Goal: Task Accomplishment & Management: Use online tool/utility

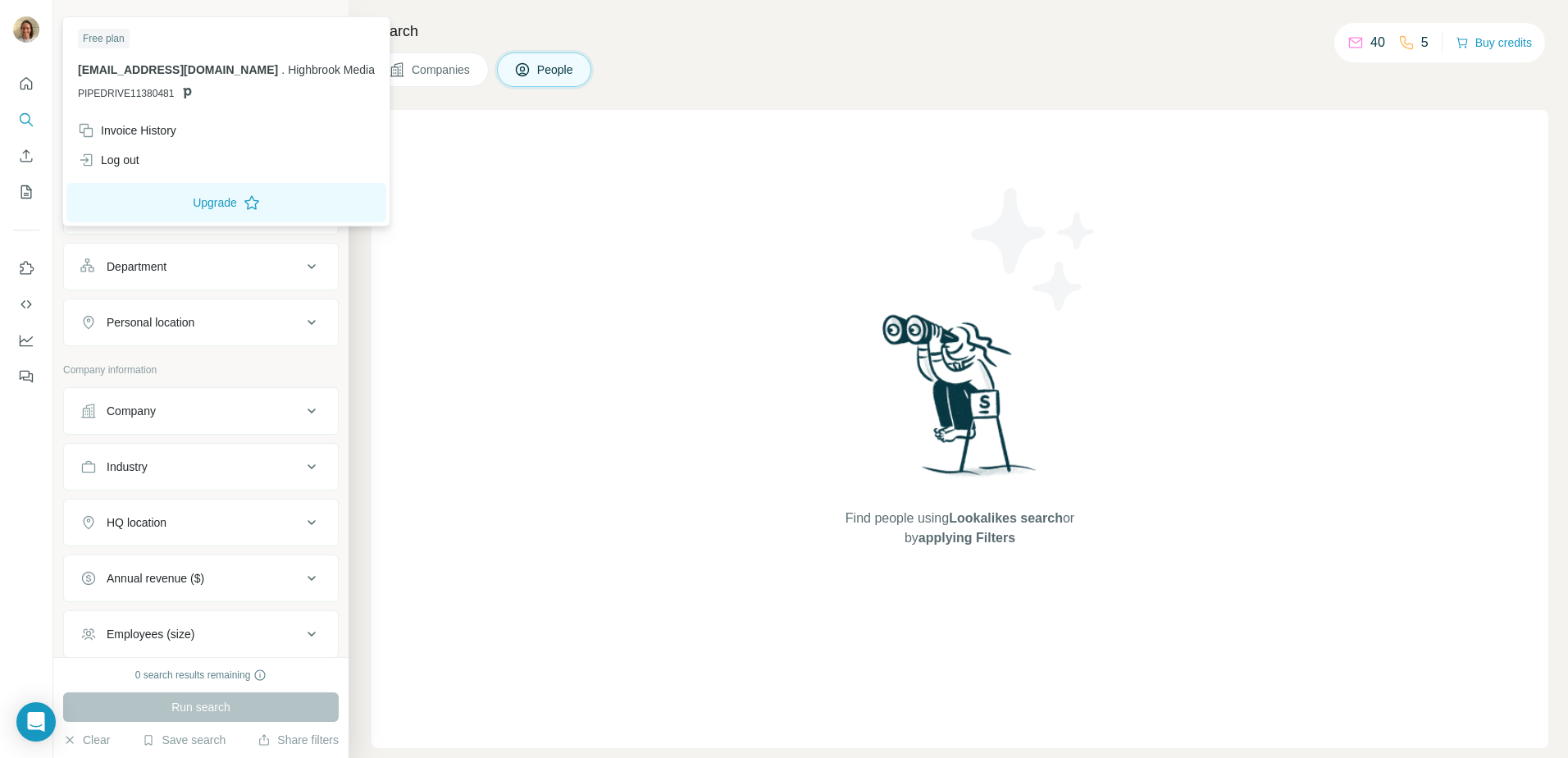
click at [28, 30] on img at bounding box center [26, 29] width 26 height 26
click at [166, 137] on div "Invoice History" at bounding box center [127, 130] width 99 height 16
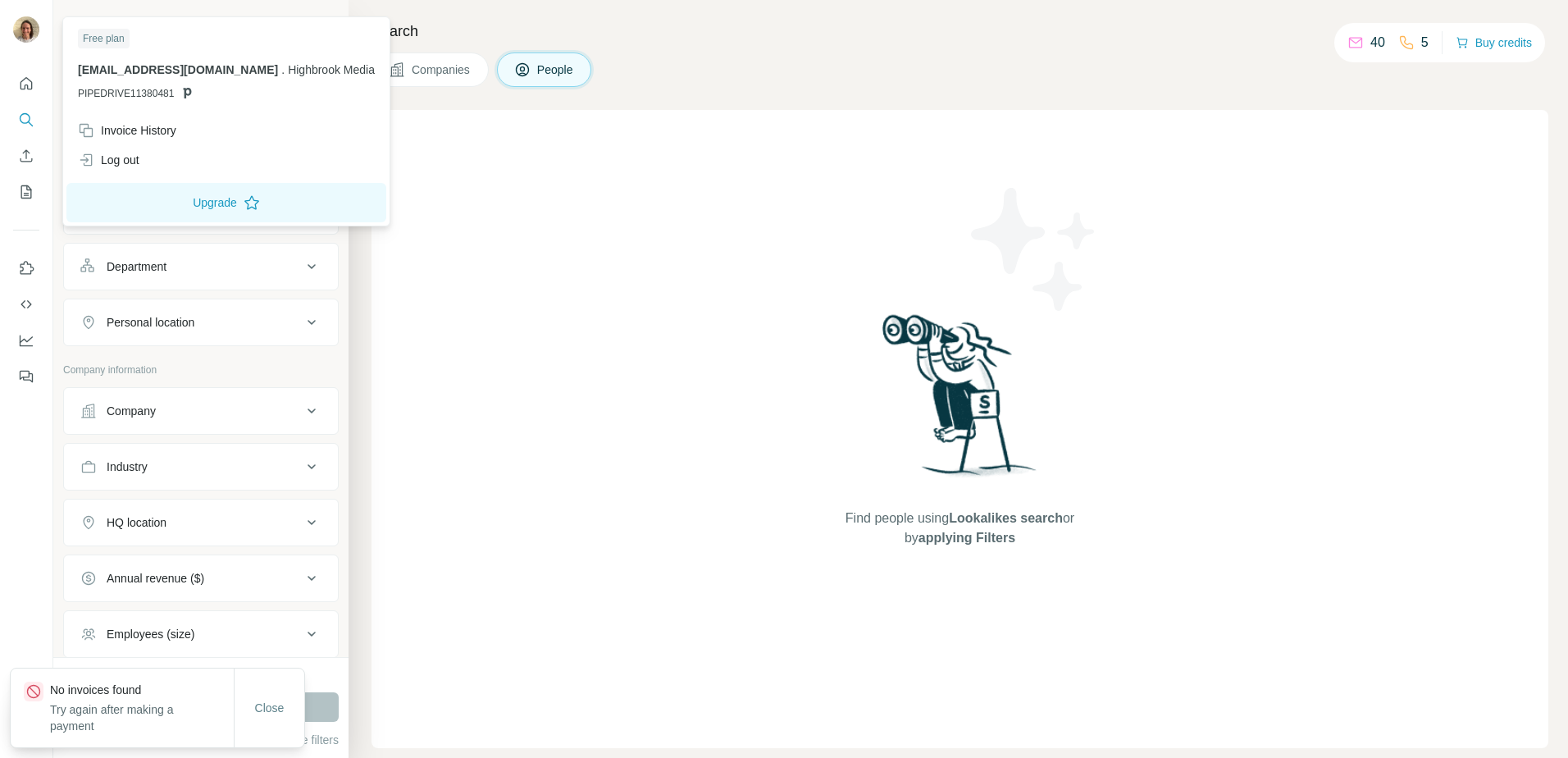
click at [28, 28] on img at bounding box center [26, 29] width 26 height 26
click at [28, 96] on button "Quick start" at bounding box center [26, 83] width 26 height 29
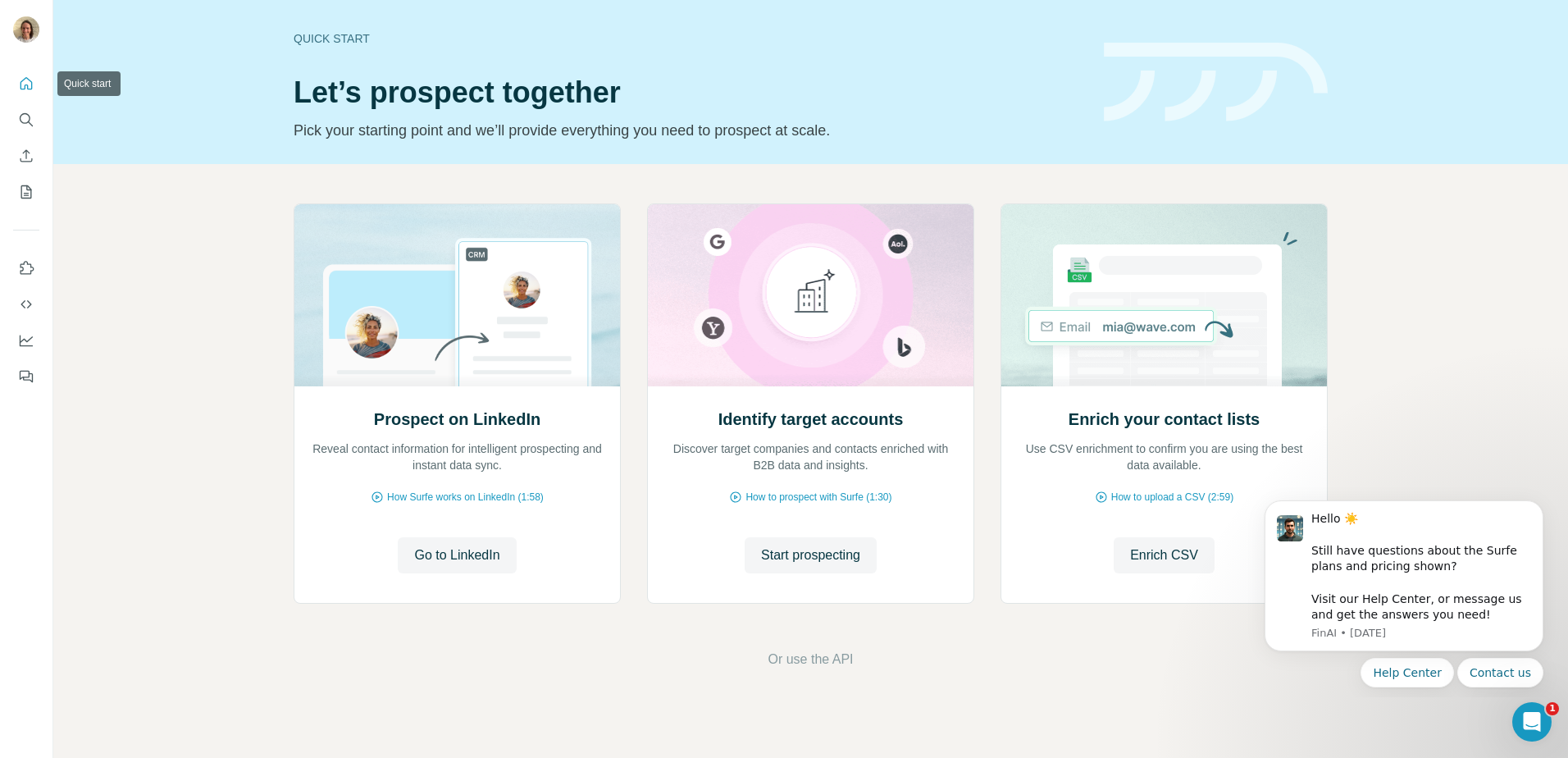
click at [30, 87] on icon "Quick start" at bounding box center [25, 83] width 16 height 16
click at [23, 341] on icon "Dashboard" at bounding box center [25, 340] width 16 height 16
click at [845, 541] on button "Start prospecting" at bounding box center [811, 555] width 132 height 36
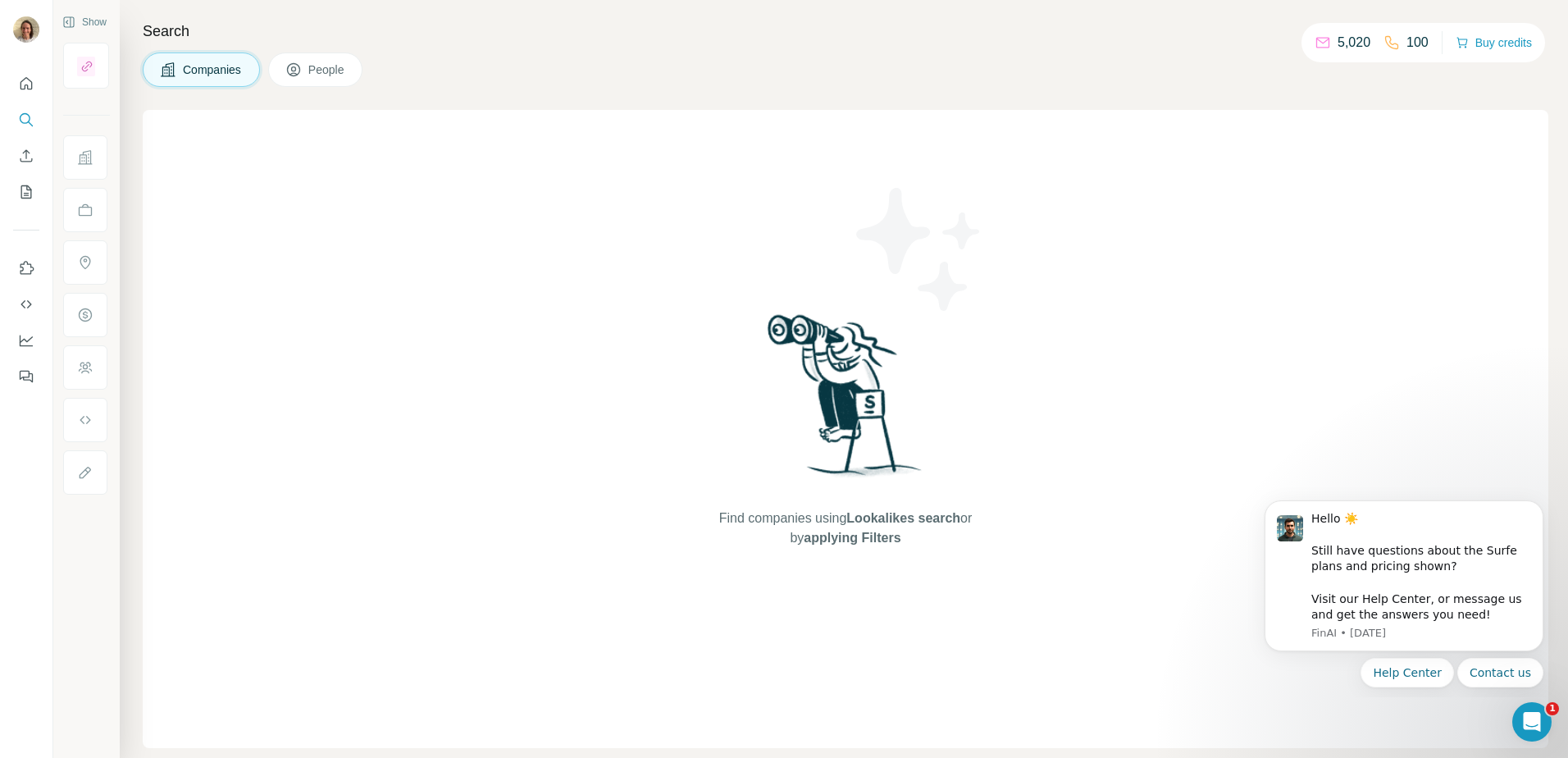
click at [294, 74] on icon at bounding box center [293, 69] width 16 height 16
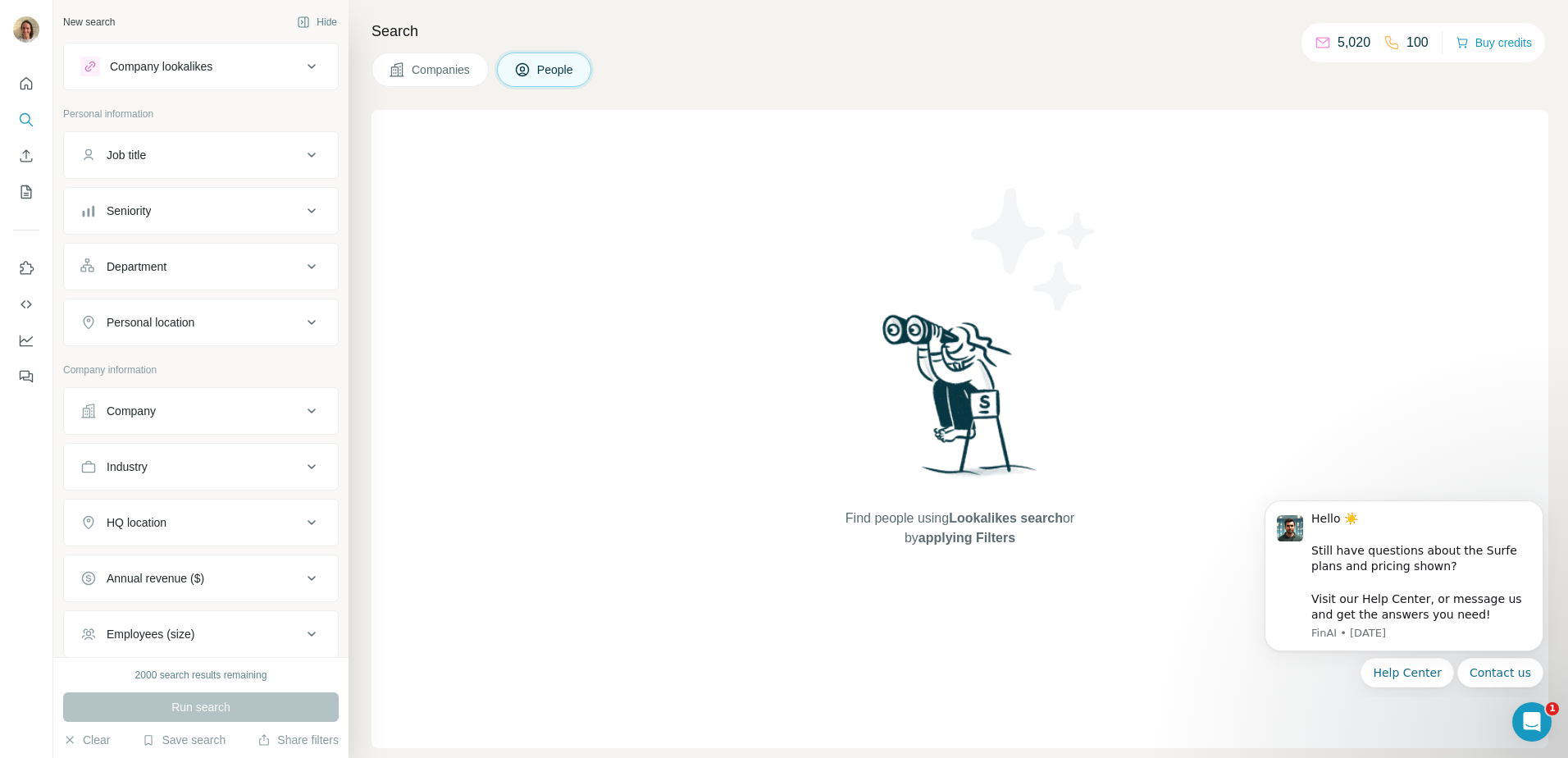
click at [272, 75] on div "Company lookalikes" at bounding box center [192, 66] width 222 height 20
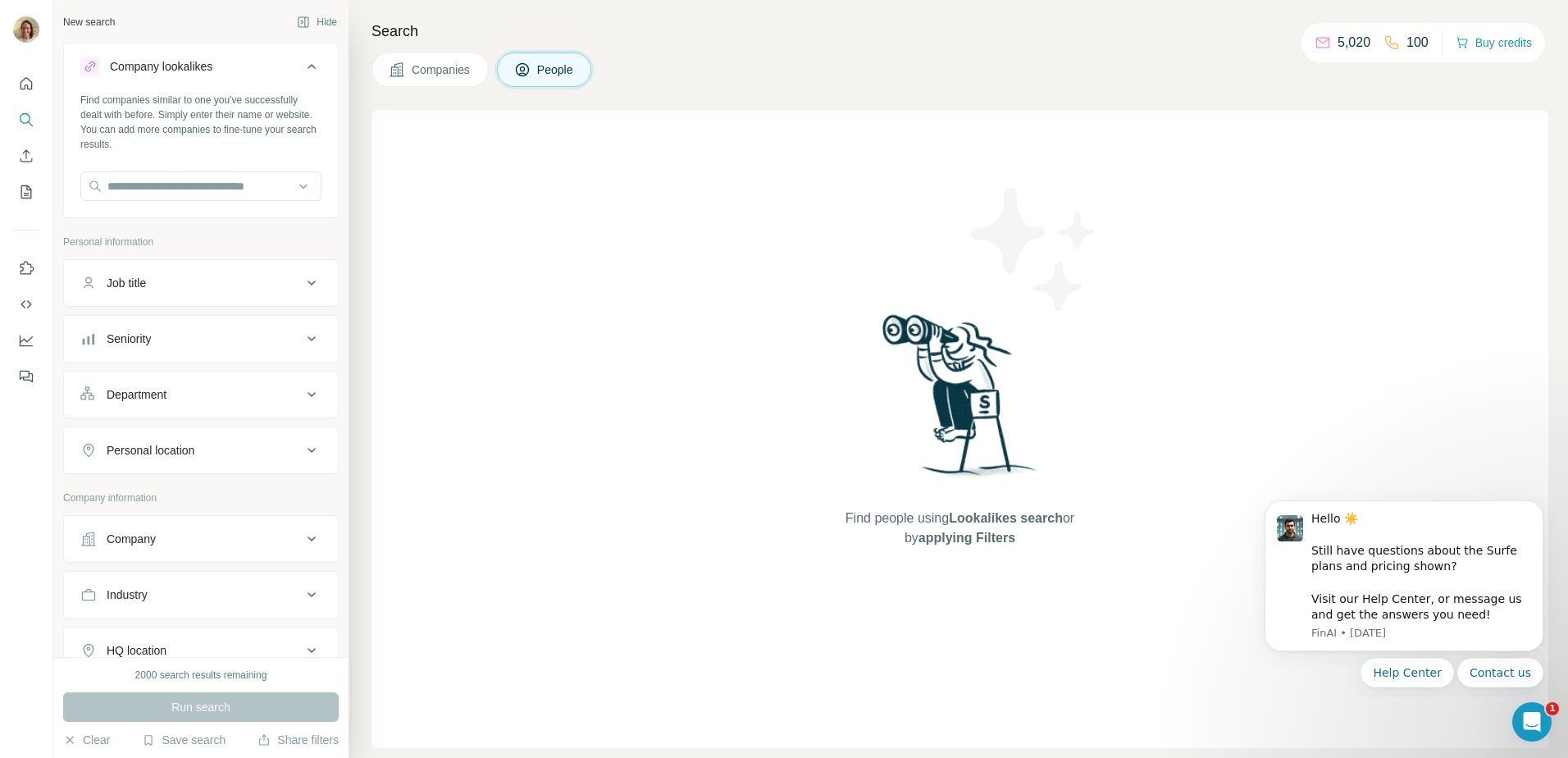
click at [272, 75] on div "Company lookalikes" at bounding box center [192, 66] width 222 height 20
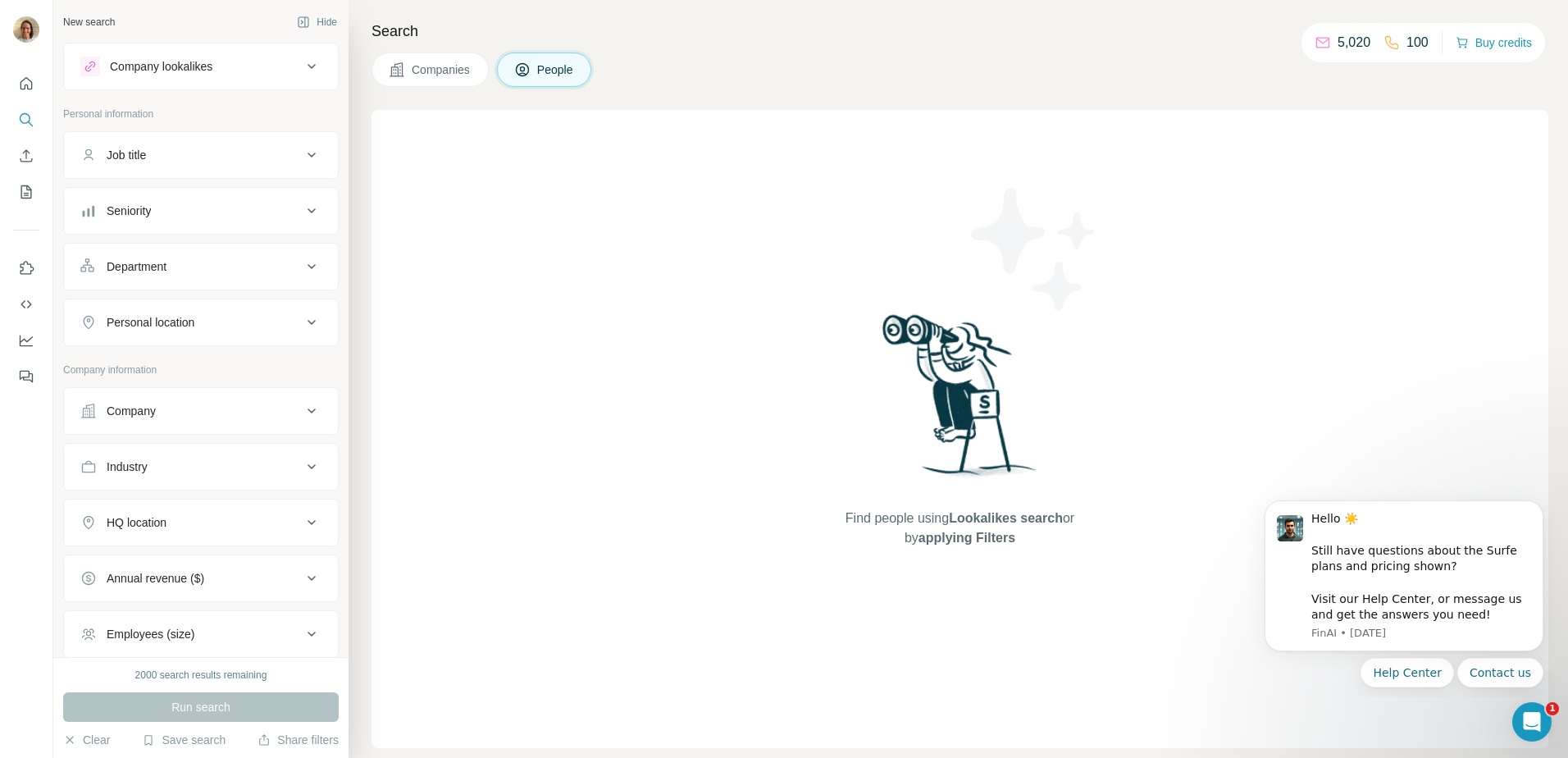
click at [284, 68] on div "Company lookalikes" at bounding box center [192, 66] width 222 height 20
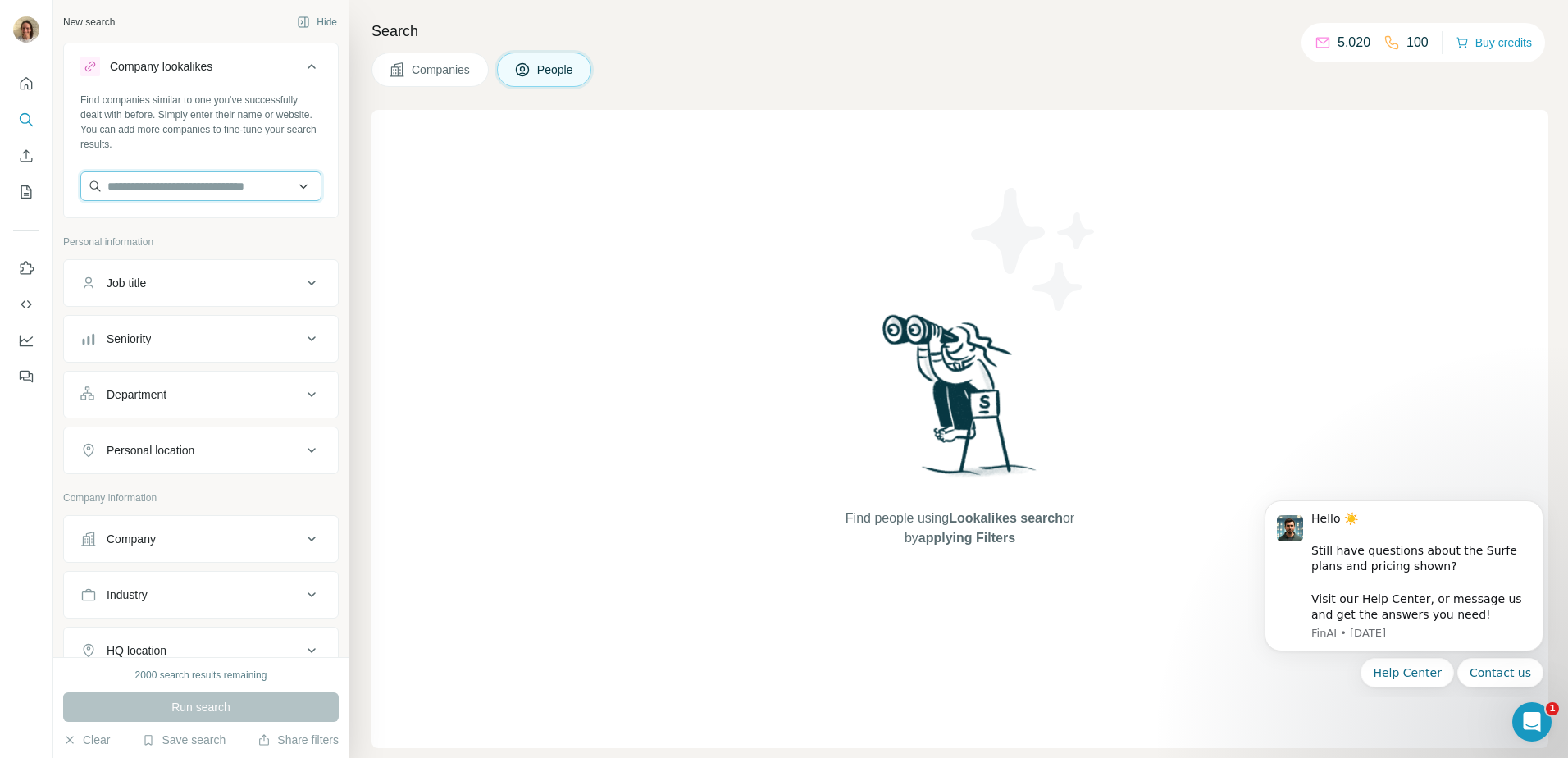
click at [225, 191] on input "text" at bounding box center [201, 185] width 241 height 29
type input "**********"
click at [181, 227] on p "BNP Paribas Asset Management" at bounding box center [210, 223] width 167 height 16
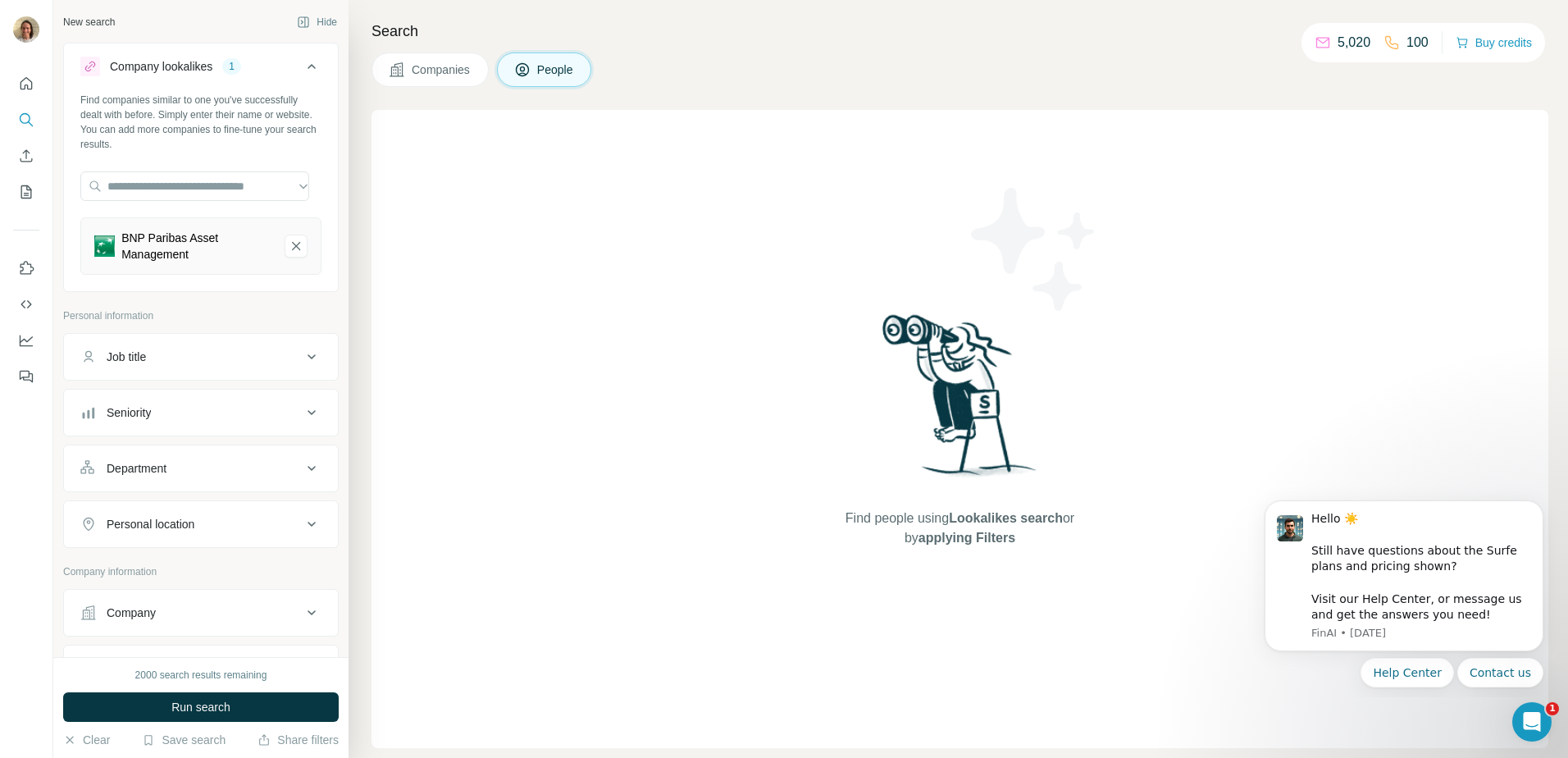
click at [171, 358] on div "Job title" at bounding box center [192, 356] width 222 height 16
click at [171, 394] on input "text" at bounding box center [185, 397] width 209 height 29
type input "**********"
click at [194, 477] on button "Seniority" at bounding box center [201, 462] width 274 height 39
click at [187, 511] on div "Board Member C-Level Director Founder Head Manager Other Owner Partner VP" at bounding box center [201, 633] width 241 height 292
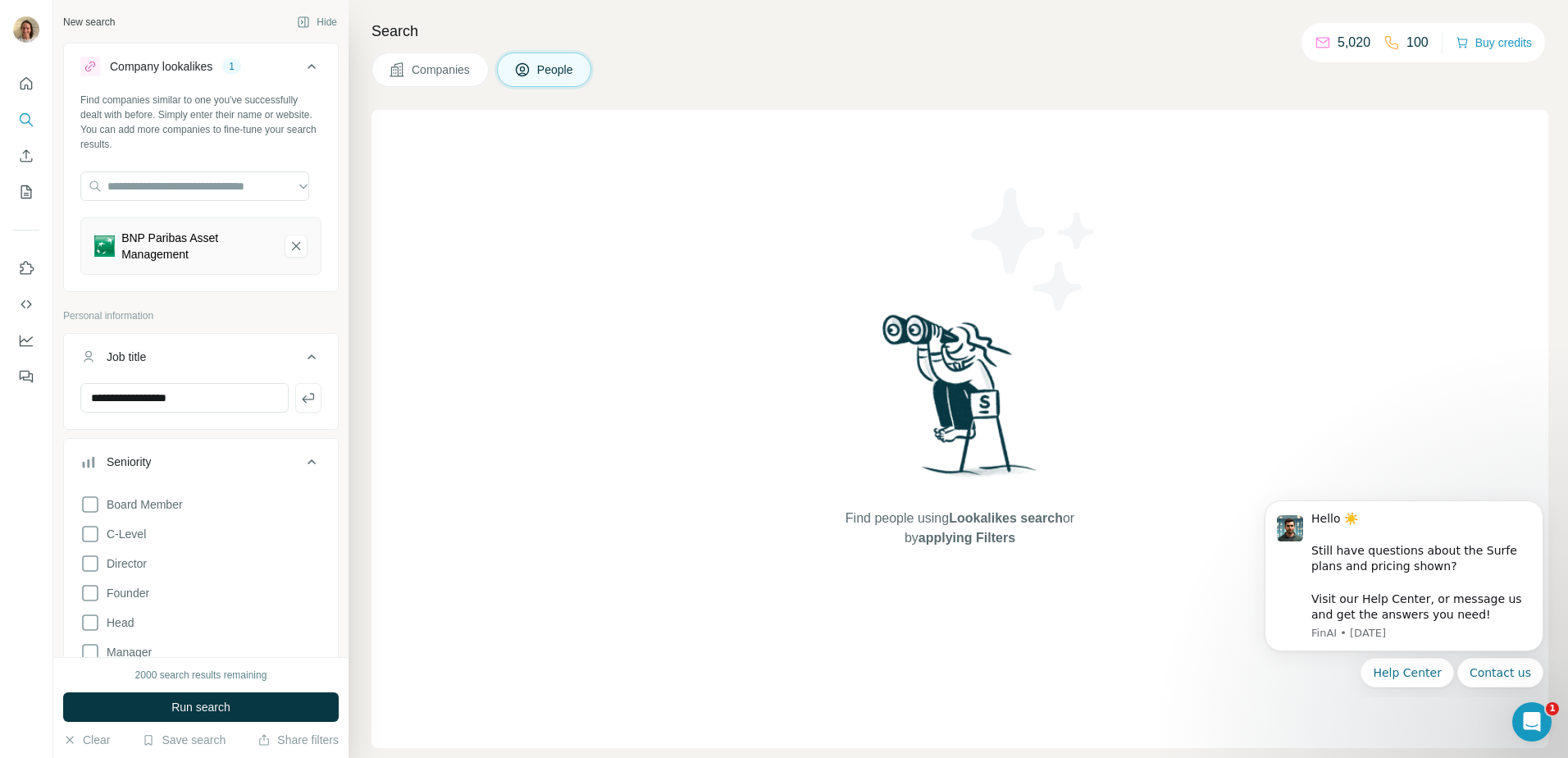
click at [158, 548] on div "Board Member C-Level Director Founder Head Manager Other Owner Partner VP" at bounding box center [201, 633] width 241 height 292
click at [89, 503] on icon at bounding box center [90, 503] width 20 height 20
click at [88, 530] on icon at bounding box center [90, 534] width 20 height 20
click at [87, 567] on icon at bounding box center [90, 563] width 20 height 20
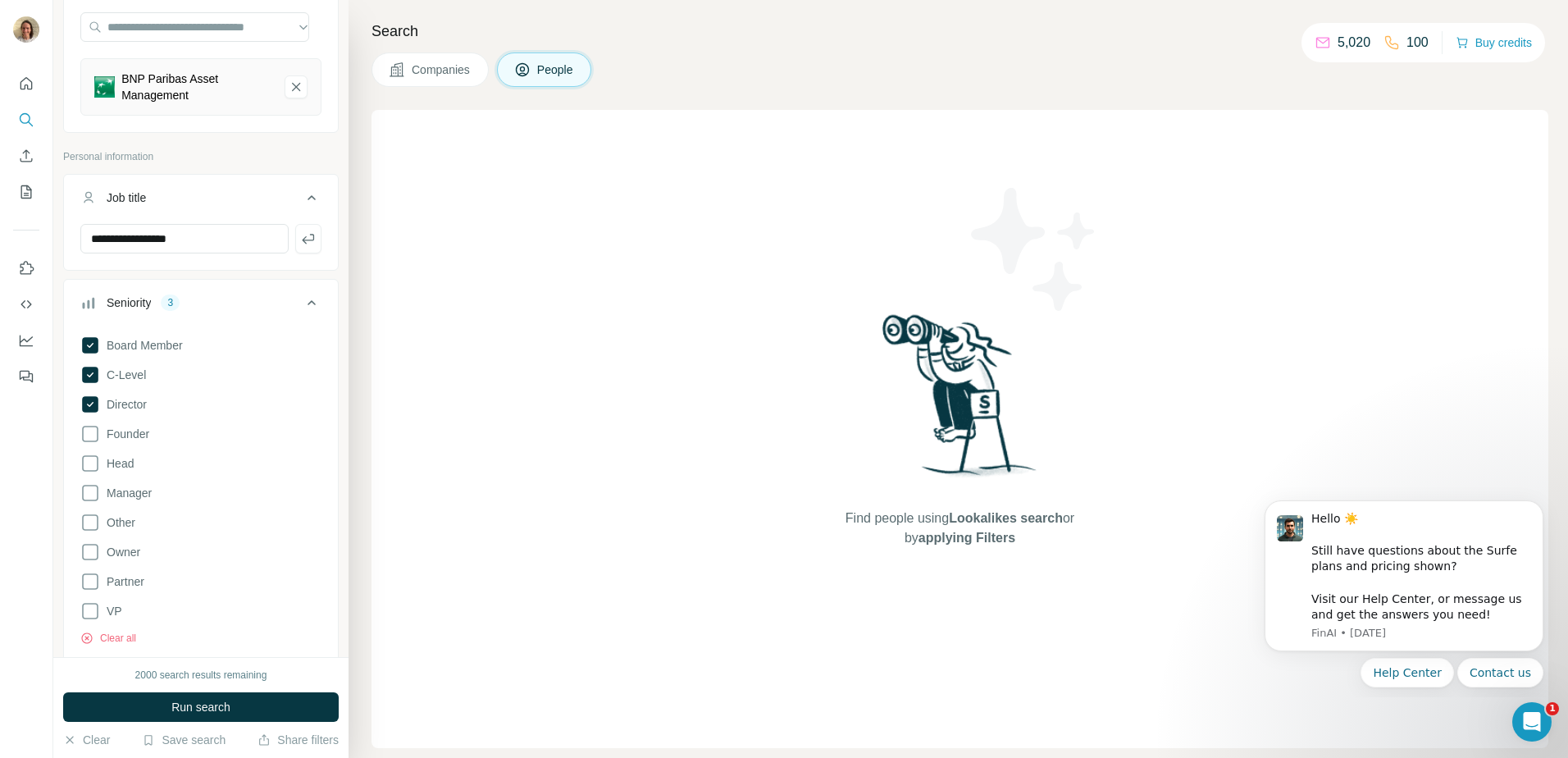
scroll to position [164, 0]
click at [100, 433] on span "Founder" at bounding box center [124, 428] width 49 height 16
click at [84, 459] on icon at bounding box center [90, 457] width 20 height 20
drag, startPoint x: 183, startPoint y: 698, endPoint x: 321, endPoint y: 631, distance: 153.4
click at [321, 631] on div "**********" at bounding box center [201, 379] width 295 height 758
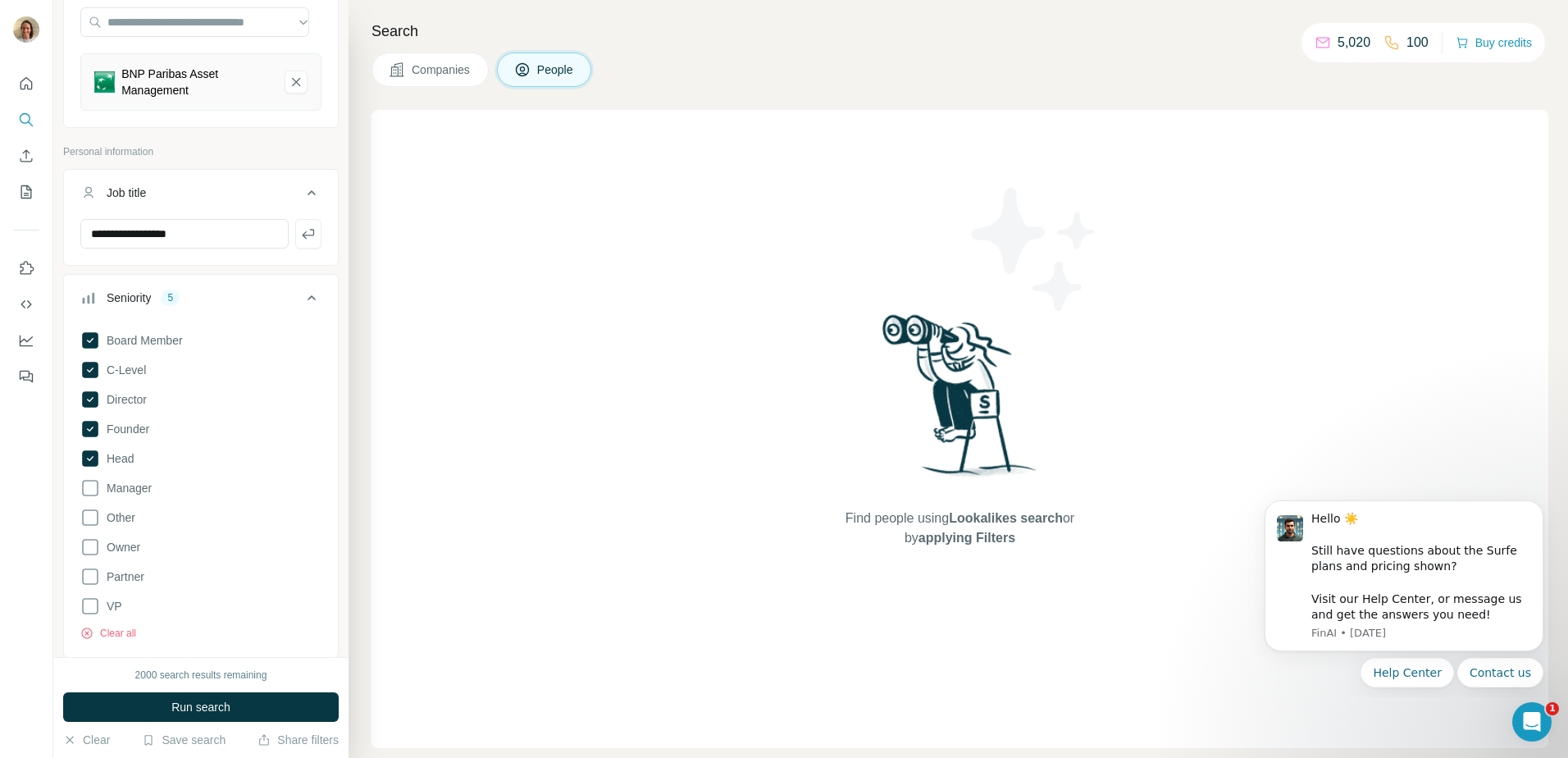
scroll to position [738, 0]
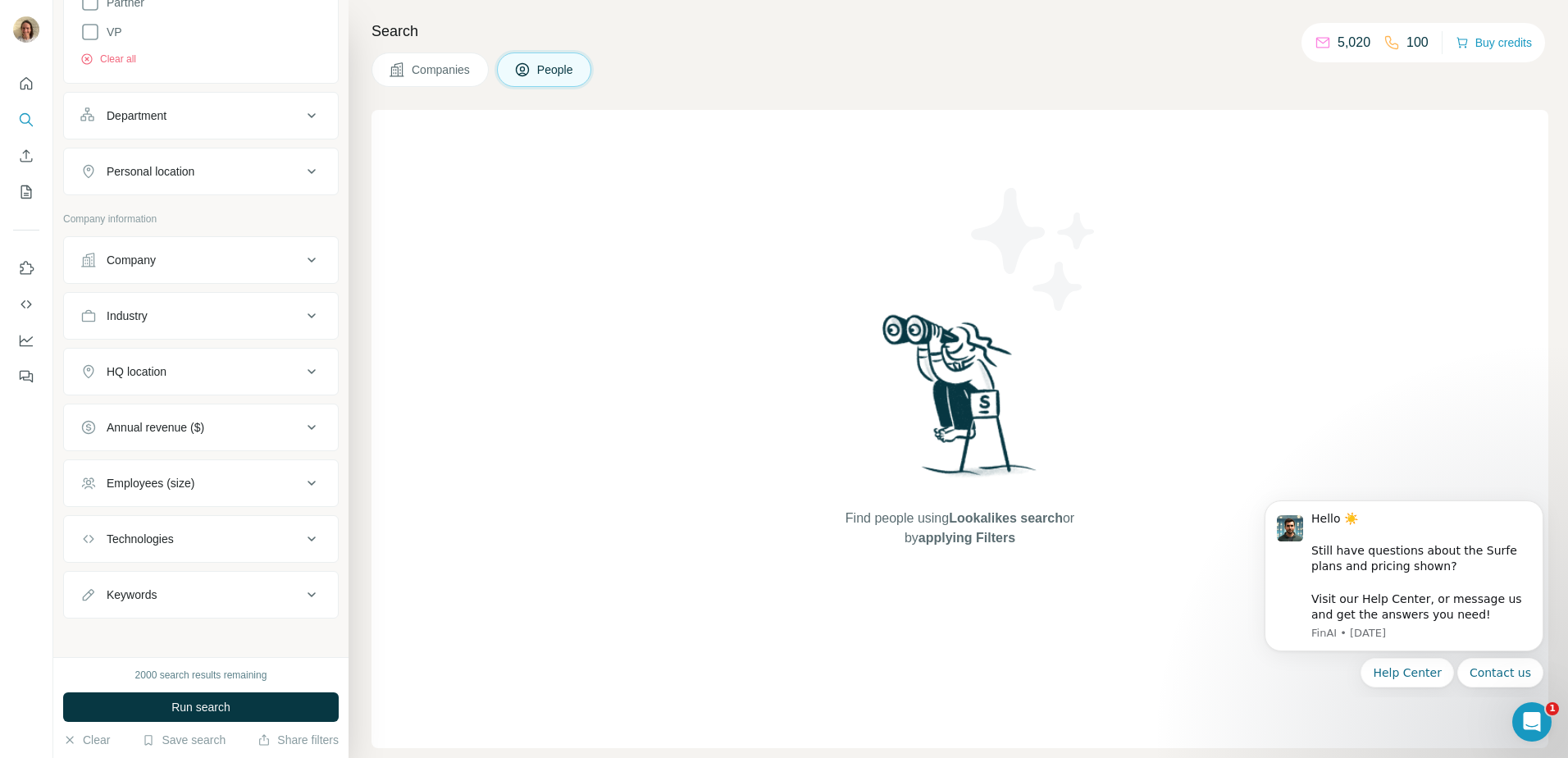
click at [210, 137] on div "Department" at bounding box center [200, 116] width 275 height 48
click at [210, 125] on button "Department" at bounding box center [201, 116] width 274 height 39
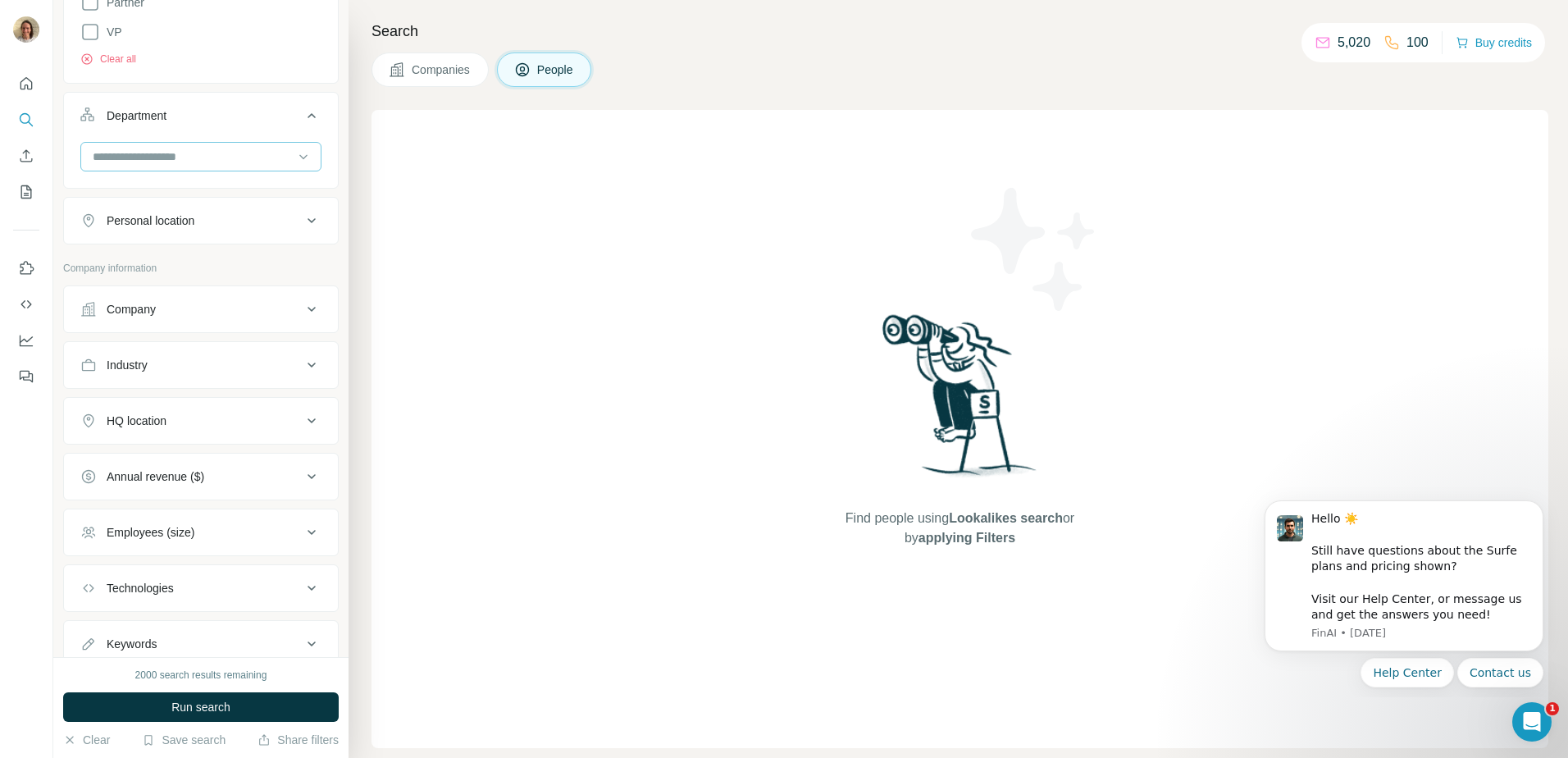
click at [196, 165] on div at bounding box center [193, 157] width 203 height 28
type input "*****"
click at [196, 195] on p "Marketing and Advertising" at bounding box center [160, 193] width 132 height 16
click at [209, 269] on button "Personal location" at bounding box center [201, 279] width 274 height 39
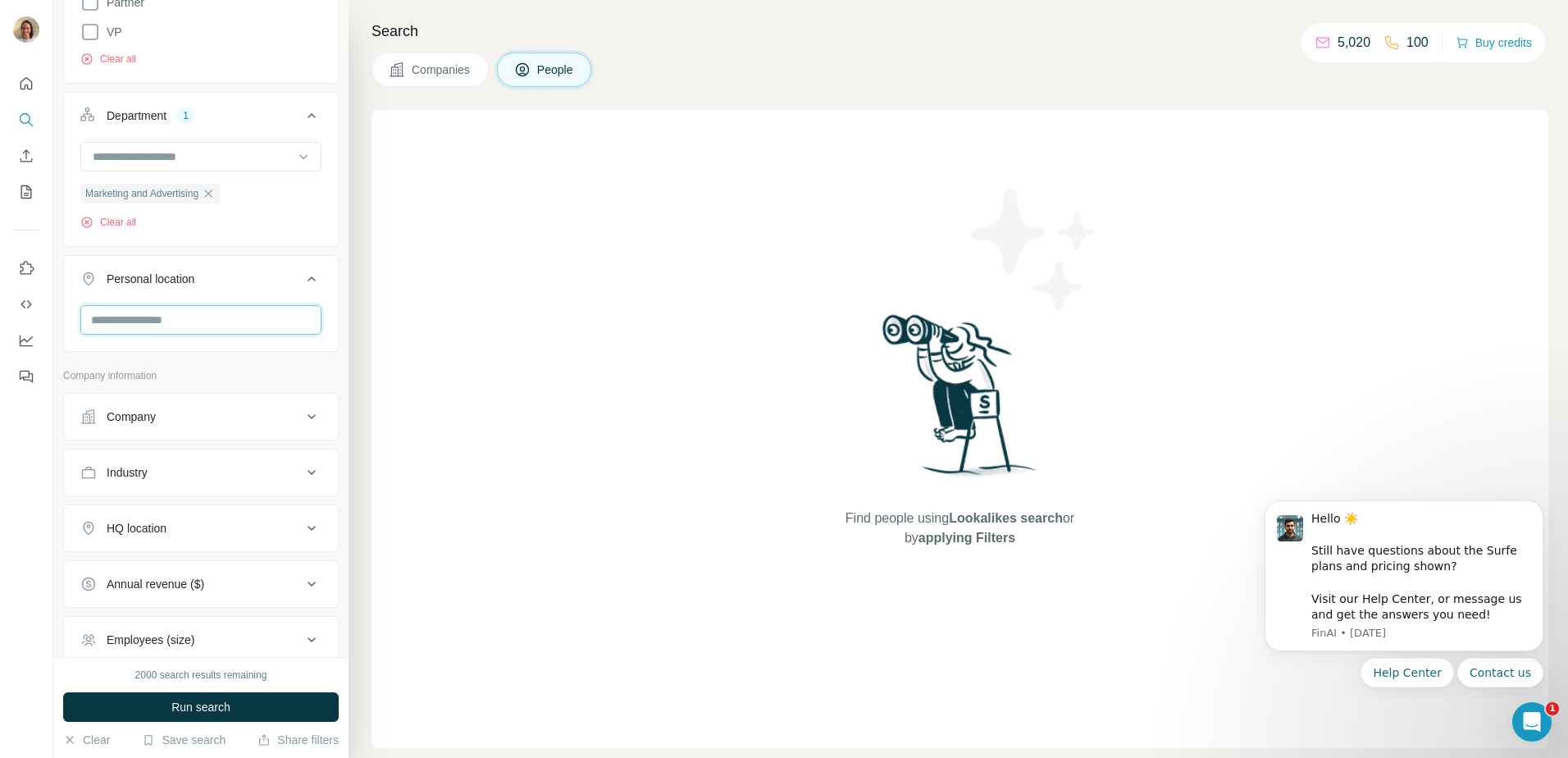
click at [192, 325] on input "text" at bounding box center [201, 319] width 241 height 29
type input "******"
click at [410, 402] on div "Find people using Lookalikes search or by applying Filters" at bounding box center [959, 428] width 1177 height 638
click at [240, 325] on input "text" at bounding box center [201, 319] width 241 height 29
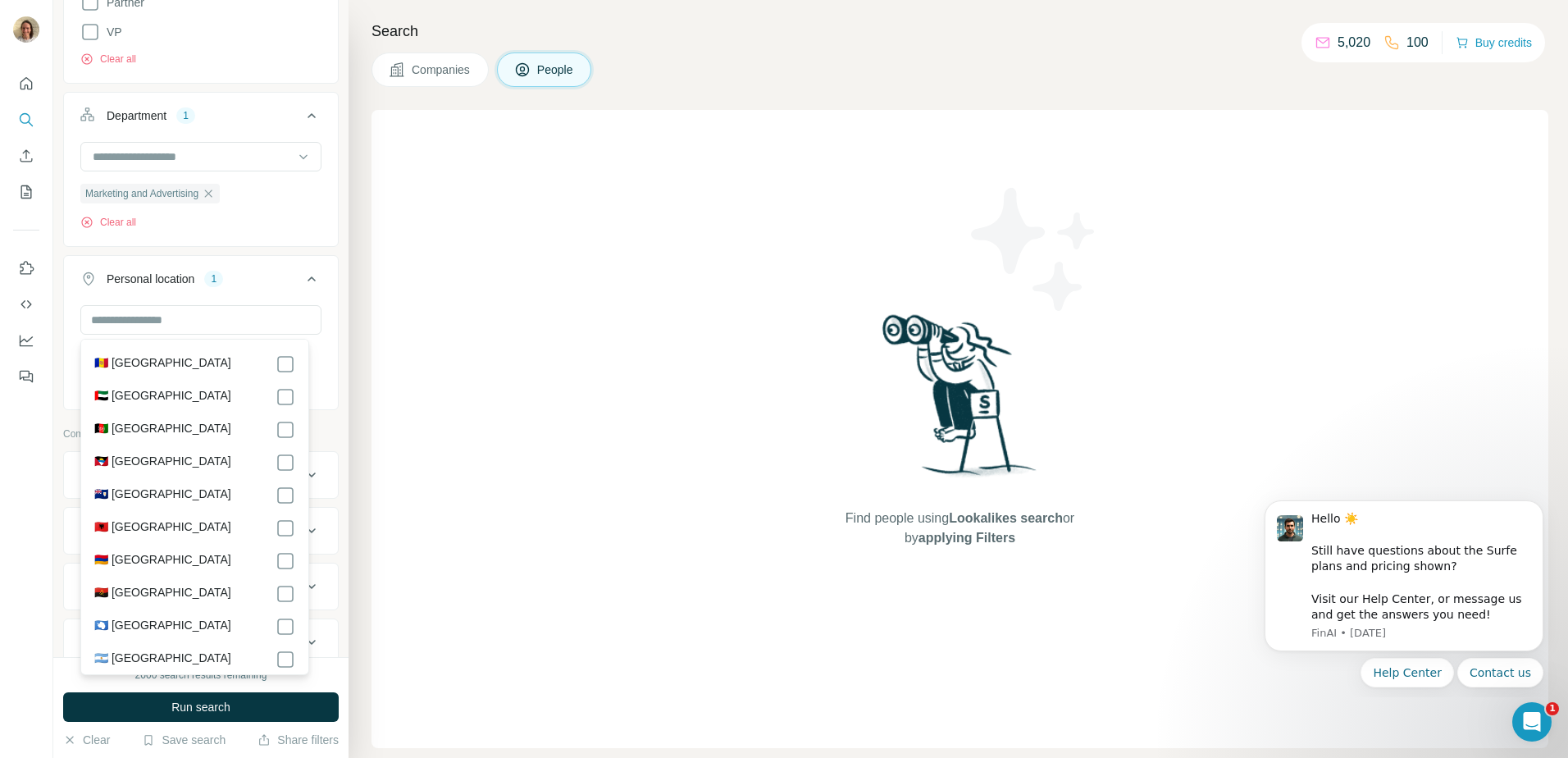
click at [403, 329] on div "Find people using Lookalikes search or by applying Filters" at bounding box center [959, 428] width 1177 height 638
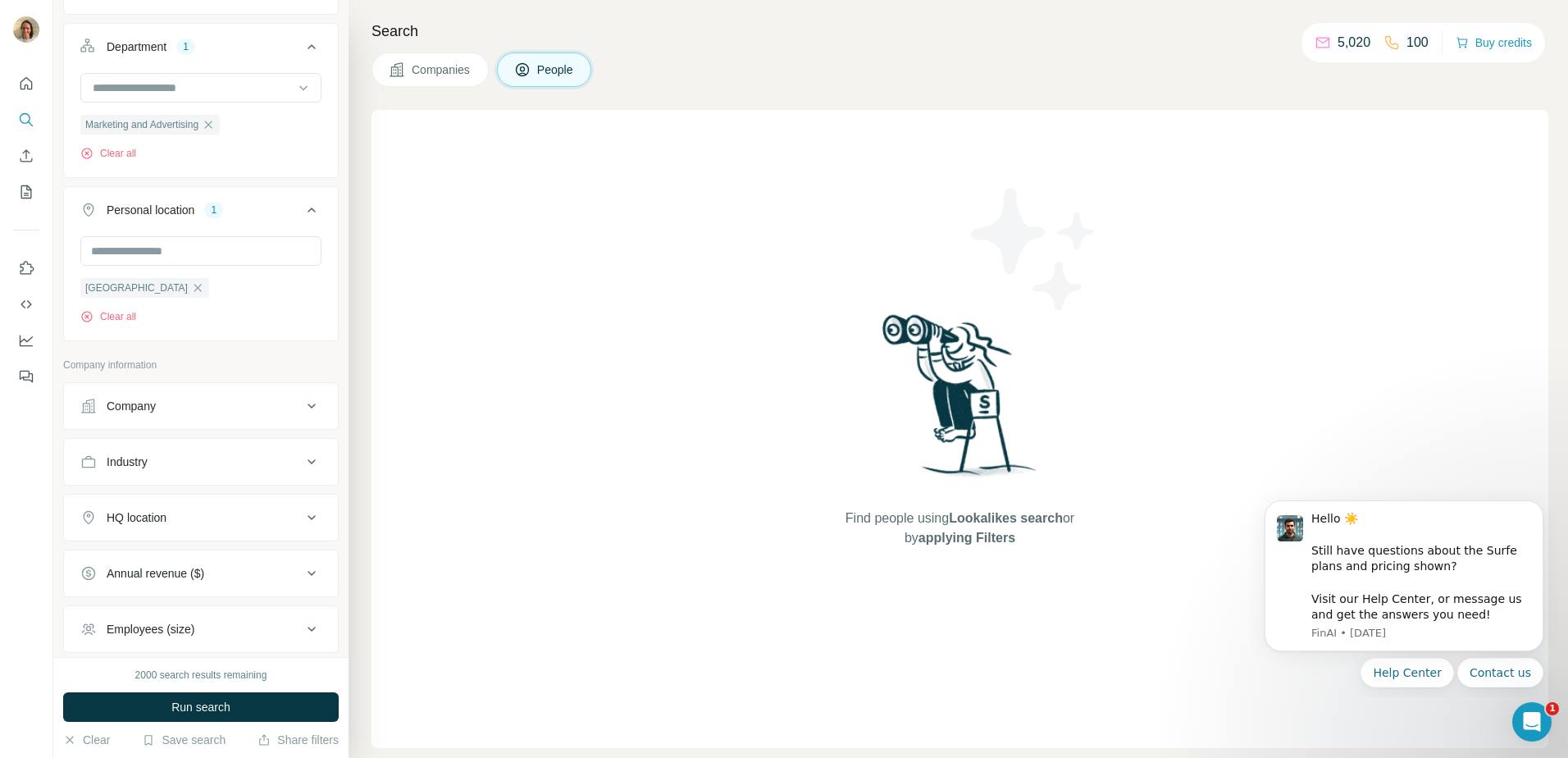
scroll to position [902, 0]
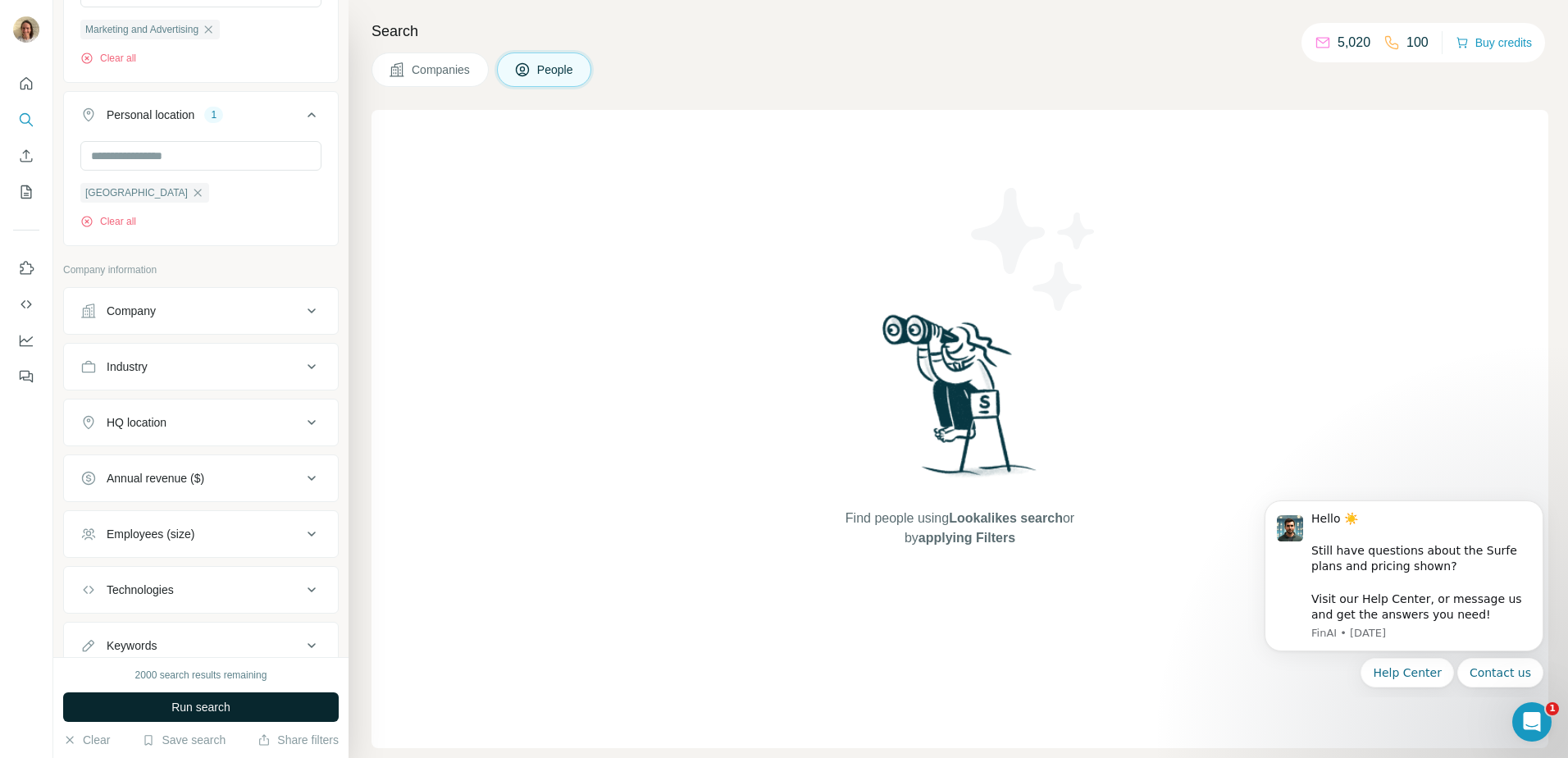
click at [200, 704] on span "Run search" at bounding box center [200, 706] width 59 height 16
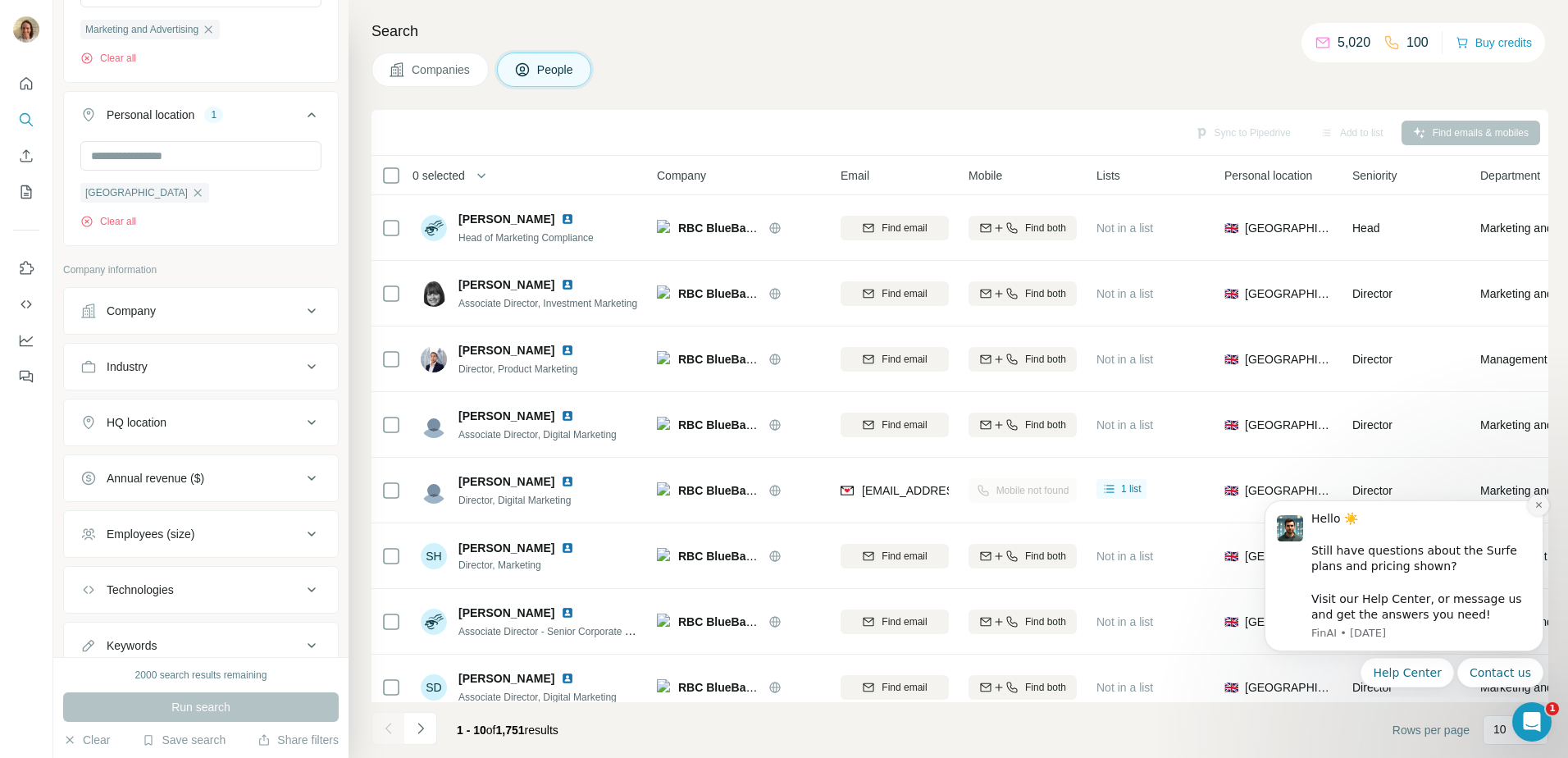
click at [1543, 501] on icon "Dismiss notification" at bounding box center [1539, 504] width 9 height 9
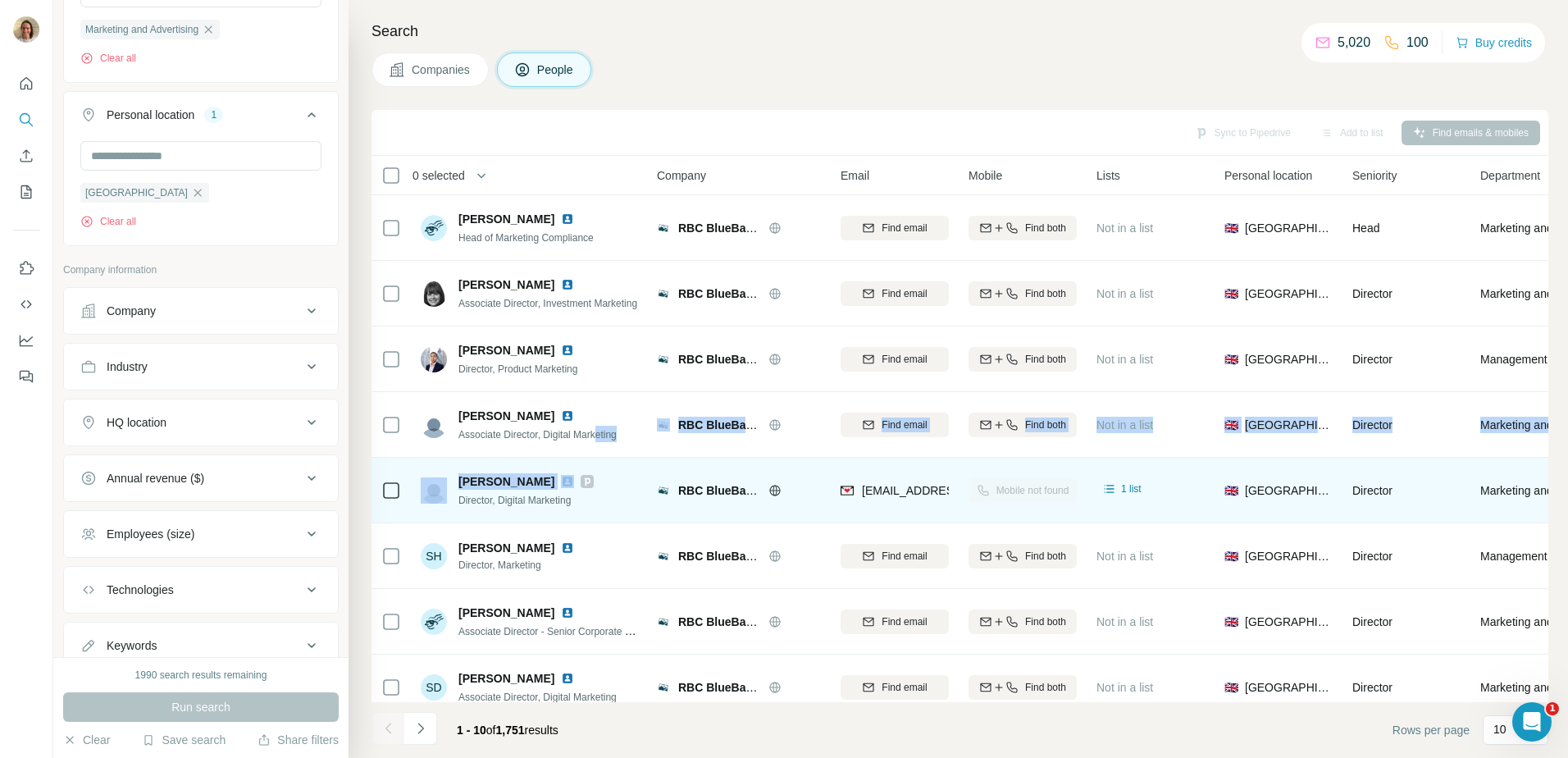
drag, startPoint x: 604, startPoint y: 455, endPoint x: 614, endPoint y: 467, distance: 15.6
click at [0, 0] on tbody "[PERSON_NAME] Head of Marketing Compliance RBC BlueBay Asset Management Find em…" at bounding box center [0, 0] width 0 height 0
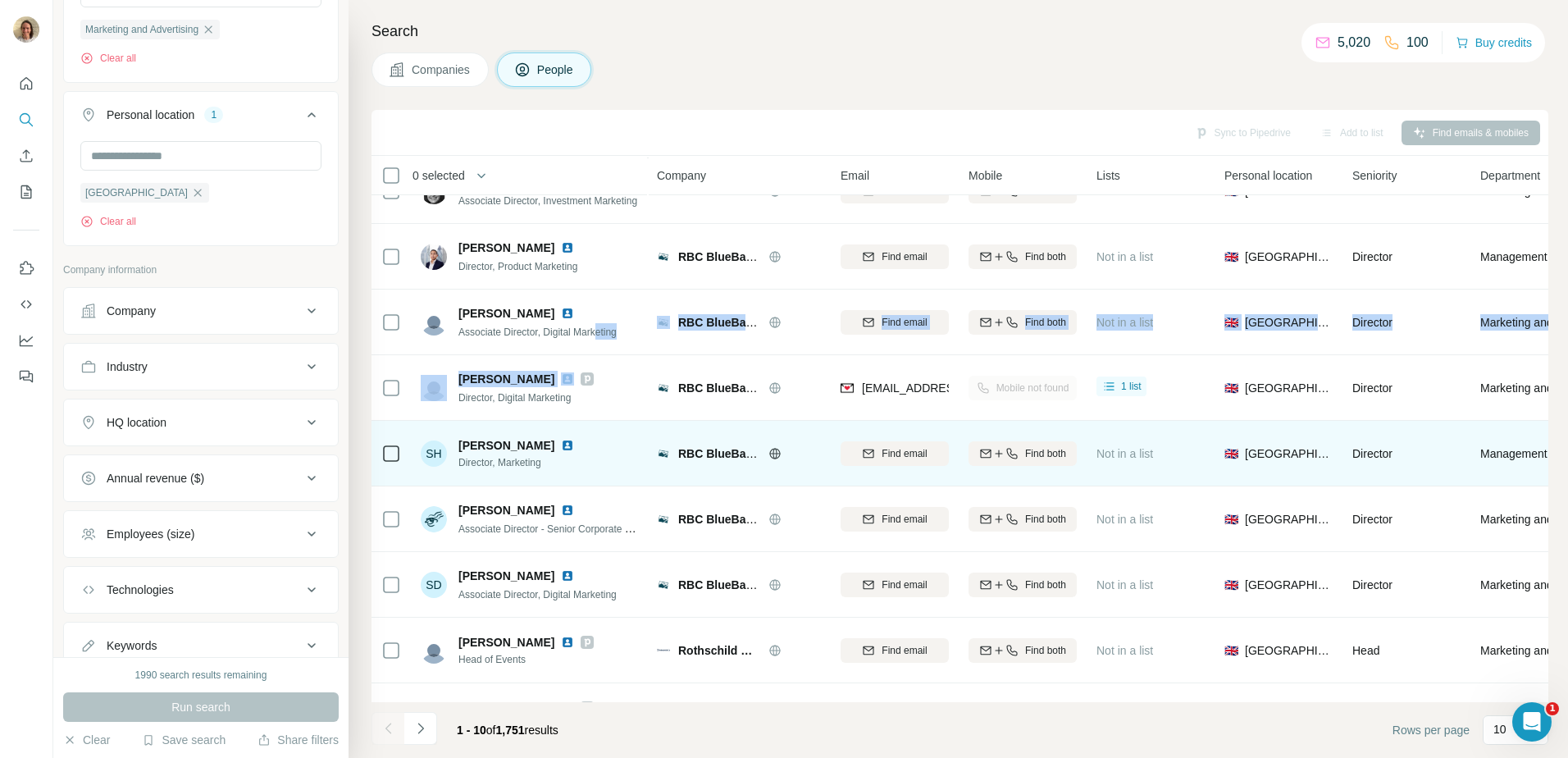
scroll to position [158, 0]
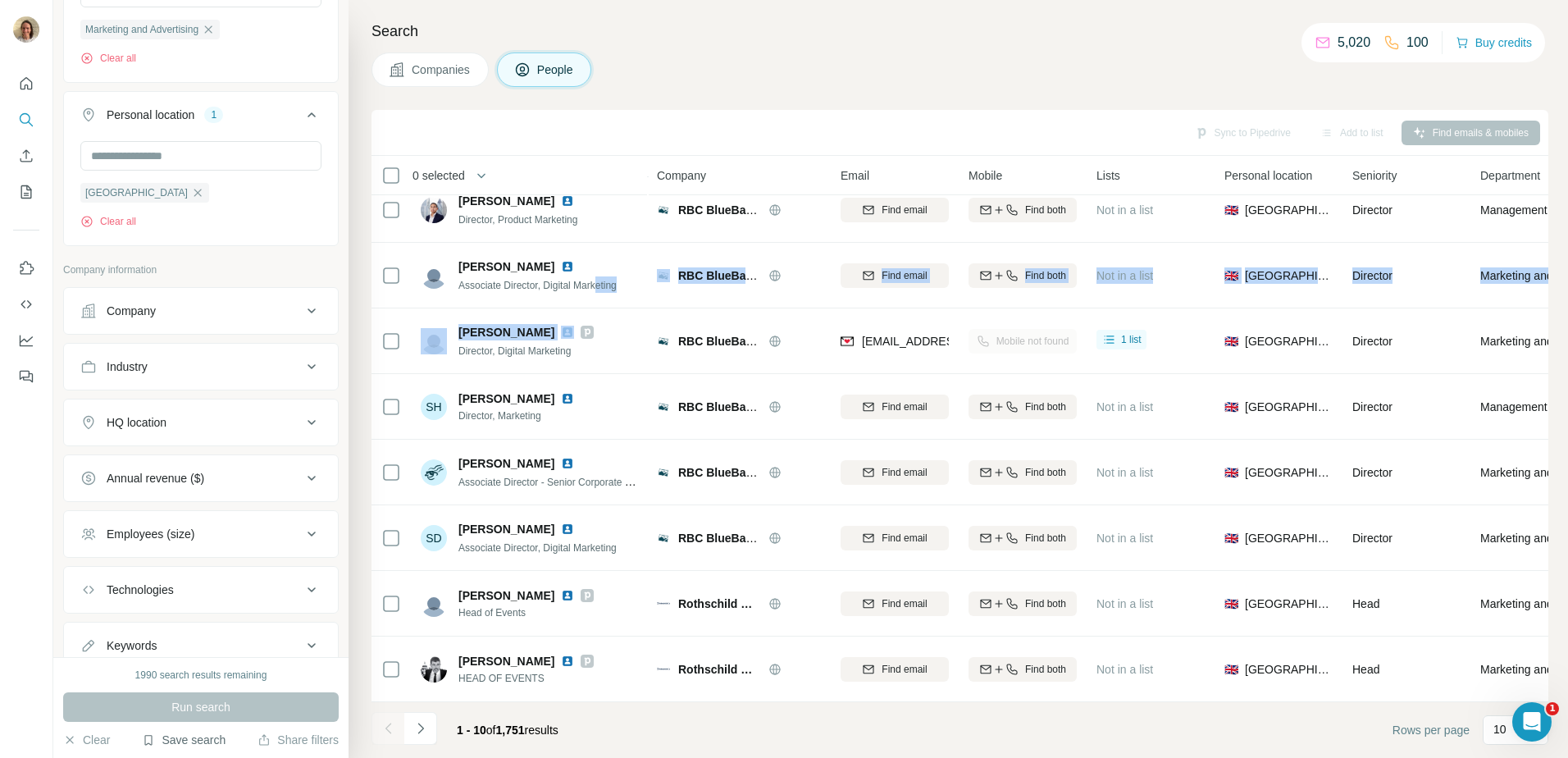
click at [169, 742] on button "Save search" at bounding box center [183, 739] width 84 height 16
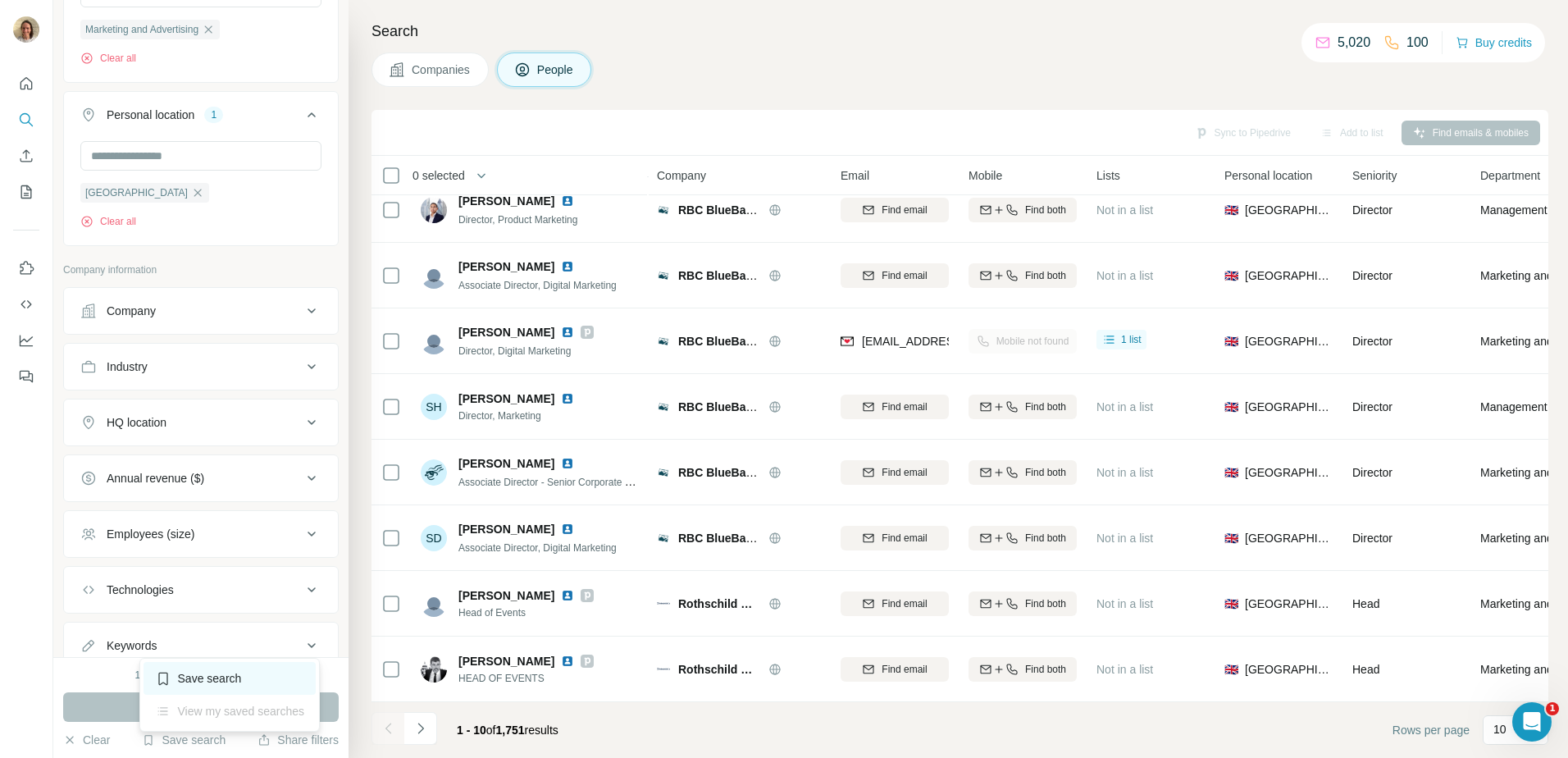
click at [175, 673] on div "Save search" at bounding box center [230, 677] width 173 height 33
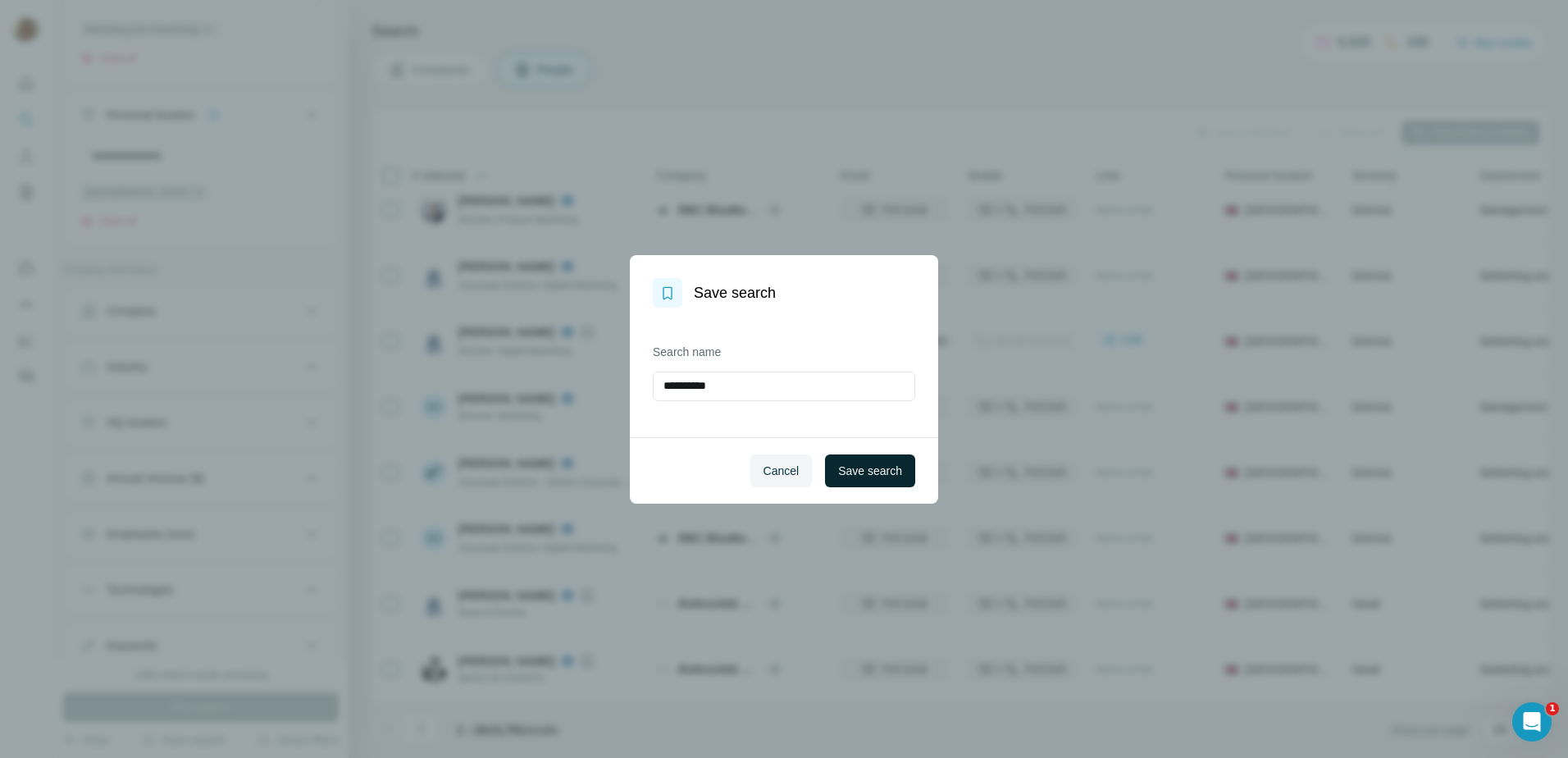
click at [846, 469] on span "Save search" at bounding box center [870, 470] width 64 height 16
click at [846, 469] on div "Find email" at bounding box center [894, 472] width 108 height 15
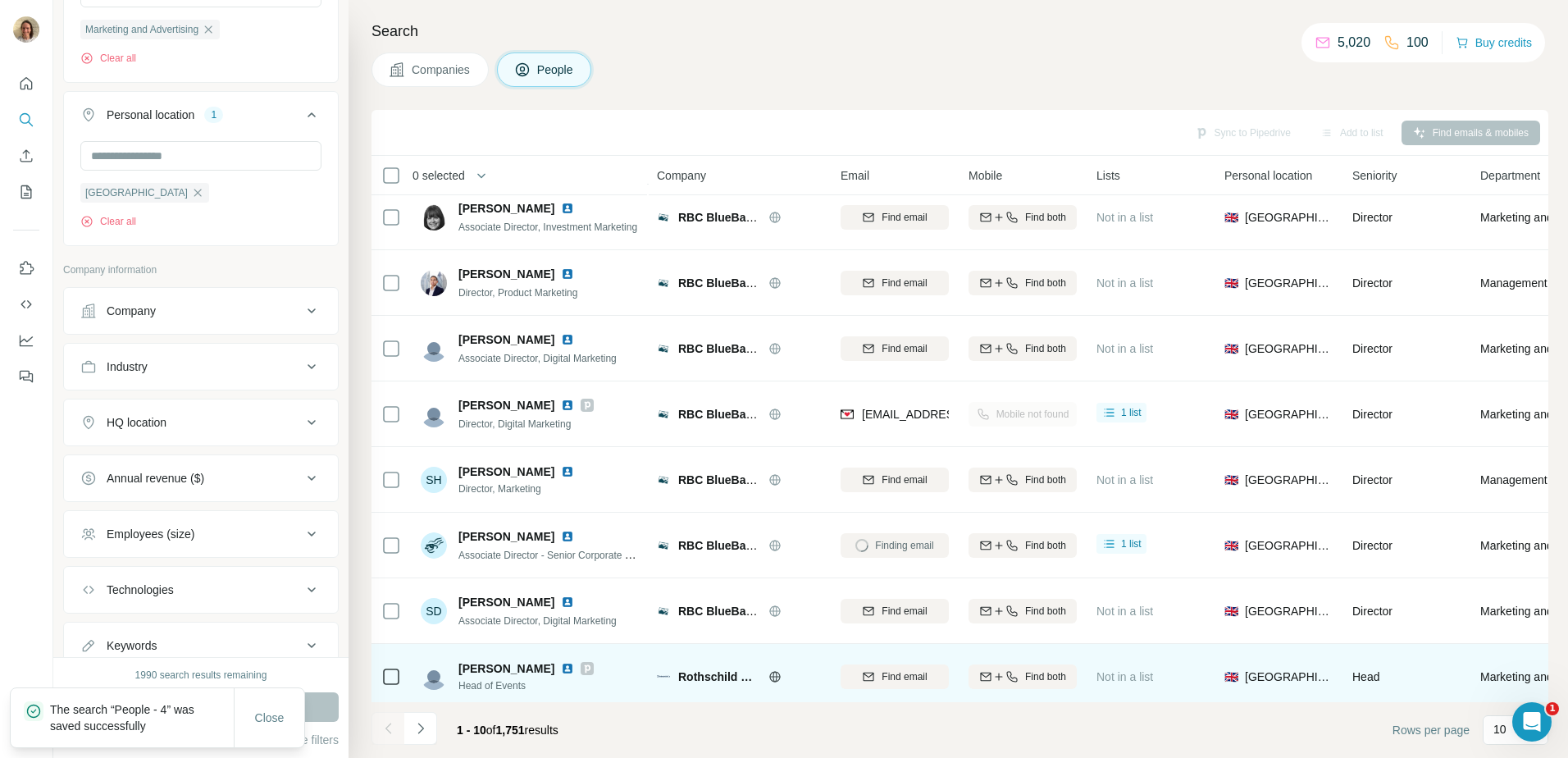
scroll to position [0, 0]
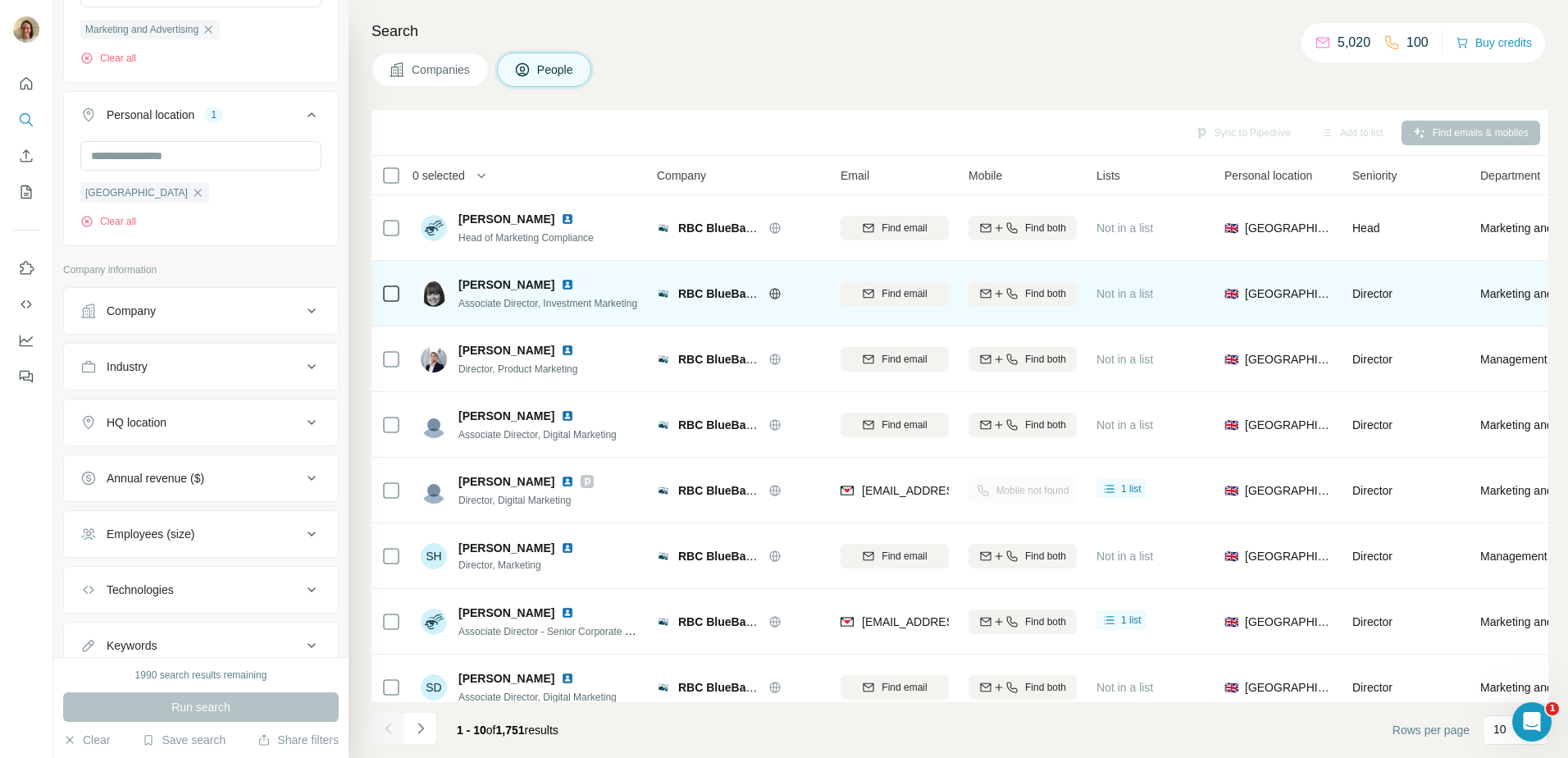
click at [505, 289] on span "[PERSON_NAME]" at bounding box center [506, 284] width 96 height 16
click at [729, 299] on span "RBC BlueBay Asset Management" at bounding box center [768, 294] width 181 height 13
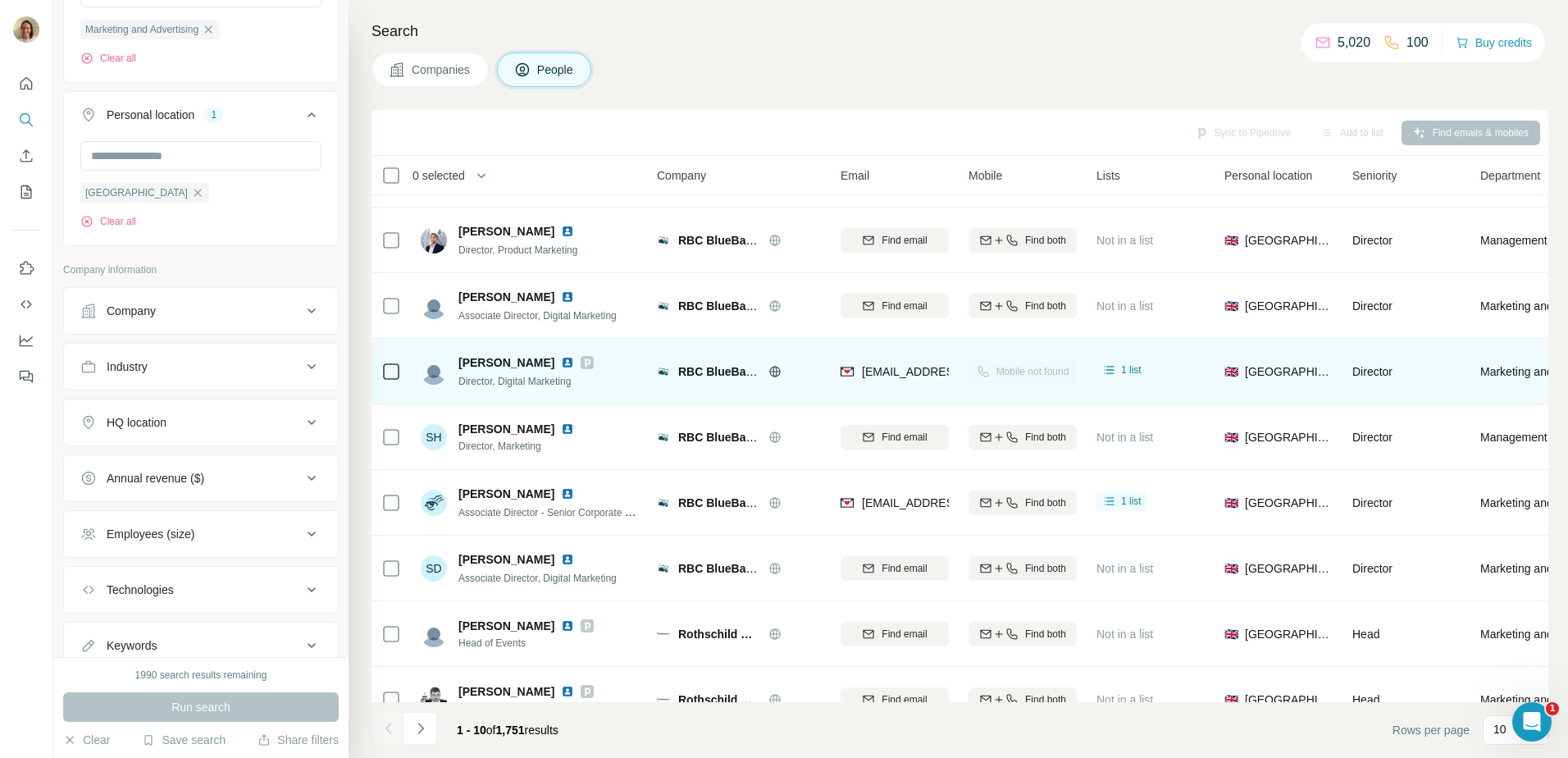
scroll to position [158, 0]
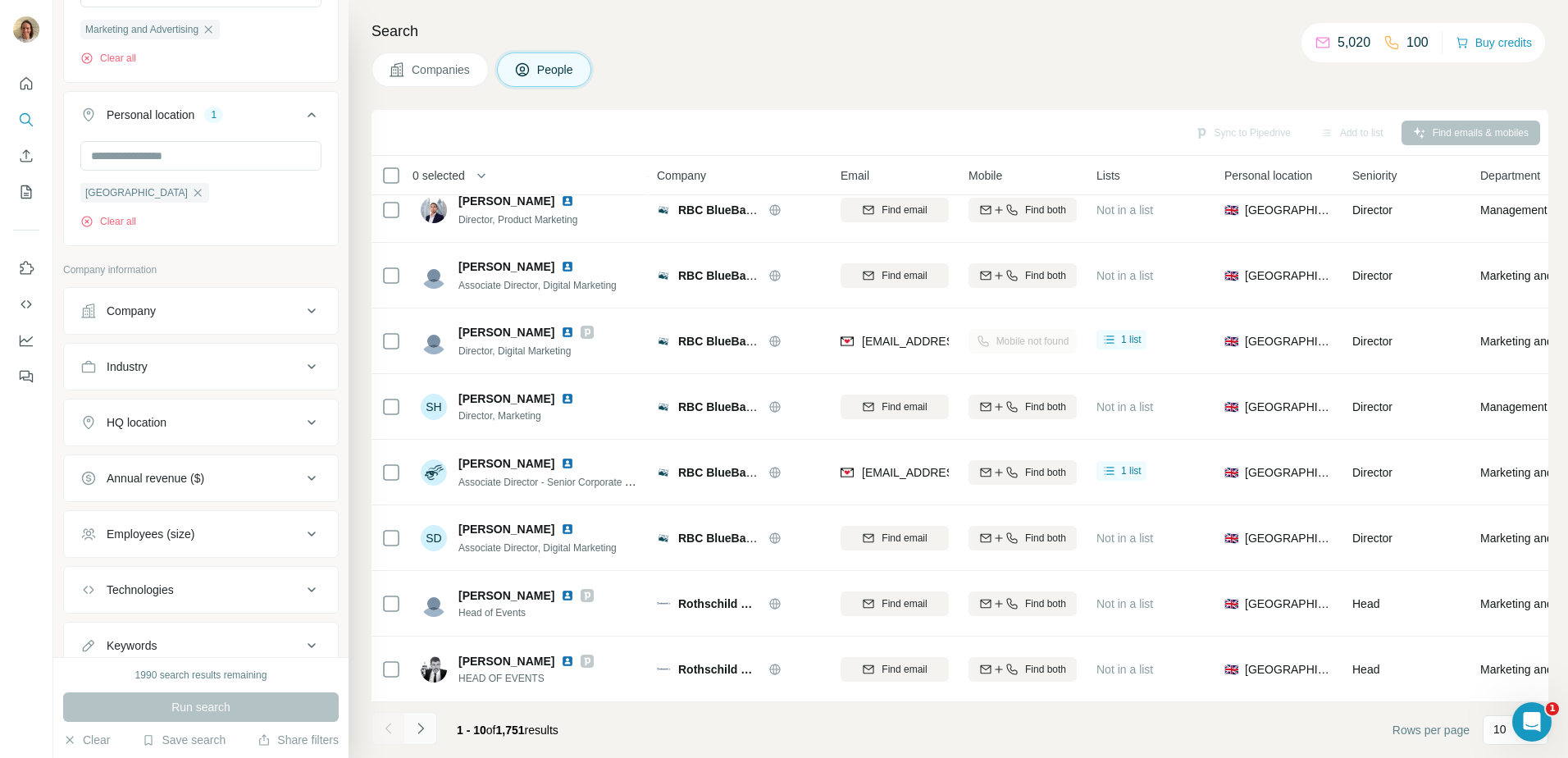
click at [420, 725] on icon "Navigate to next page" at bounding box center [420, 727] width 6 height 10
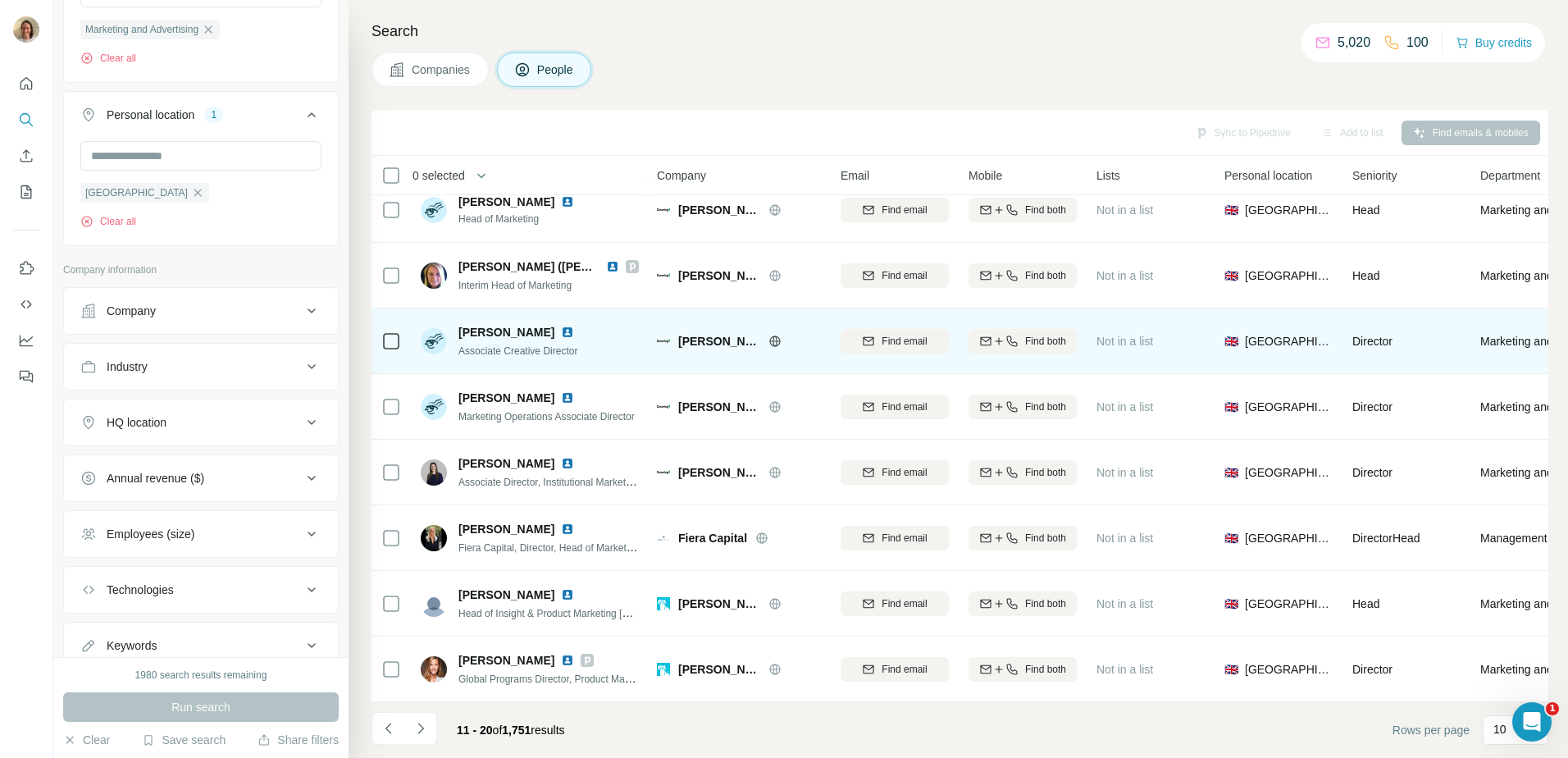
scroll to position [0, 0]
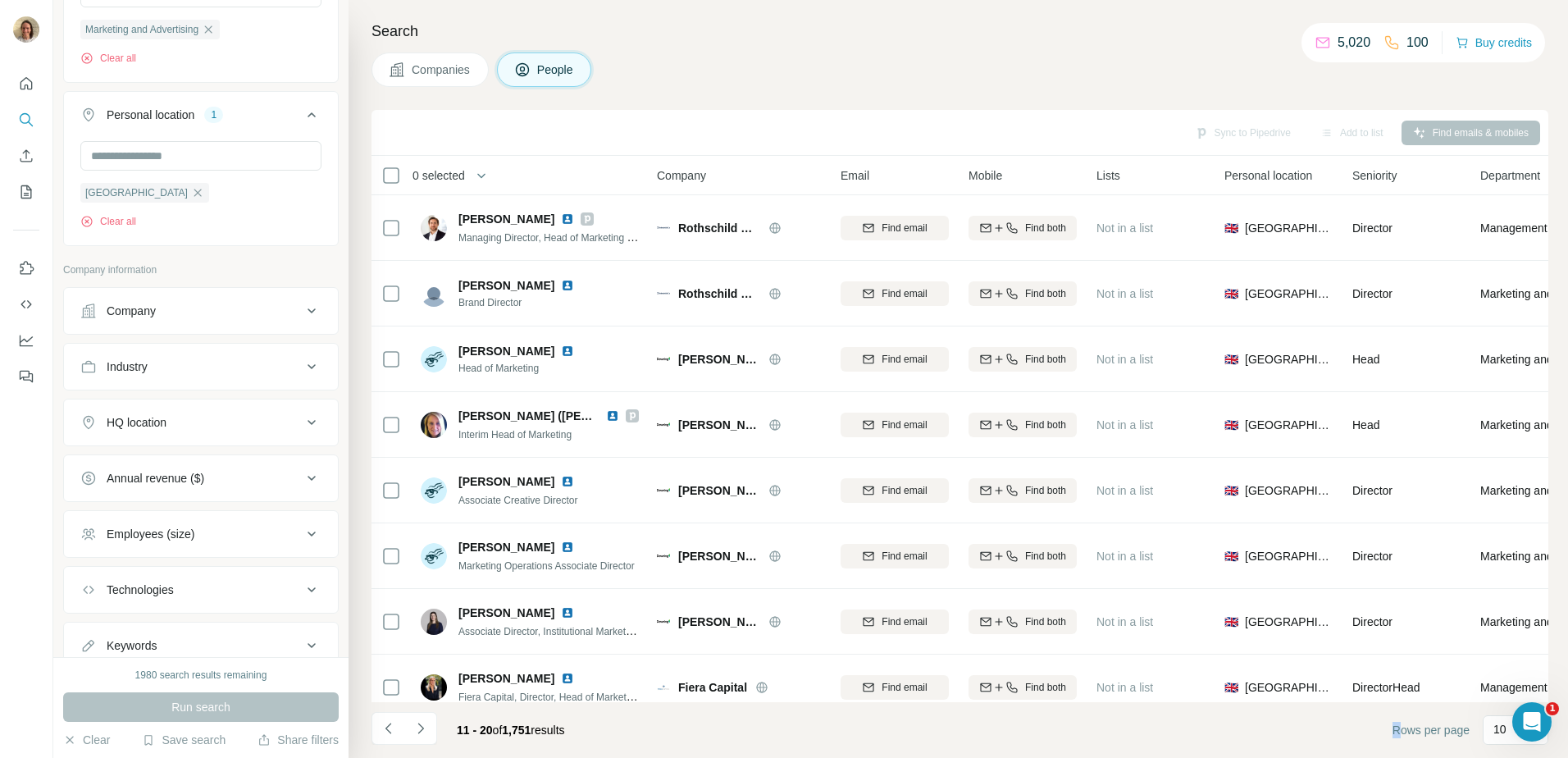
drag, startPoint x: 1031, startPoint y: 702, endPoint x: 1399, endPoint y: 710, distance: 368.1
click at [1399, 710] on footer "11 - 20 of 1,751 results Rows per page 10" at bounding box center [959, 729] width 1177 height 55
click at [1225, 136] on div "Sync to Pipedrive Add to list Find emails & mobiles" at bounding box center [959, 132] width 1160 height 29
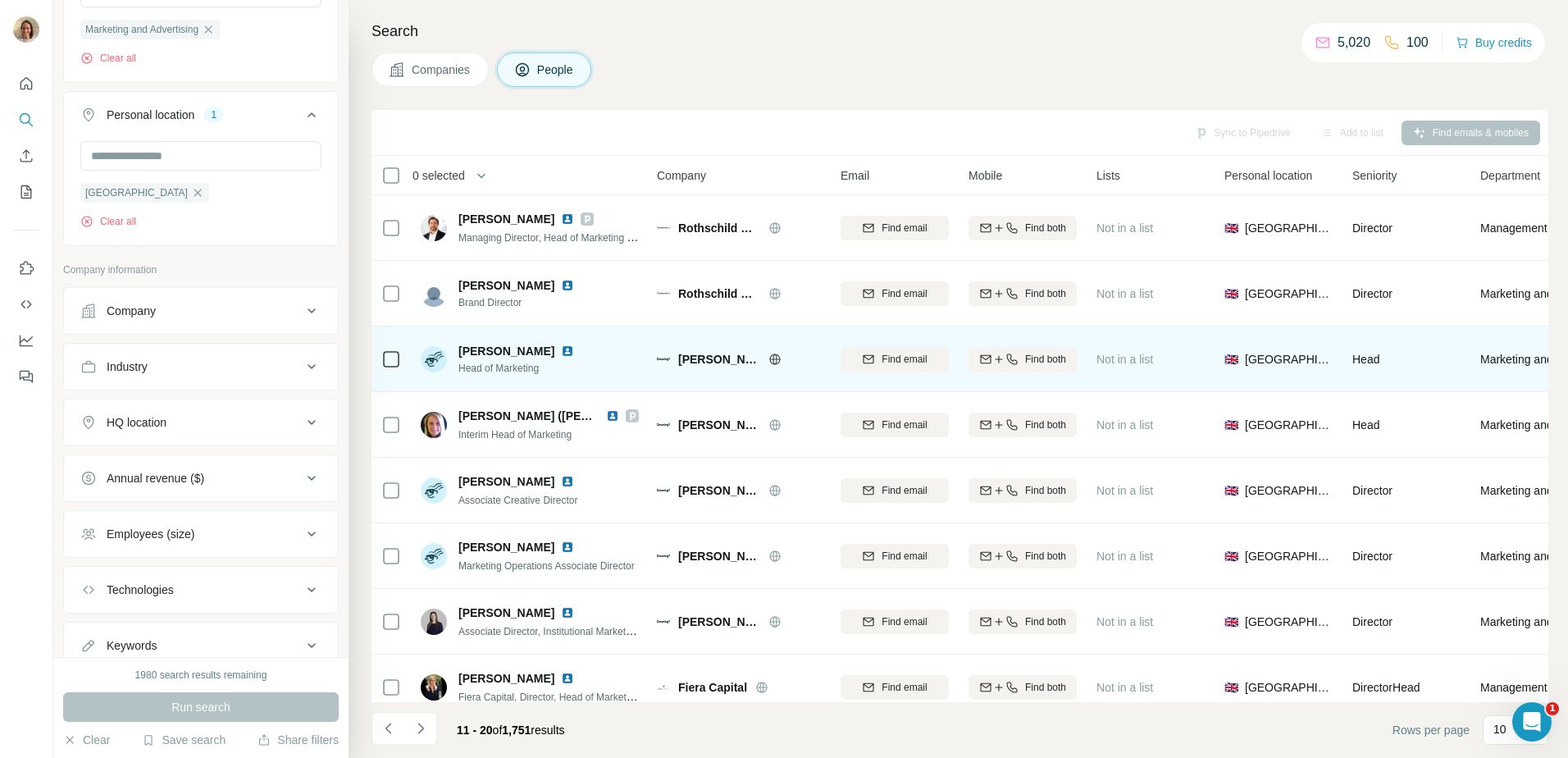
click at [508, 355] on span "[PERSON_NAME]" at bounding box center [506, 350] width 96 height 16
click at [709, 359] on span "[PERSON_NAME] LLP" at bounding box center [719, 359] width 82 height 16
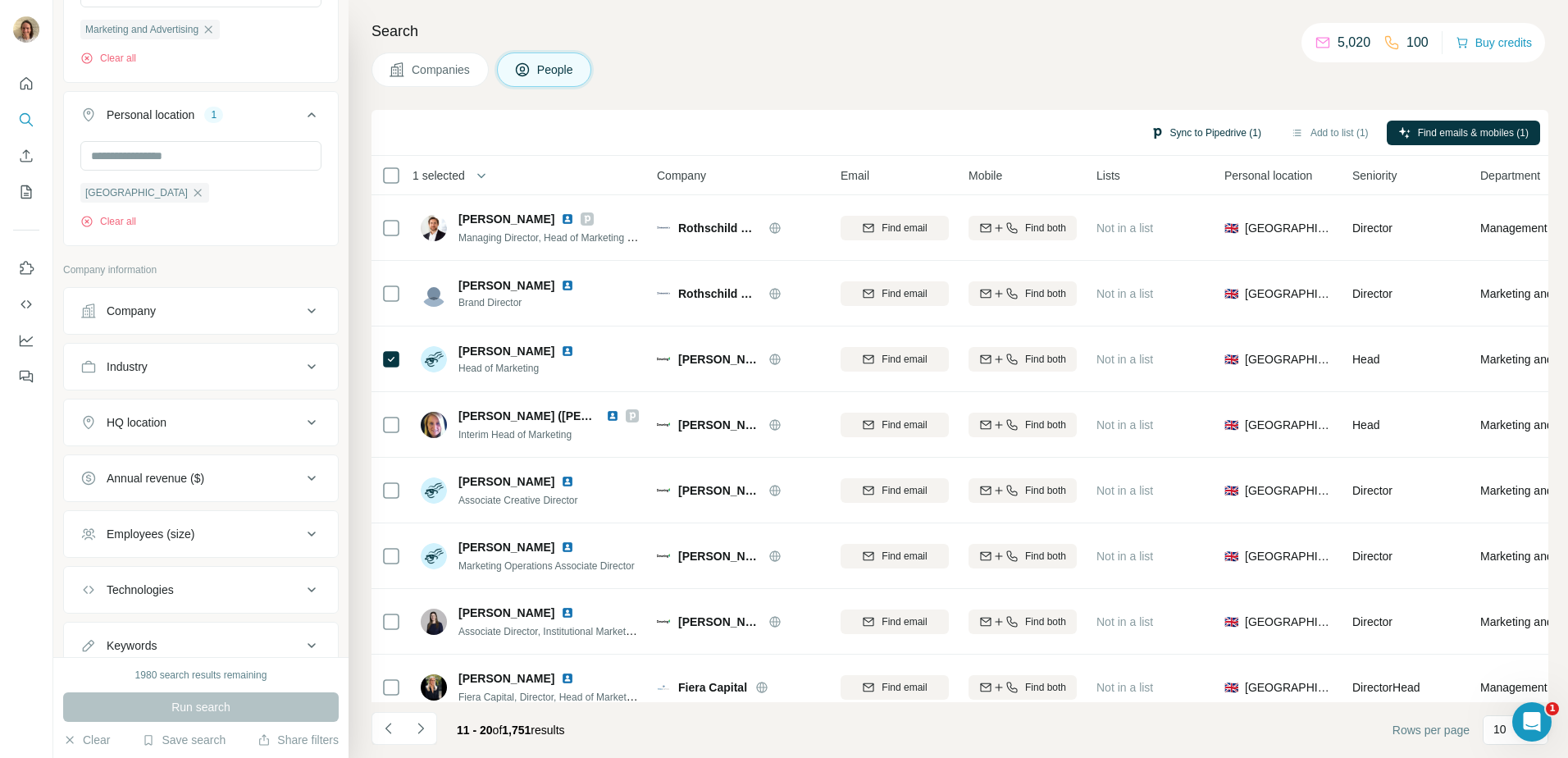
click at [1213, 138] on button "Sync to Pipedrive (1)" at bounding box center [1205, 132] width 133 height 24
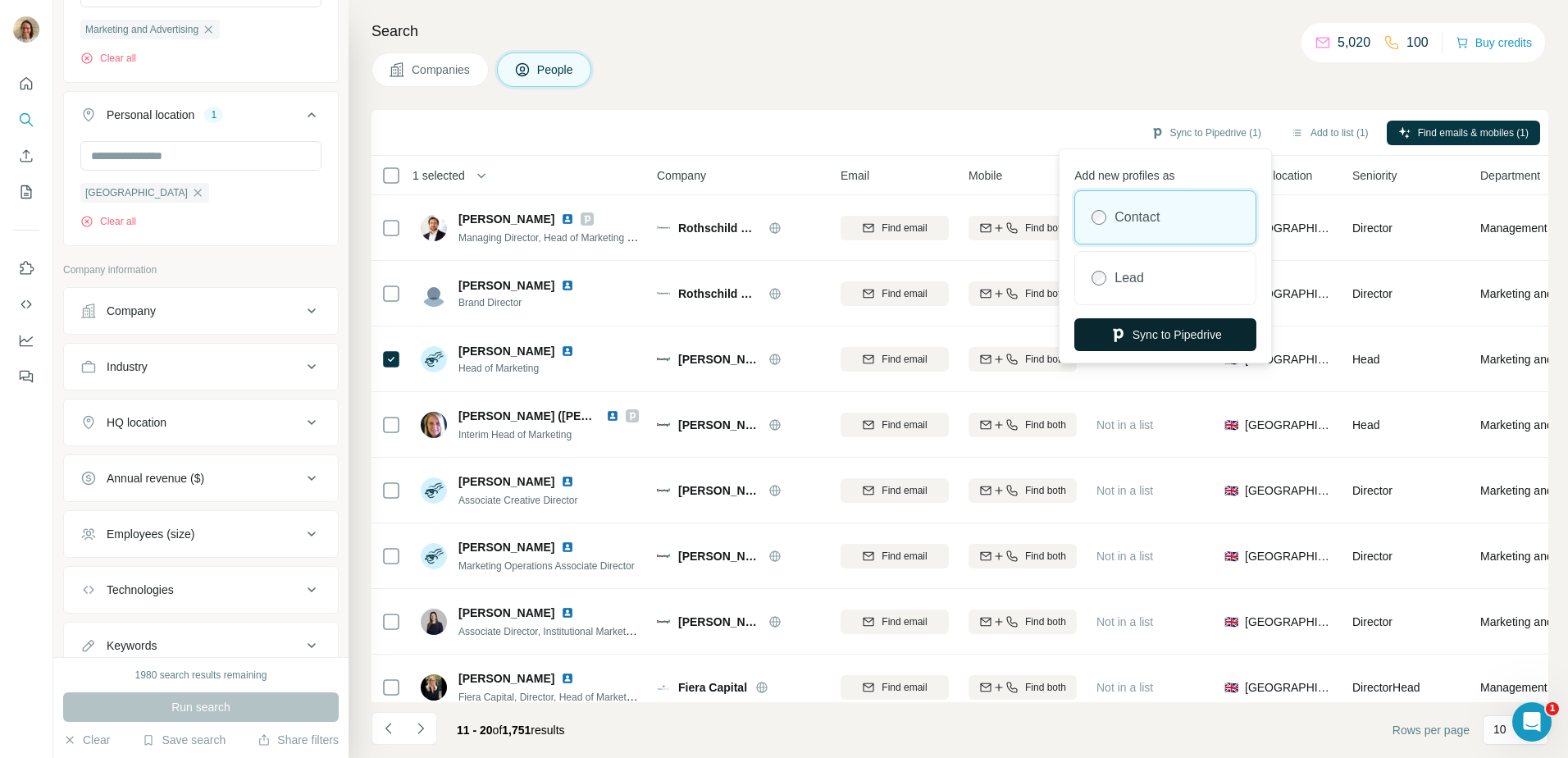
click at [1149, 336] on button "Sync to Pipedrive" at bounding box center [1166, 334] width 182 height 33
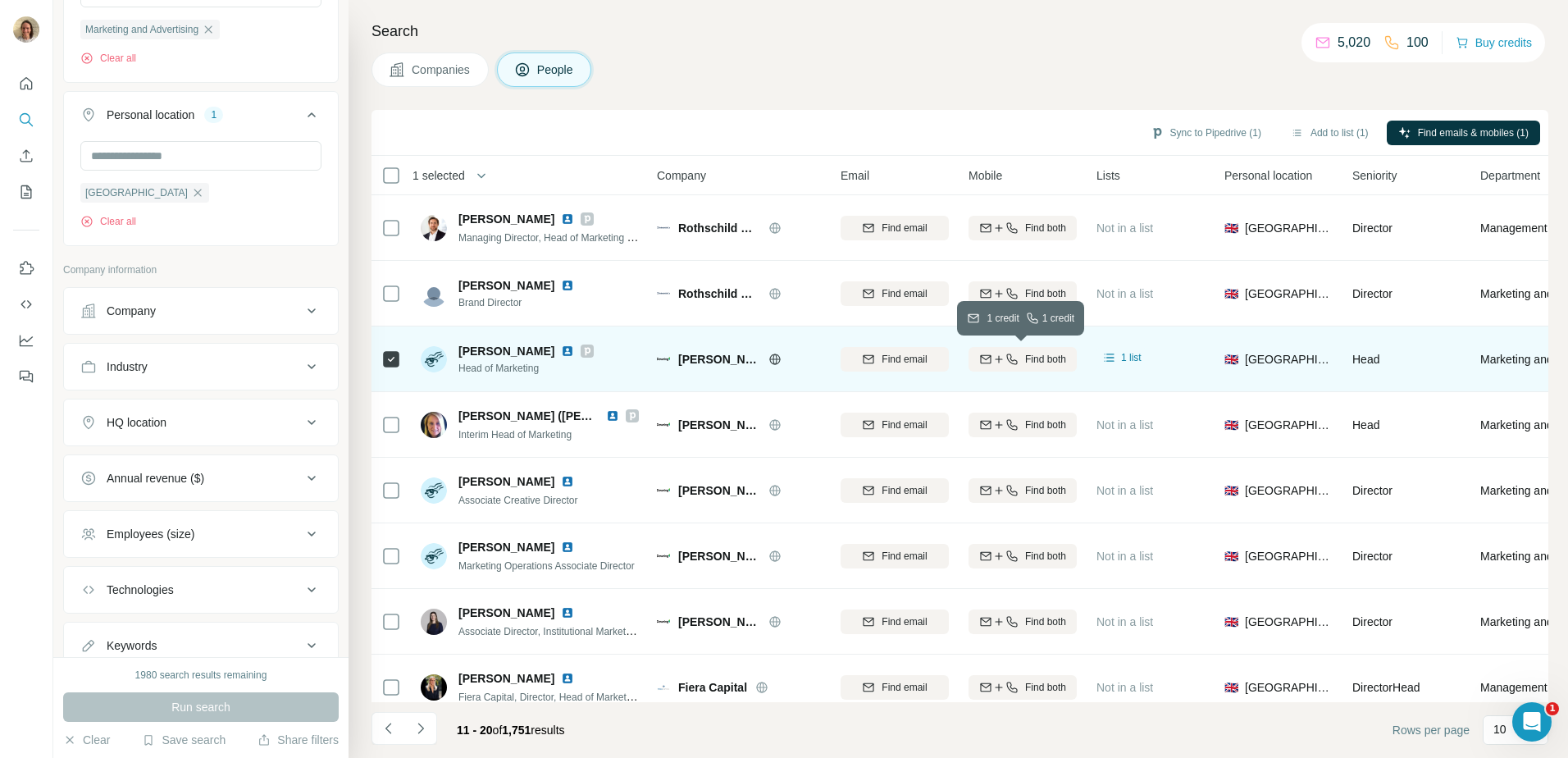
click at [993, 361] on icon "button" at bounding box center [999, 359] width 13 height 13
click at [1203, 131] on button "Sync to Pipedrive (1)" at bounding box center [1205, 132] width 133 height 24
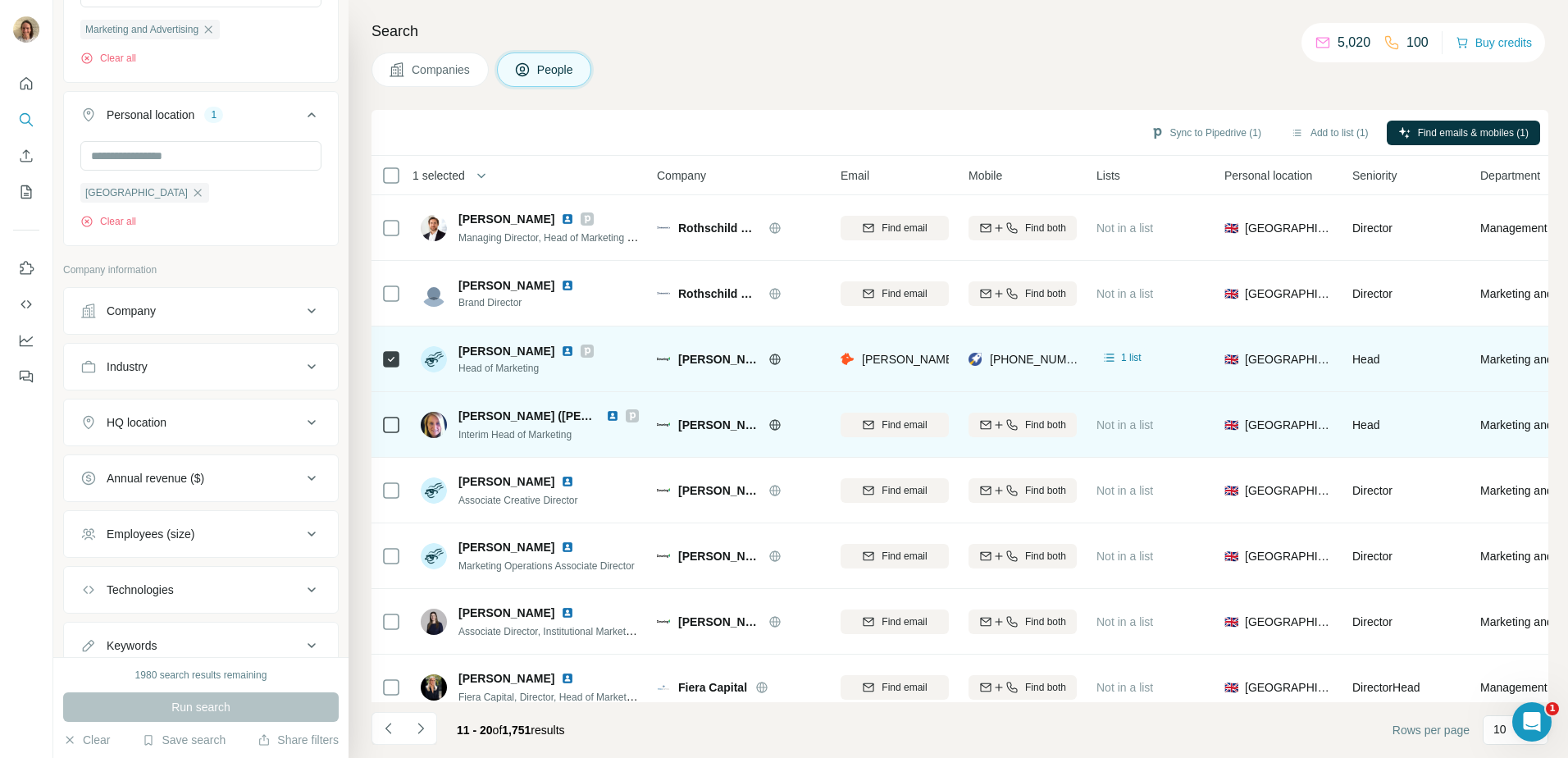
click at [488, 419] on span "[PERSON_NAME] ([PERSON_NAME])" at bounding box center [560, 416] width 203 height 13
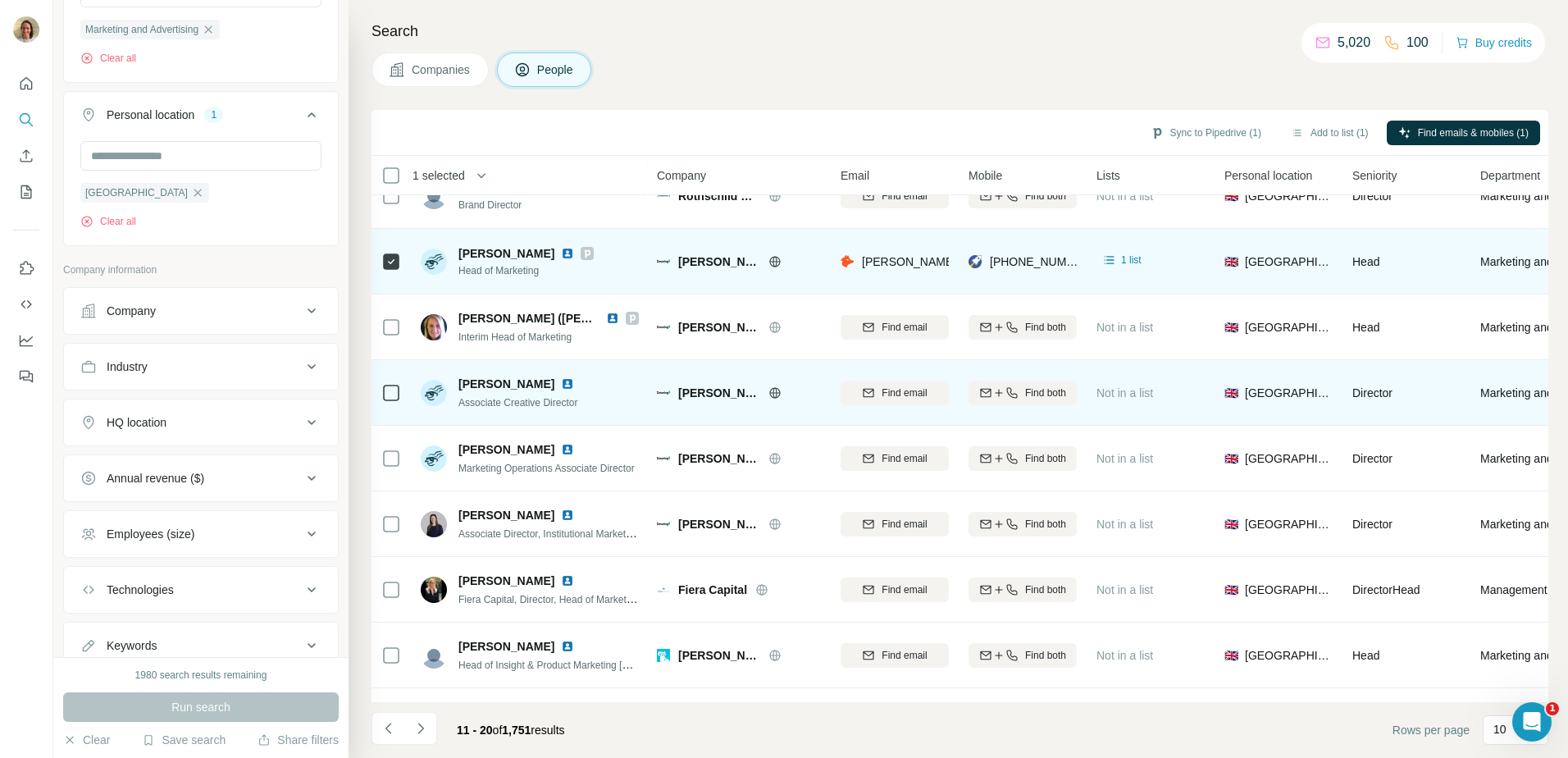
scroll to position [158, 0]
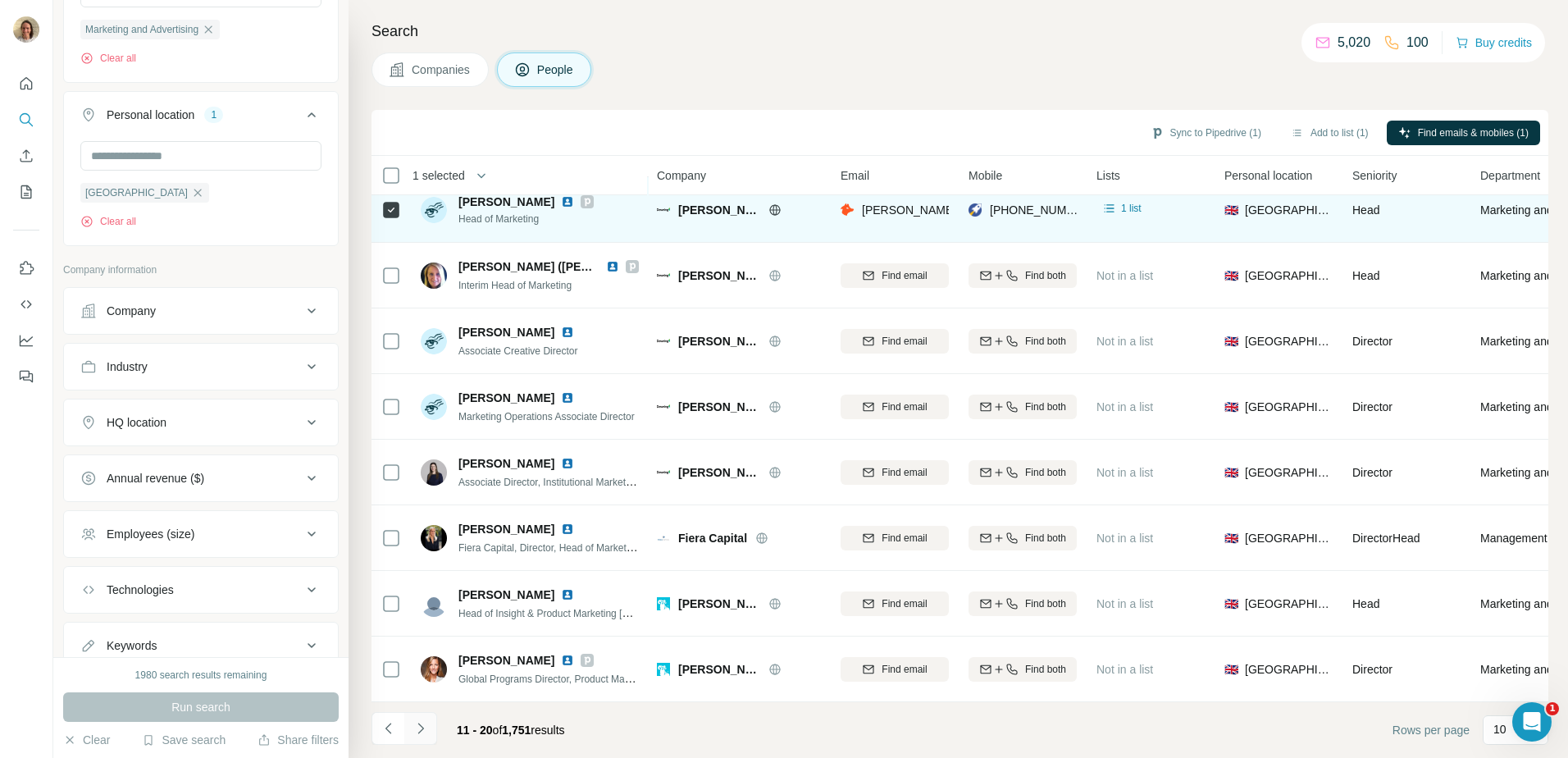
click at [425, 722] on icon "Navigate to next page" at bounding box center [420, 727] width 16 height 16
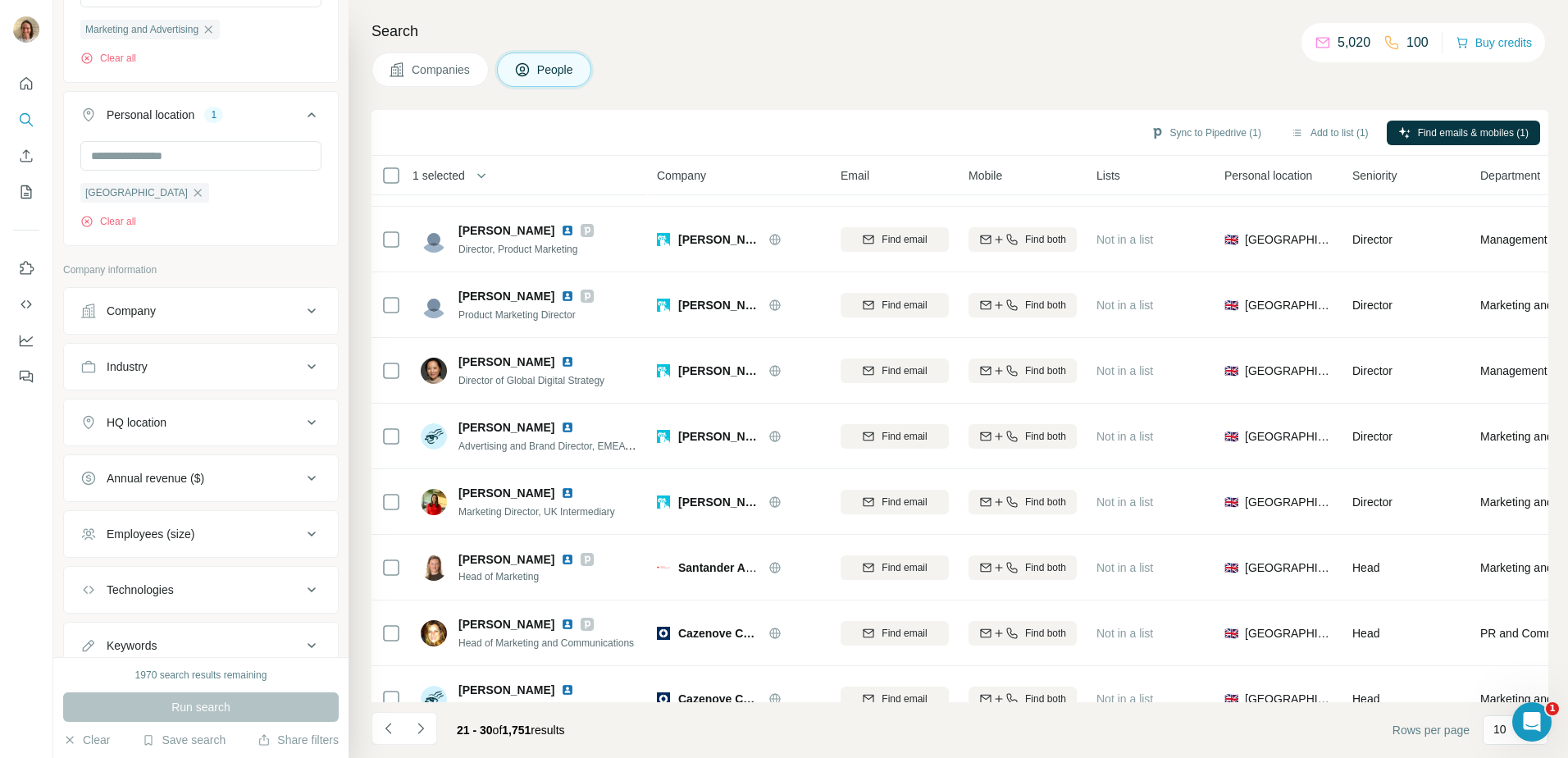
scroll to position [82, 0]
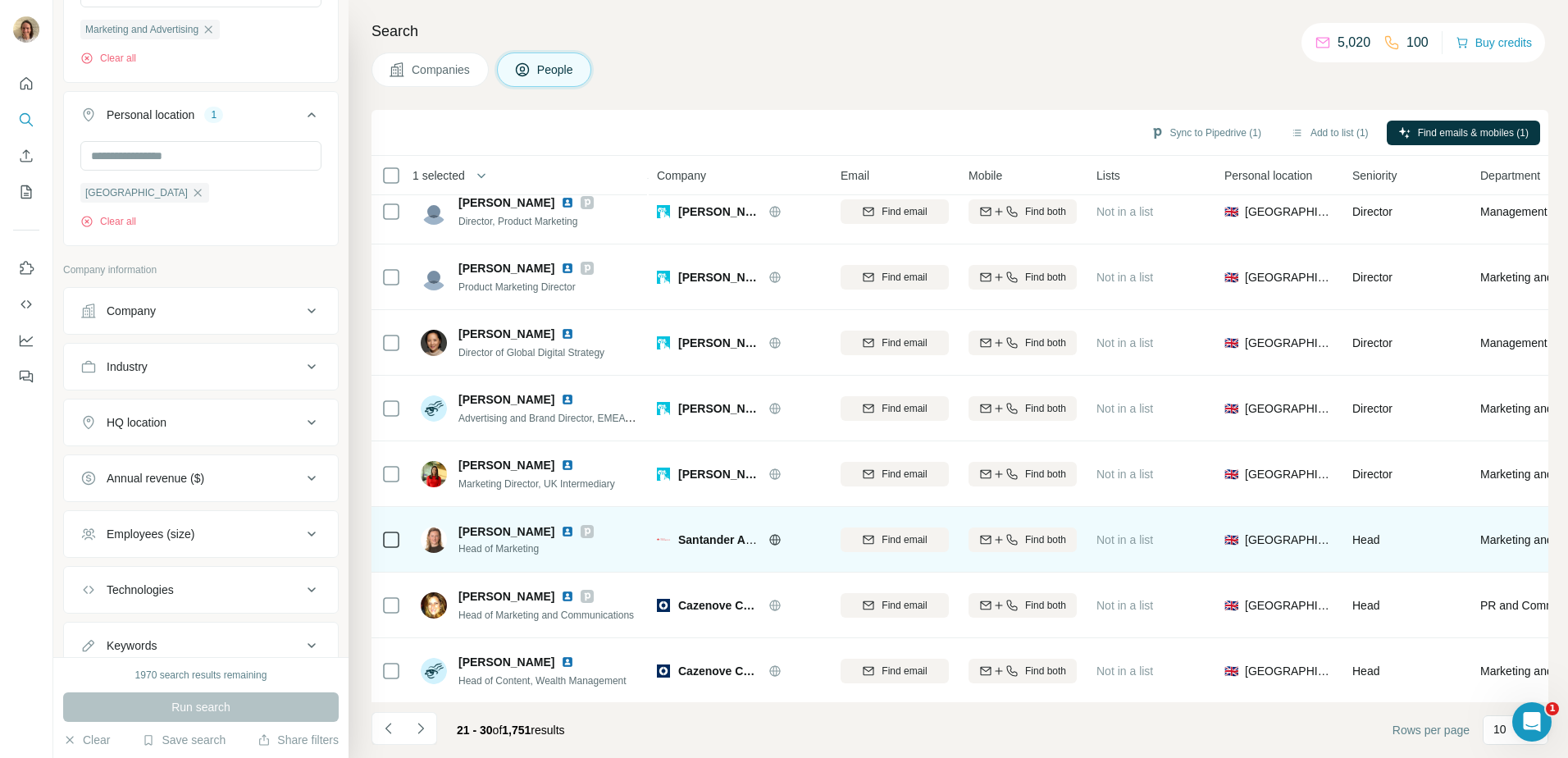
click at [400, 546] on icon at bounding box center [391, 539] width 20 height 20
click at [985, 550] on button "Find both" at bounding box center [1022, 539] width 108 height 24
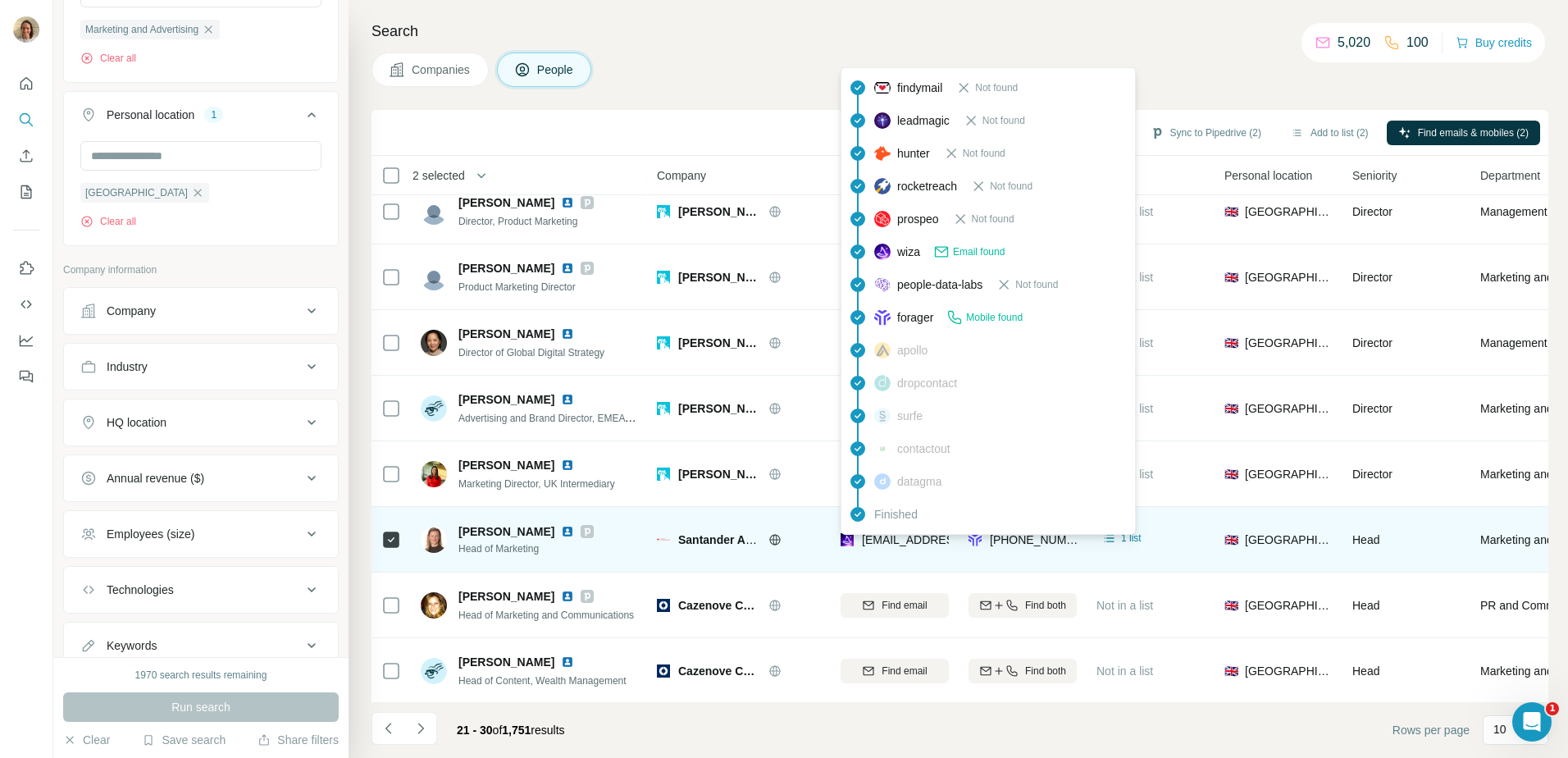
click at [910, 546] on span "[EMAIL_ADDRESS][DOMAIN_NAME]" at bounding box center [952, 539] width 181 height 16
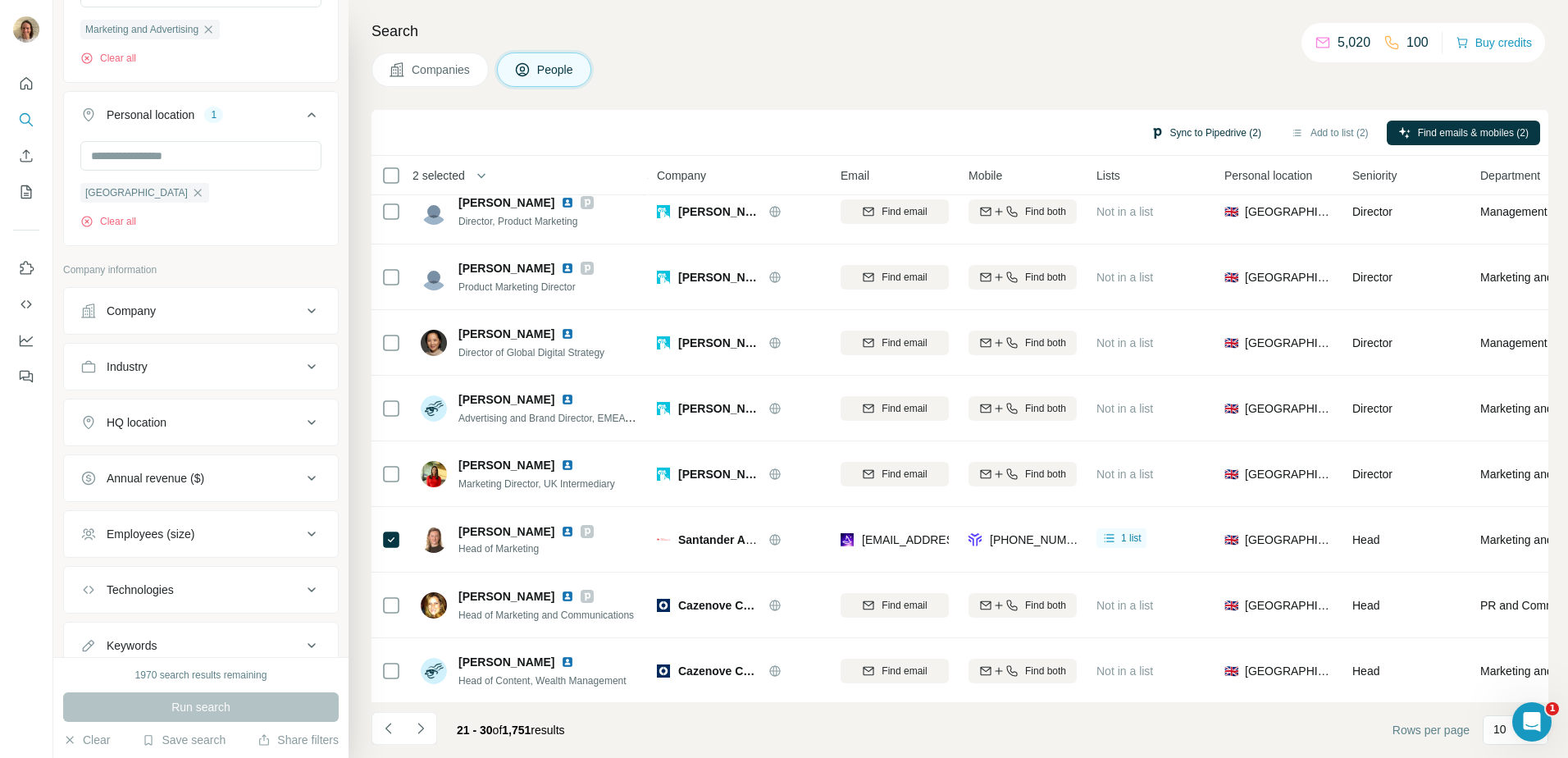
click at [1167, 126] on button "Sync to Pipedrive (2)" at bounding box center [1205, 132] width 133 height 24
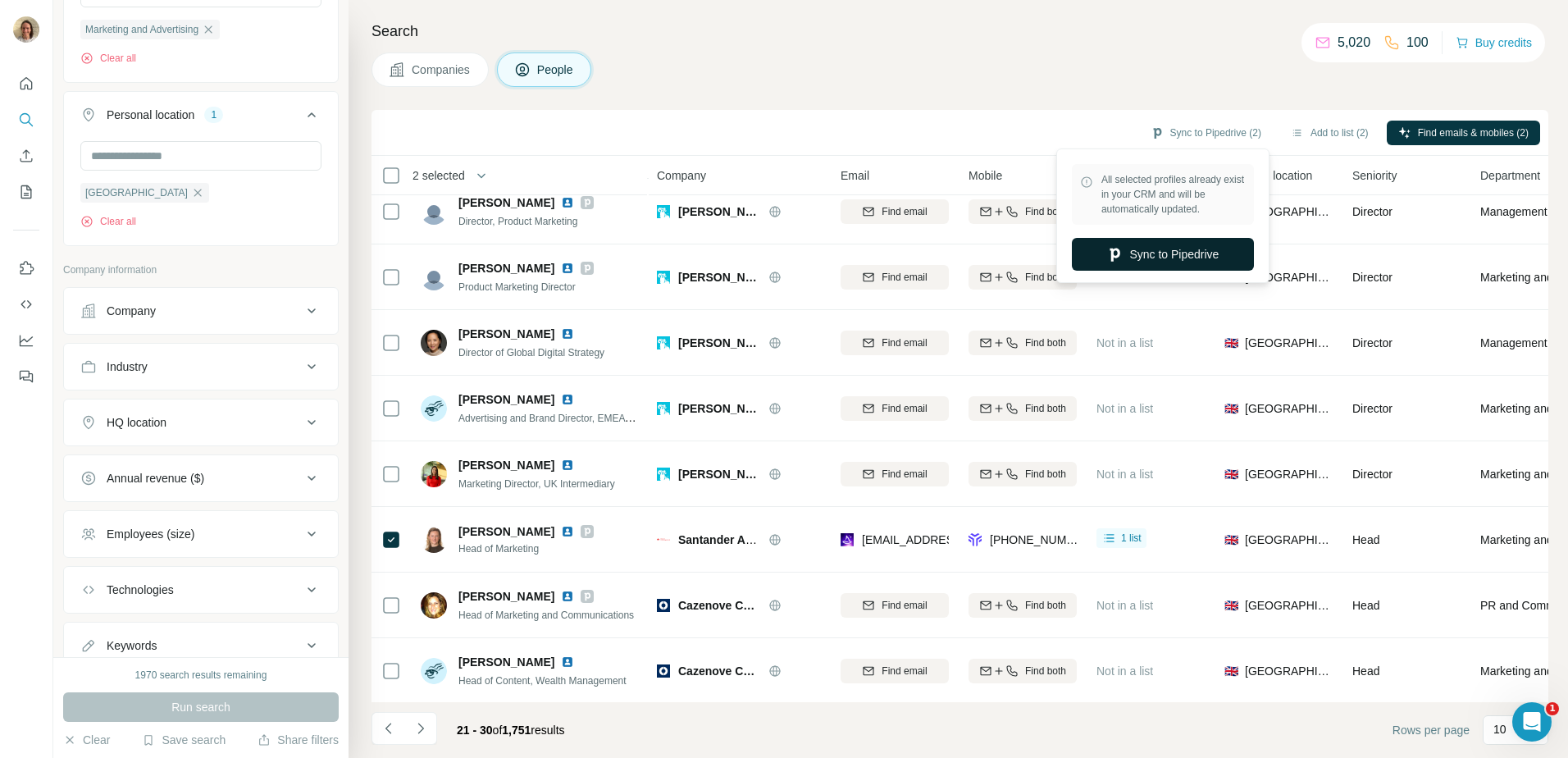
click at [1152, 248] on button "Sync to Pipedrive" at bounding box center [1163, 254] width 182 height 33
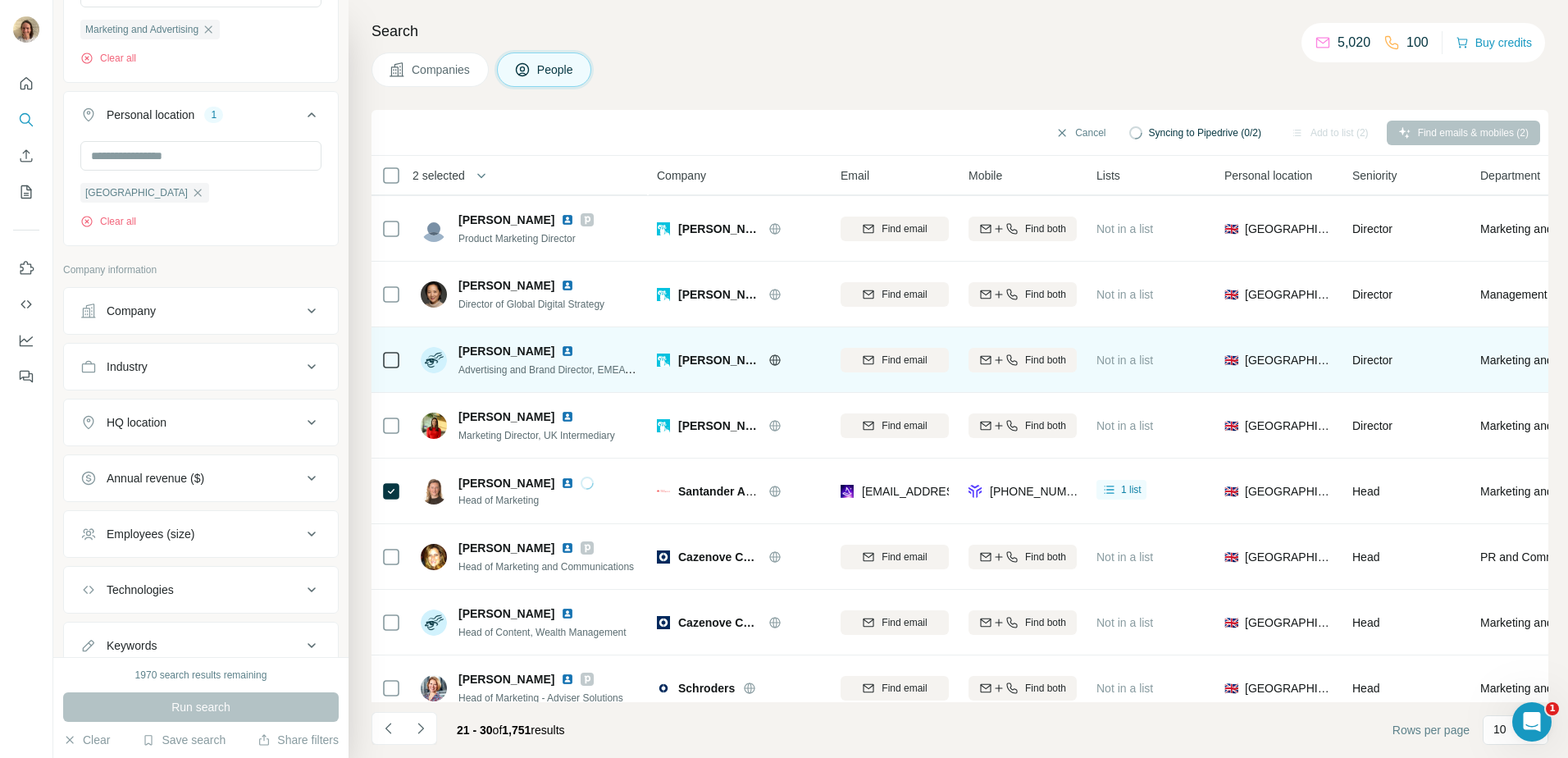
scroll to position [158, 0]
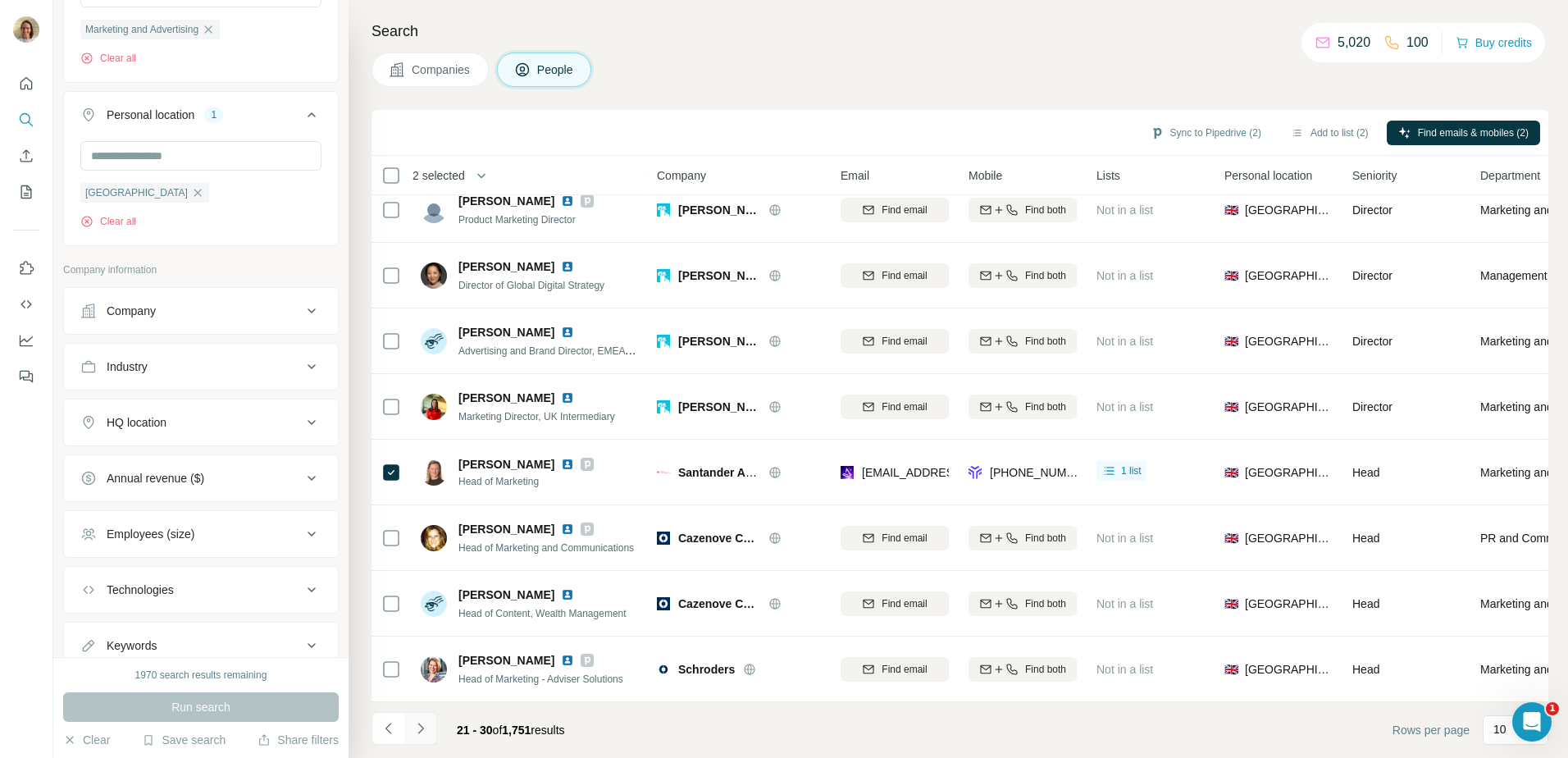
click at [424, 725] on icon "Navigate to next page" at bounding box center [420, 727] width 16 height 16
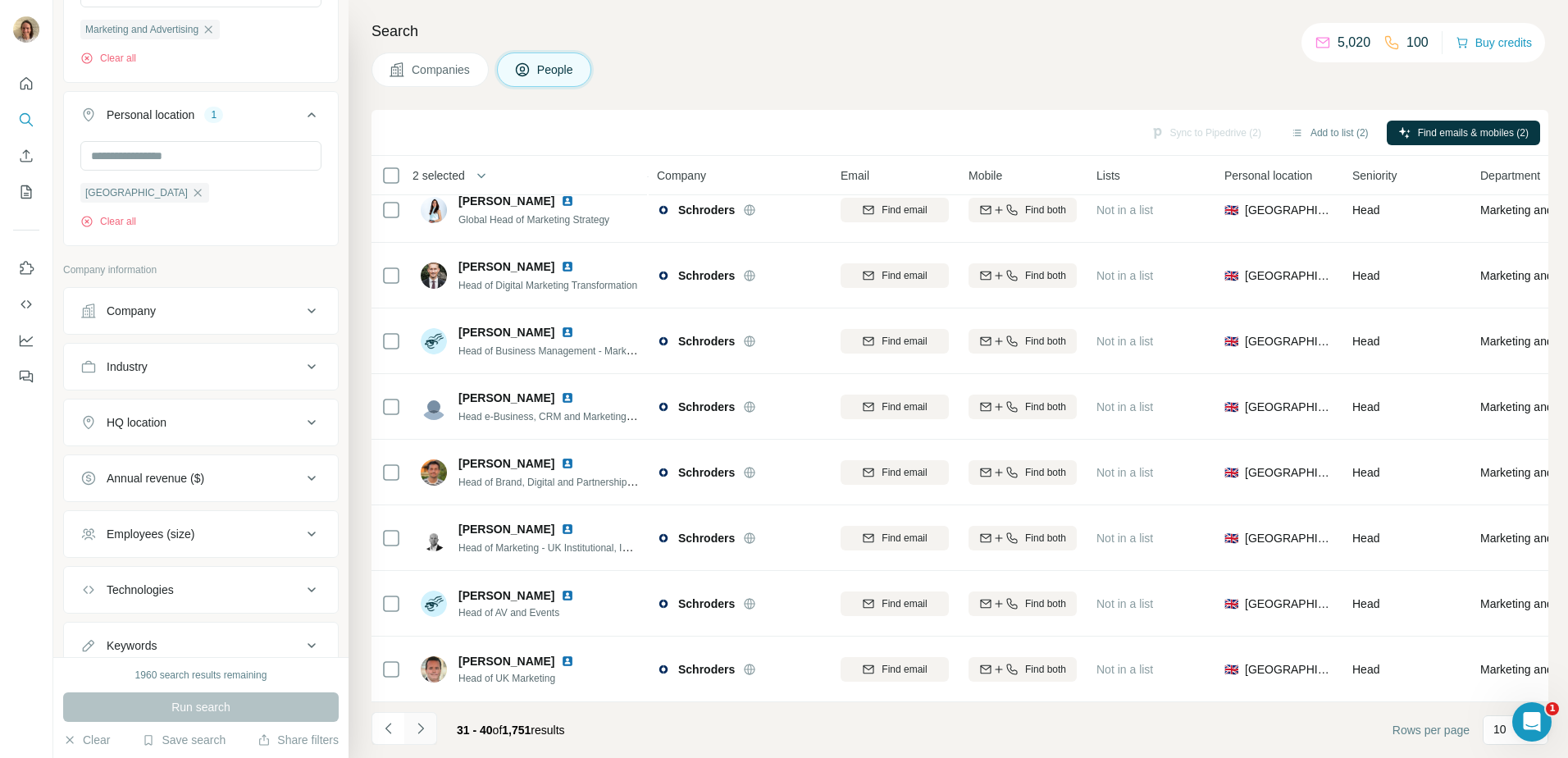
click at [420, 732] on icon "Navigate to next page" at bounding box center [420, 727] width 6 height 10
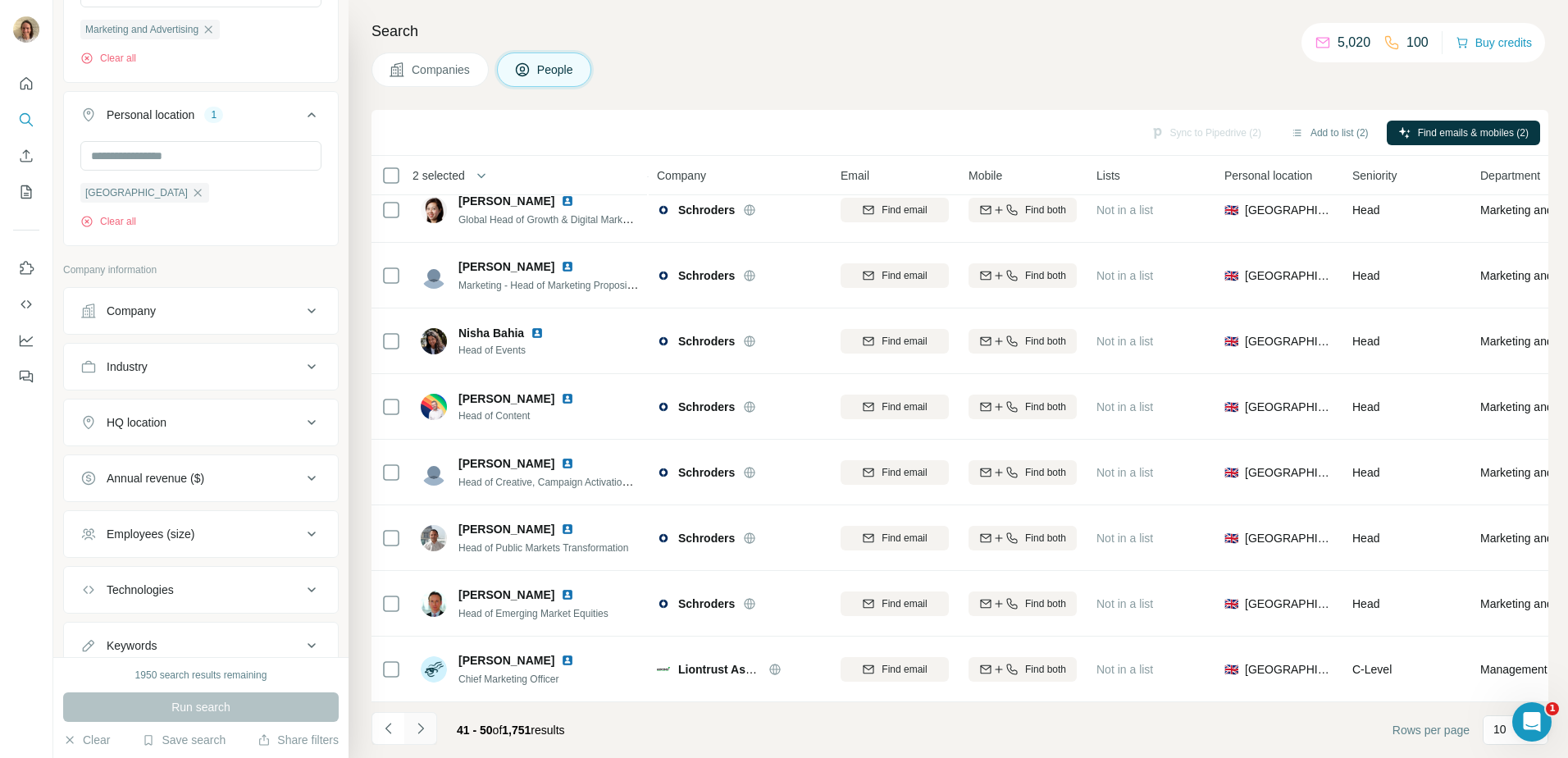
click at [426, 735] on icon "Navigate to next page" at bounding box center [420, 727] width 16 height 16
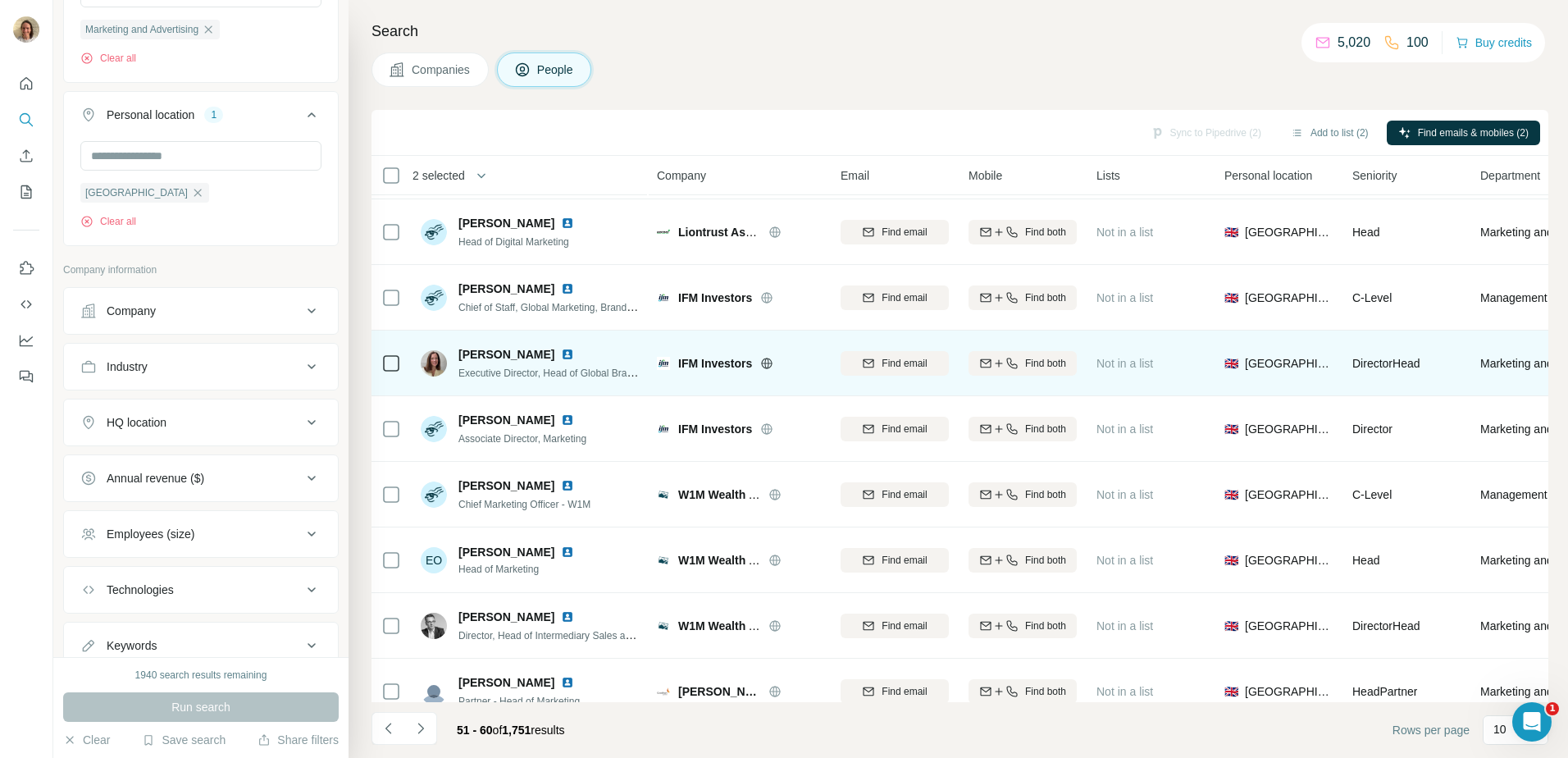
scroll to position [0, 0]
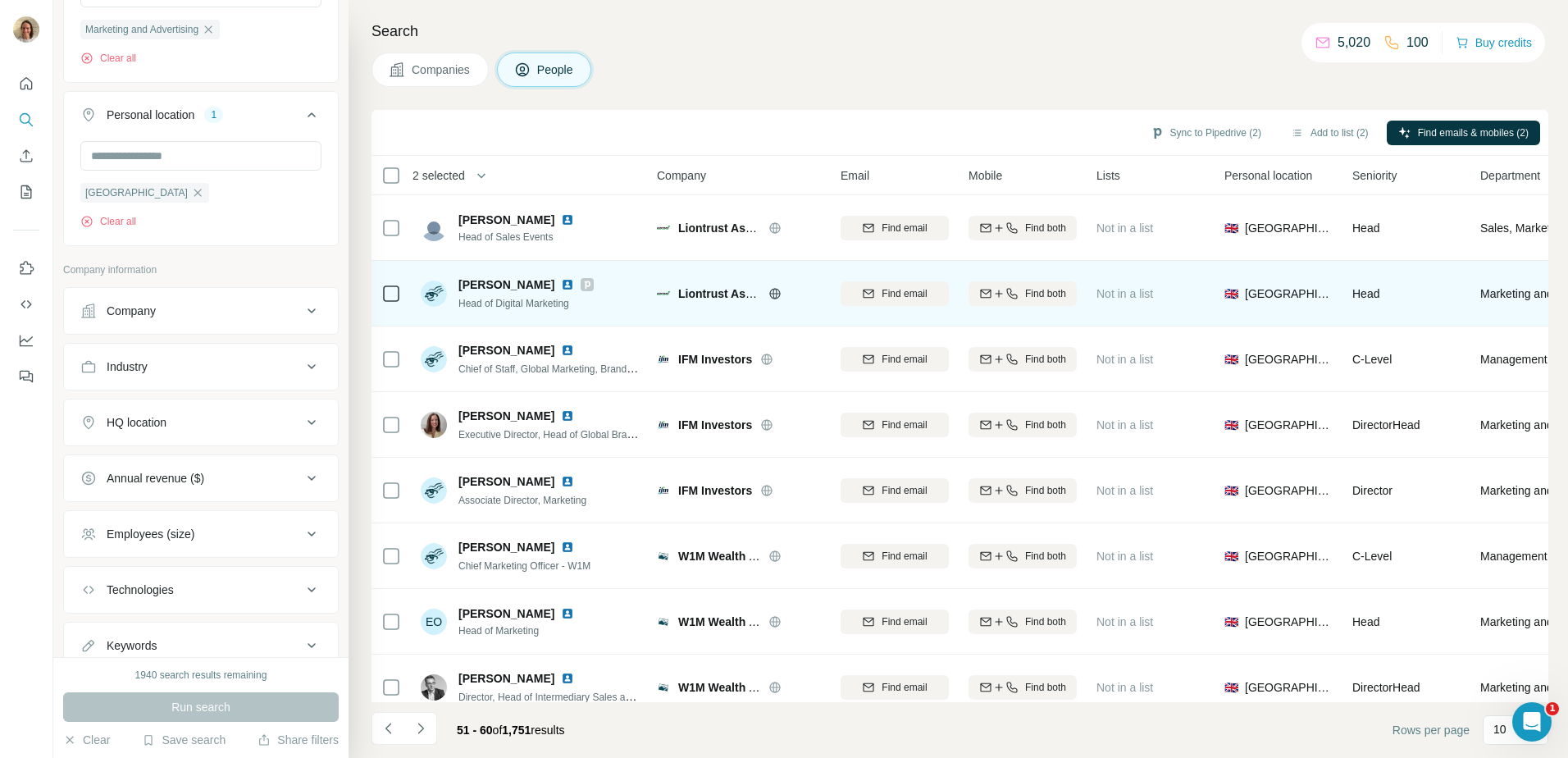
click at [400, 289] on icon at bounding box center [391, 293] width 20 height 20
click at [979, 287] on icon "button" at bounding box center [986, 294] width 13 height 13
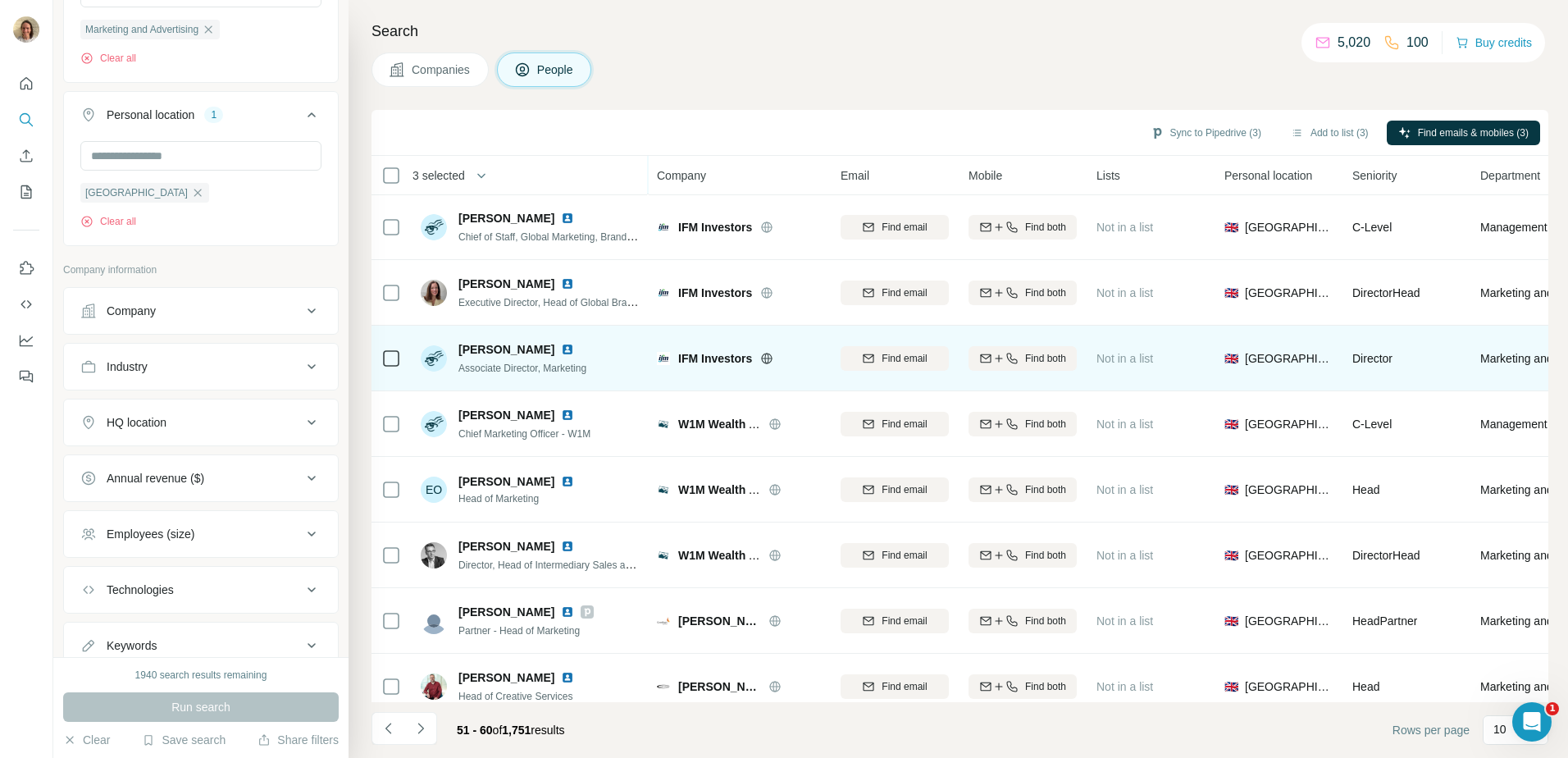
scroll to position [158, 0]
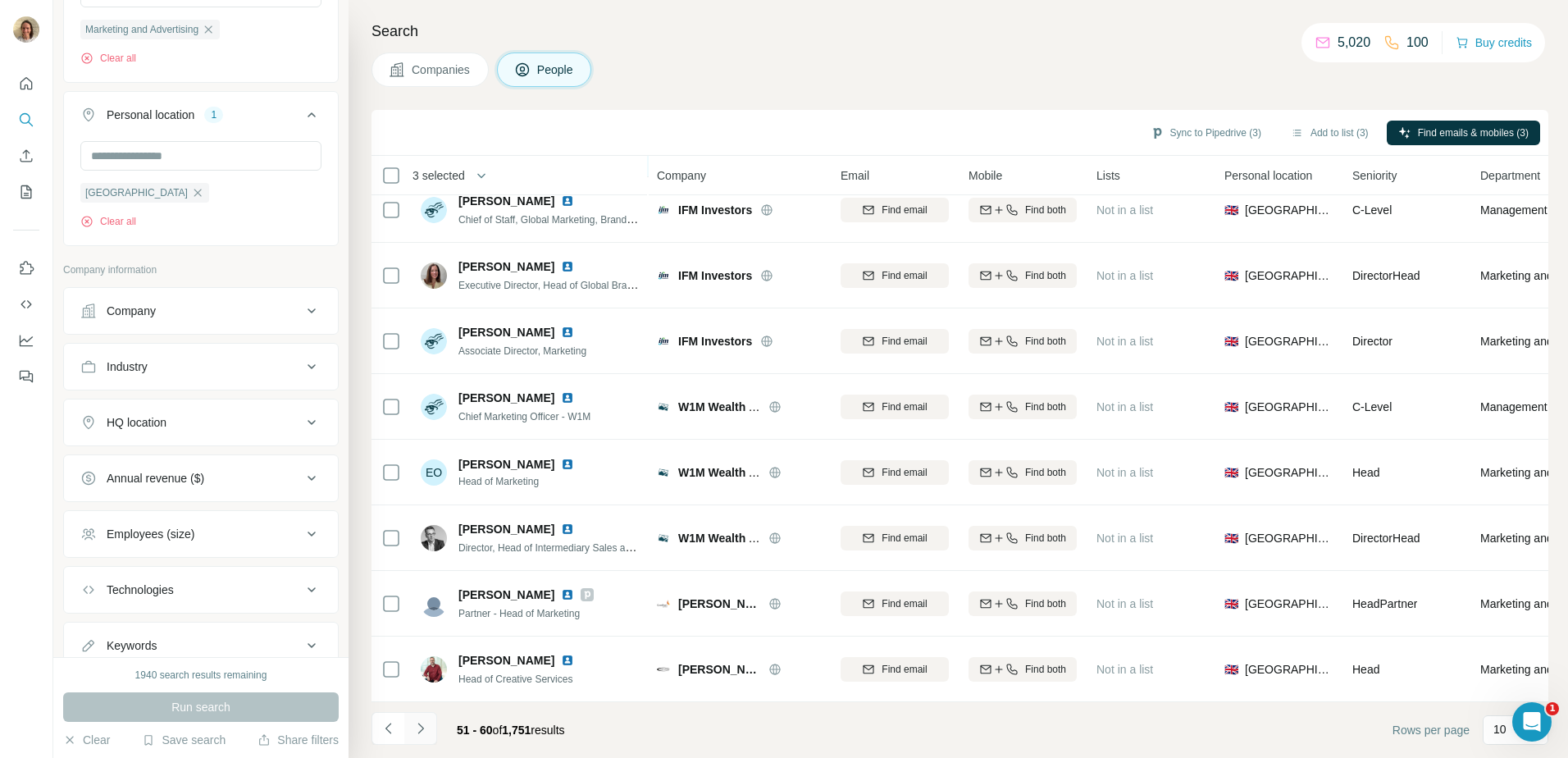
click at [416, 732] on icon "Navigate to next page" at bounding box center [420, 727] width 16 height 16
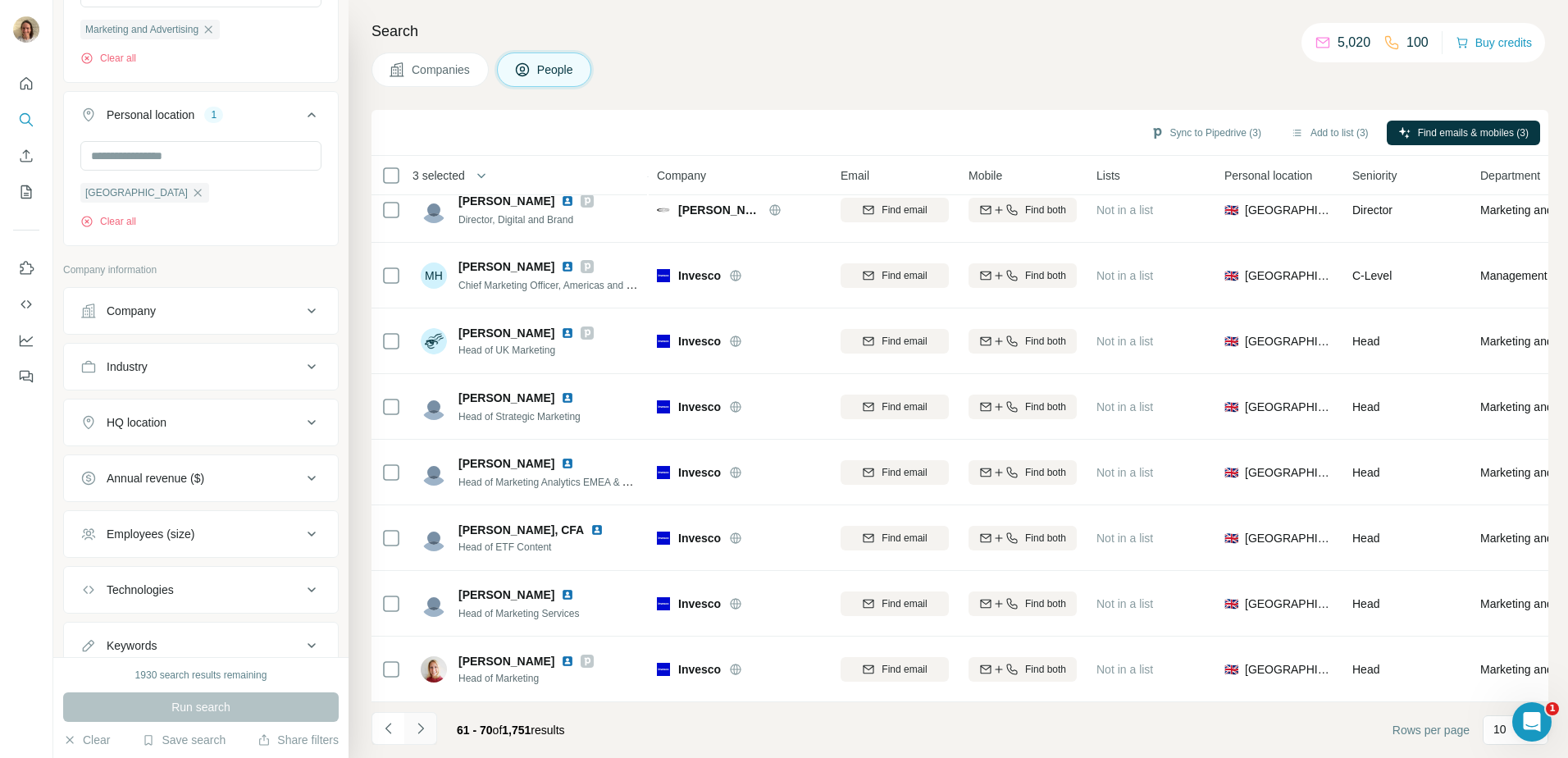
click at [419, 733] on icon "Navigate to next page" at bounding box center [420, 727] width 16 height 16
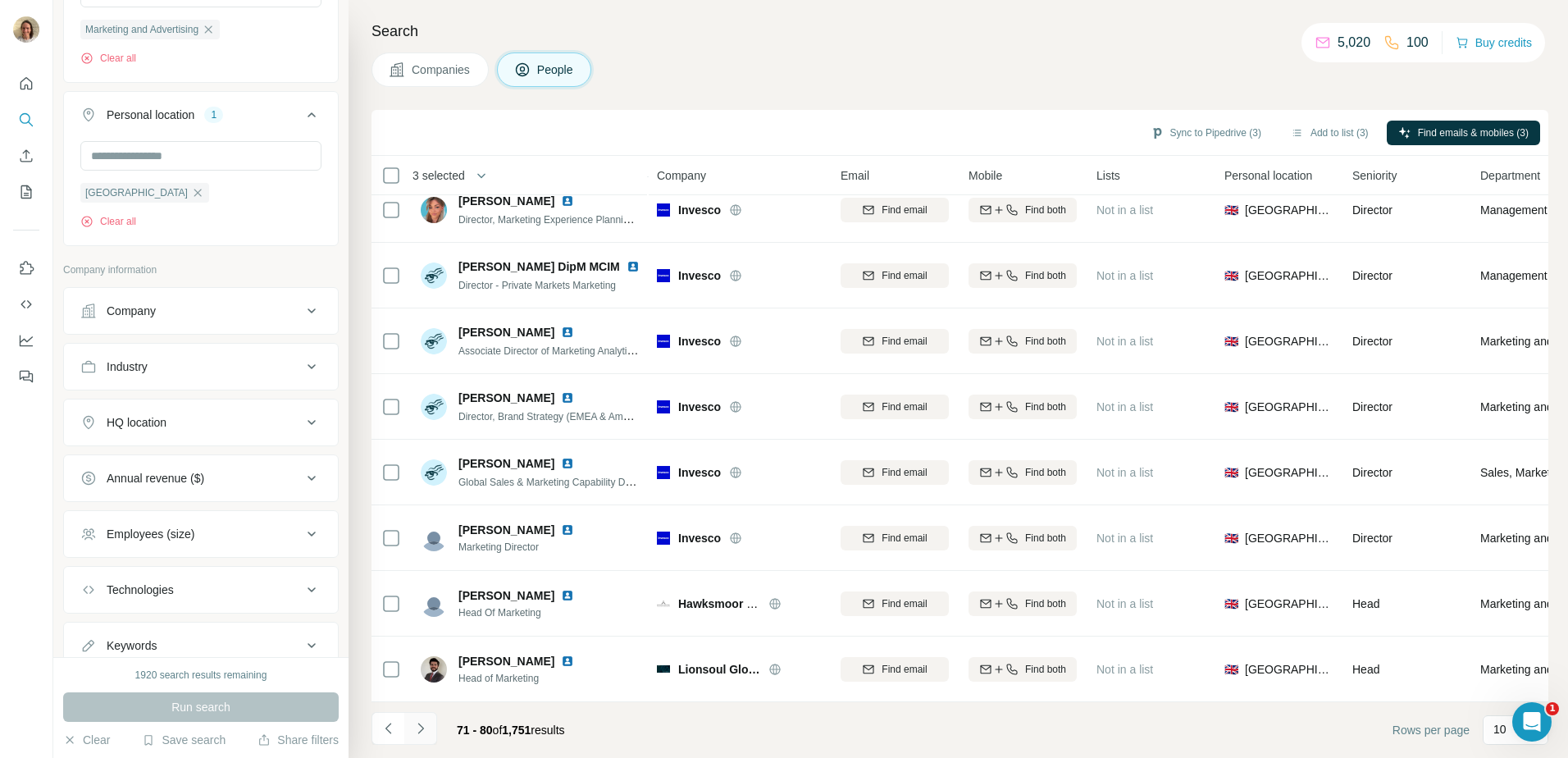
click at [427, 728] on icon "Navigate to next page" at bounding box center [420, 727] width 16 height 16
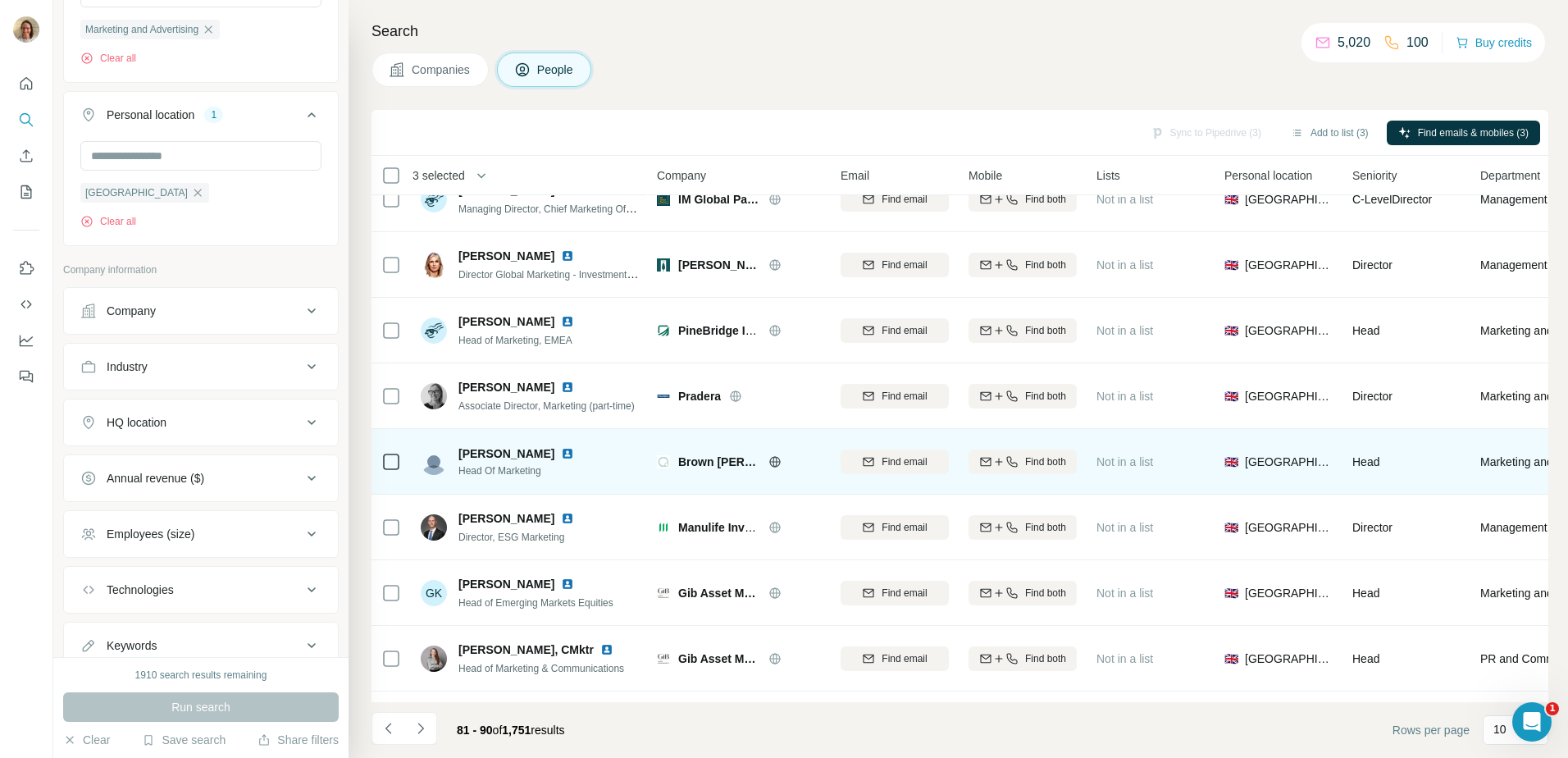
scroll to position [0, 0]
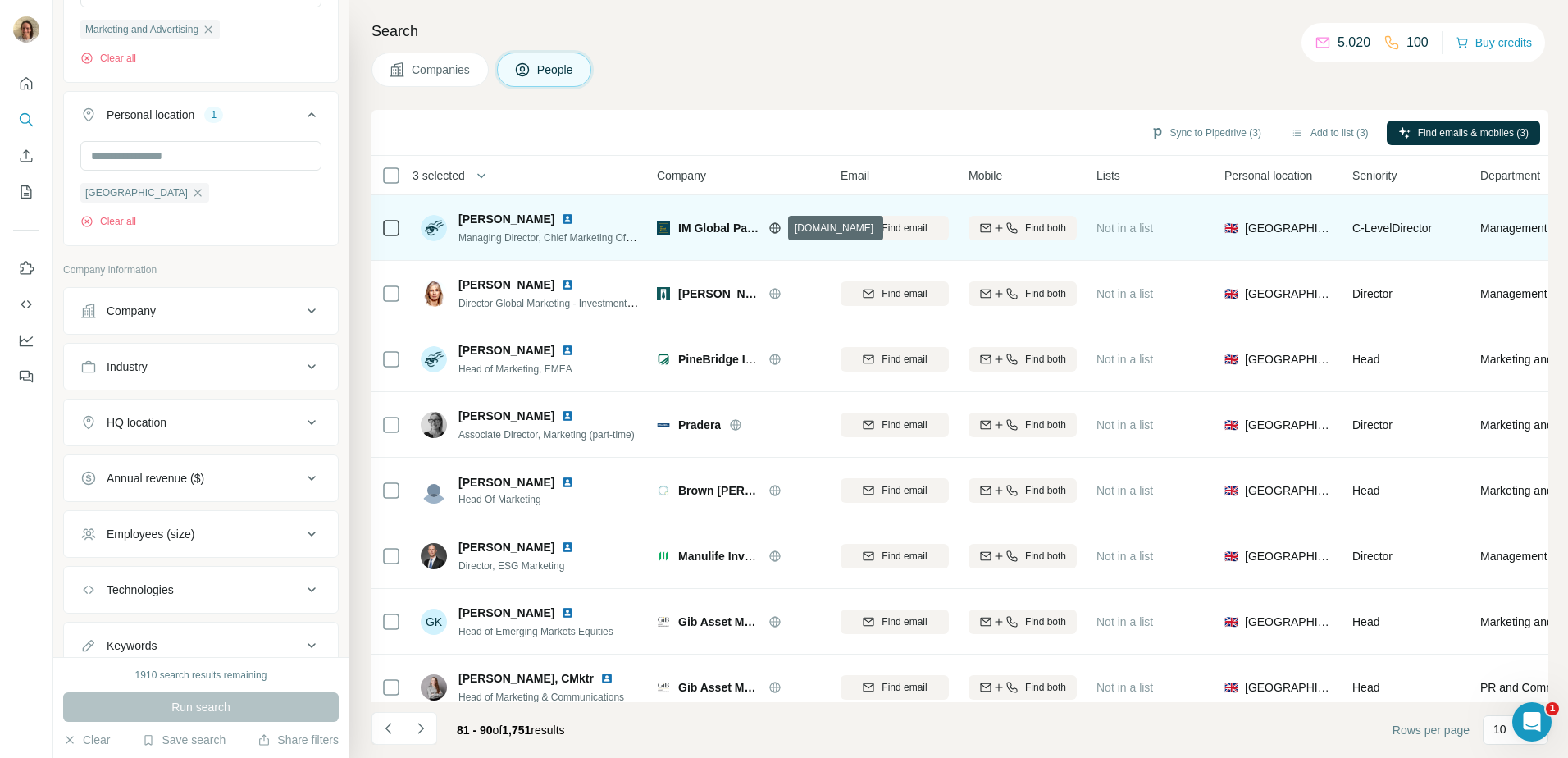
click at [774, 229] on icon at bounding box center [775, 228] width 13 height 13
click at [474, 214] on span "[PERSON_NAME]" at bounding box center [506, 218] width 96 height 16
drag, startPoint x: 474, startPoint y: 214, endPoint x: 536, endPoint y: 229, distance: 63.8
click at [536, 229] on div "[PERSON_NAME] Managing Director, Chief Marketing Officer" at bounding box center [549, 227] width 180 height 35
click at [536, 229] on div "Managing Director, Chief Marketing Officer" at bounding box center [549, 237] width 180 height 16
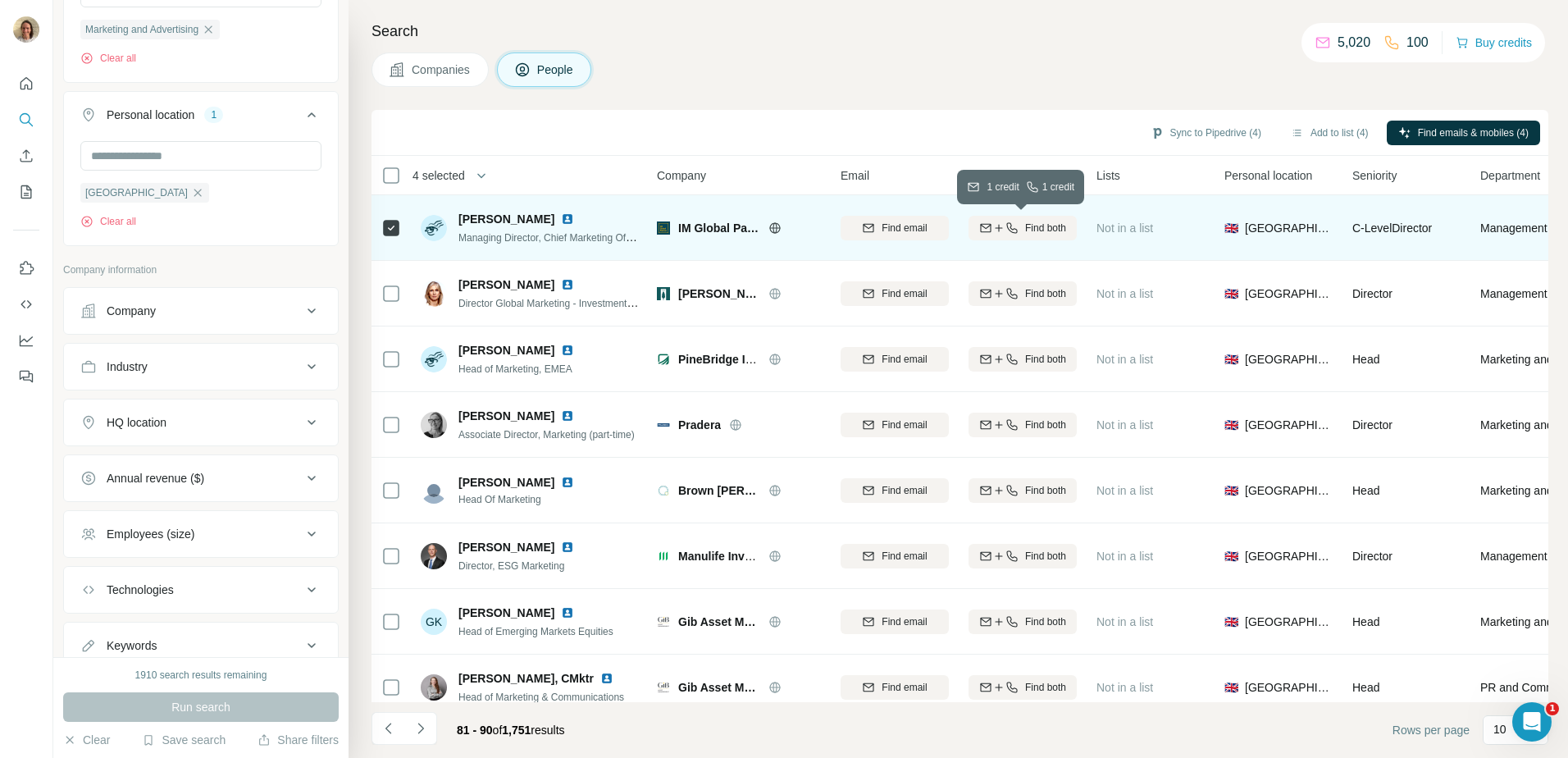
click at [1010, 227] on icon "button" at bounding box center [1012, 228] width 13 height 13
click at [1190, 134] on button "Sync to Pipedrive (4)" at bounding box center [1205, 132] width 133 height 24
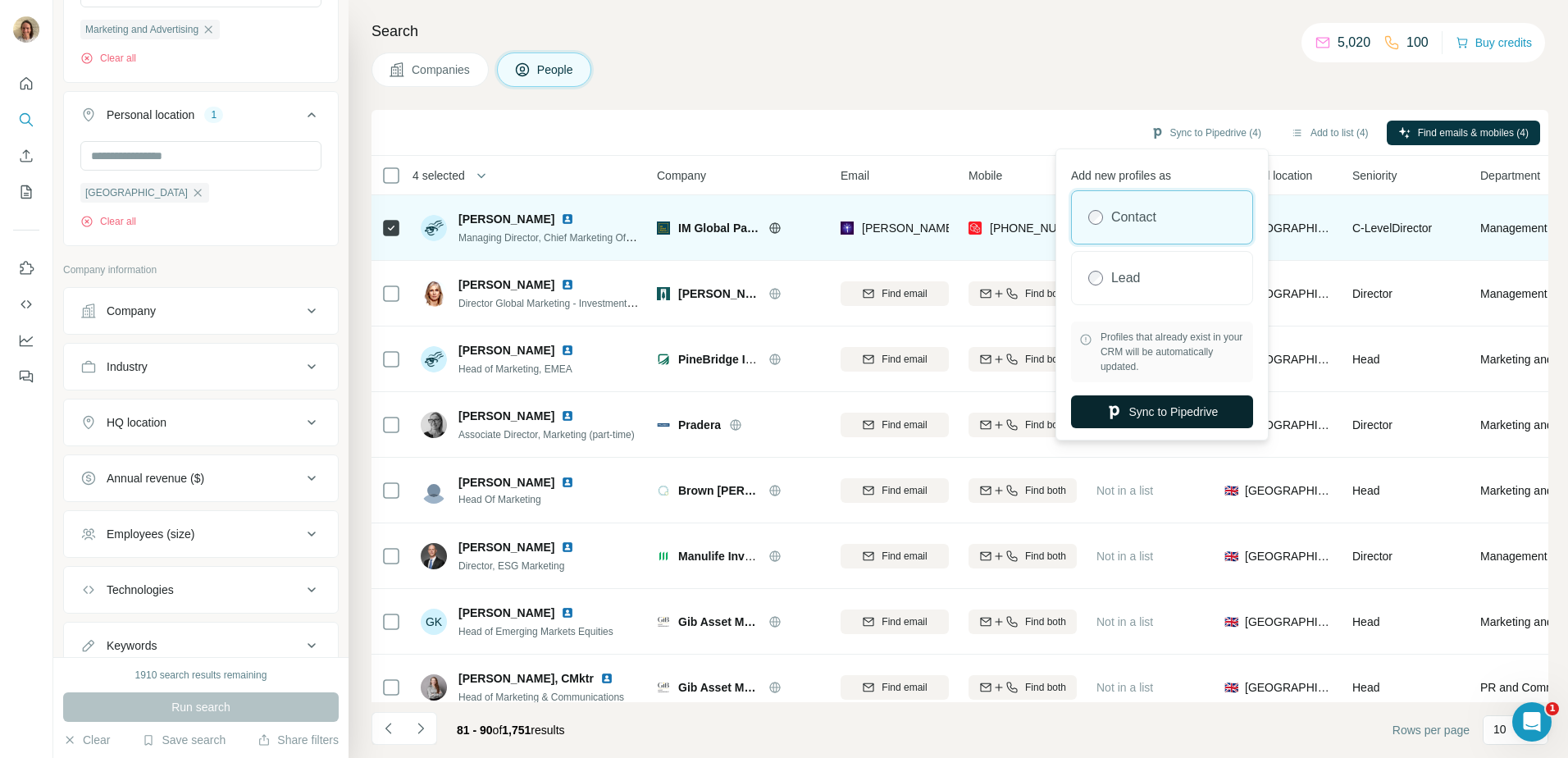
click at [1113, 417] on icon "button" at bounding box center [1113, 410] width 16 height 16
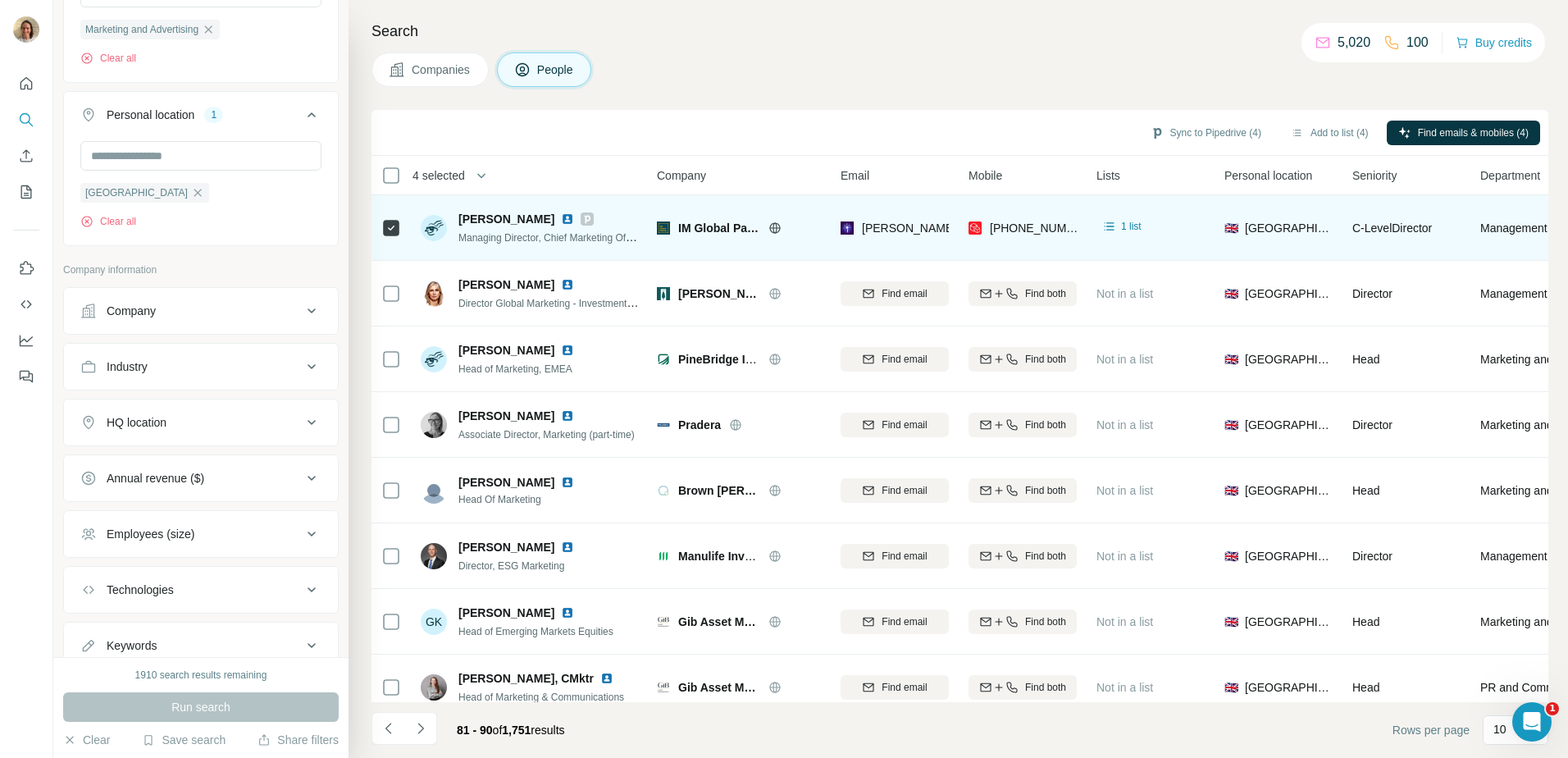
click at [375, 227] on td at bounding box center [391, 228] width 39 height 66
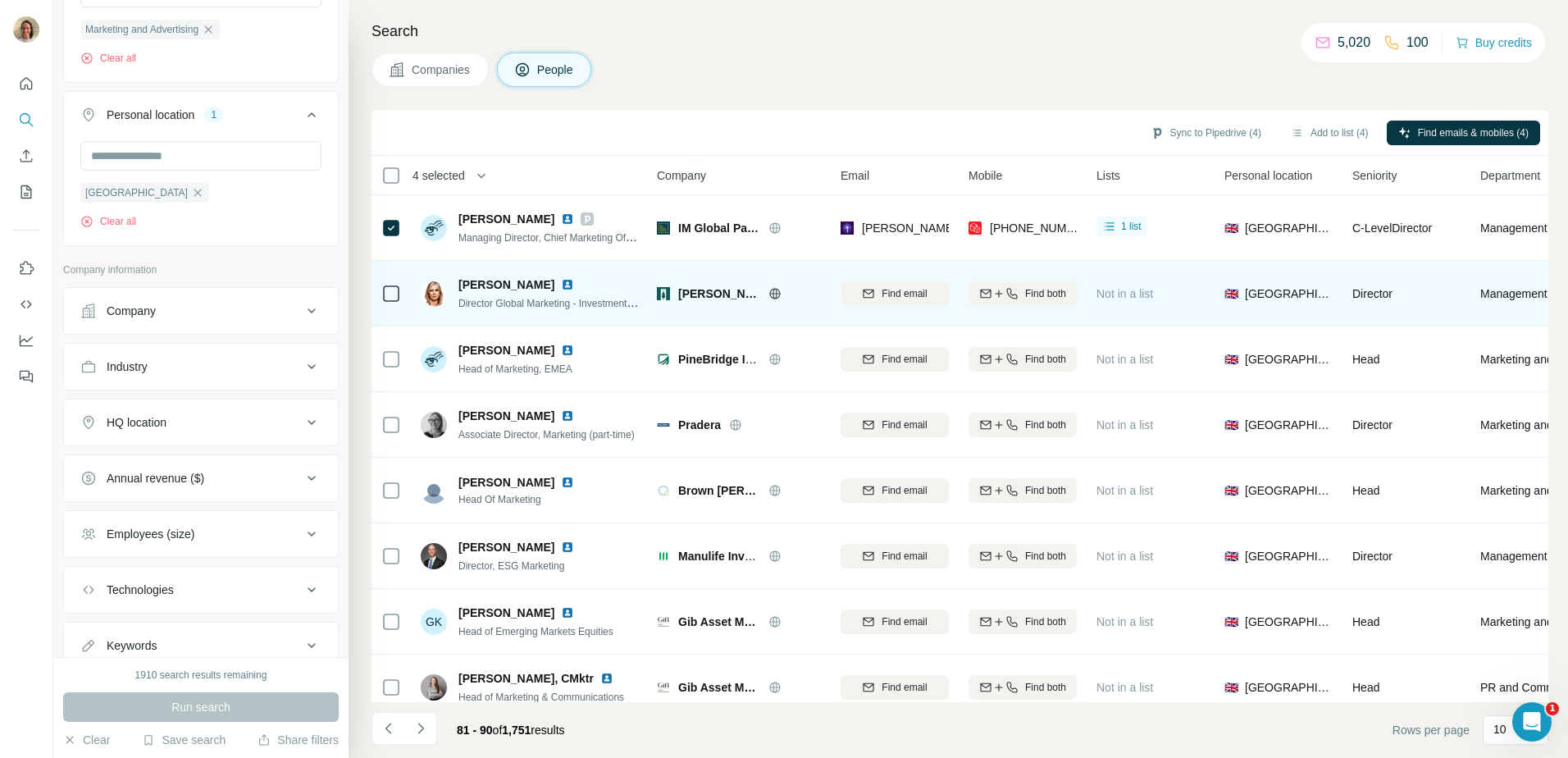
click at [705, 301] on span "[PERSON_NAME]" at bounding box center [719, 293] width 82 height 16
click at [771, 296] on icon at bounding box center [775, 294] width 13 height 13
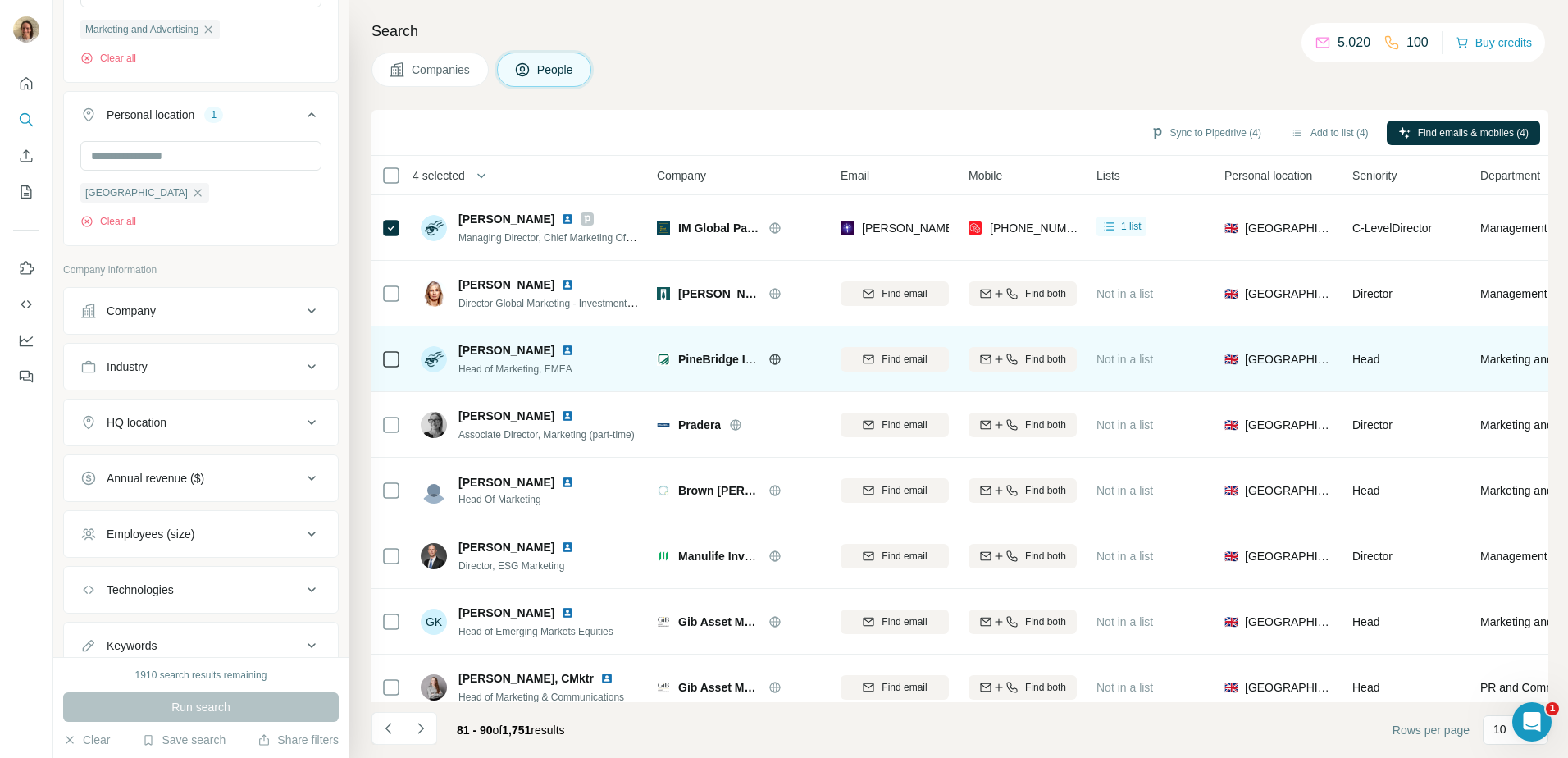
click at [787, 352] on div at bounding box center [795, 359] width 53 height 13
click at [774, 357] on icon at bounding box center [775, 359] width 13 height 13
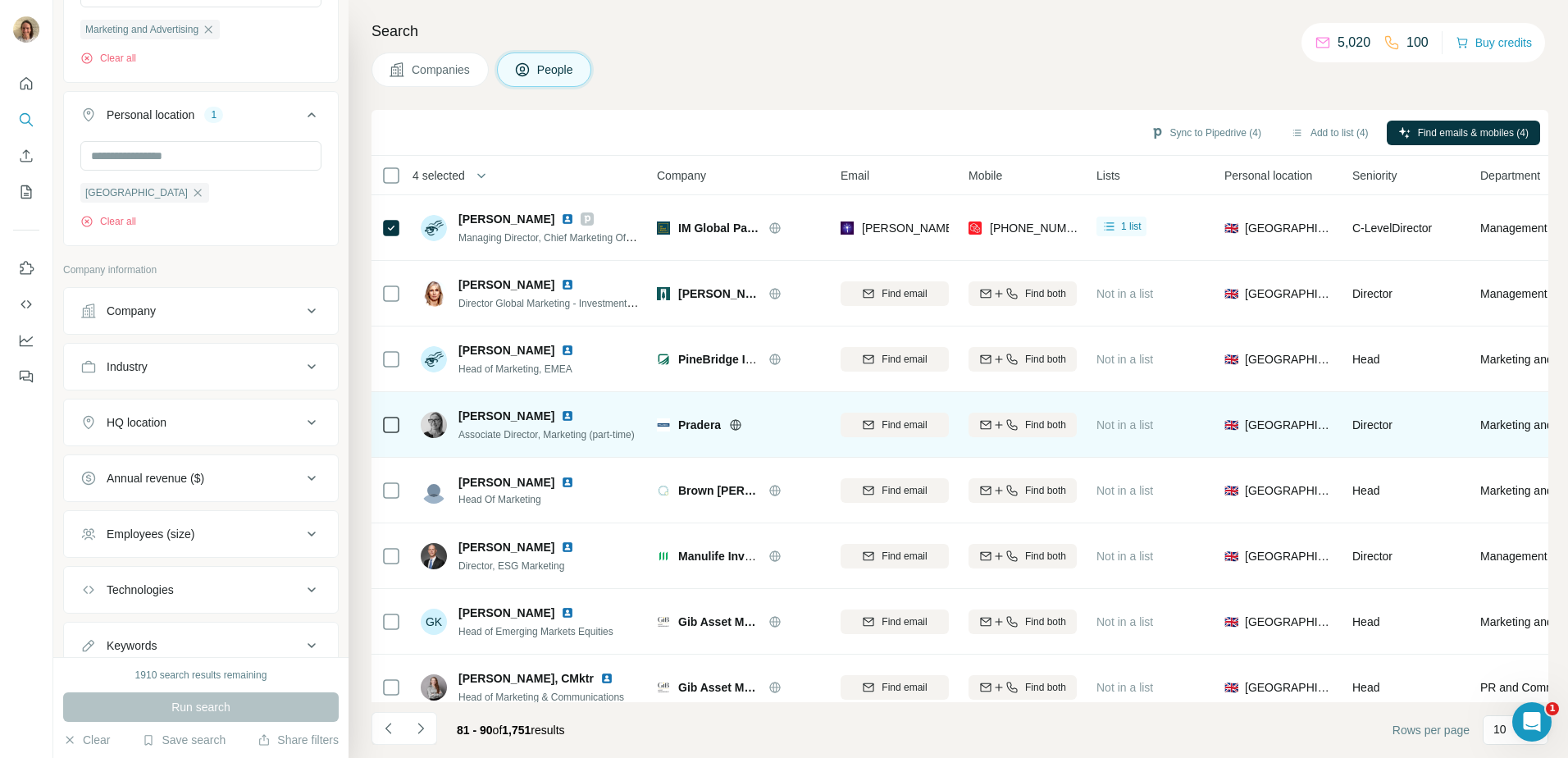
click at [735, 425] on icon at bounding box center [736, 424] width 4 height 10
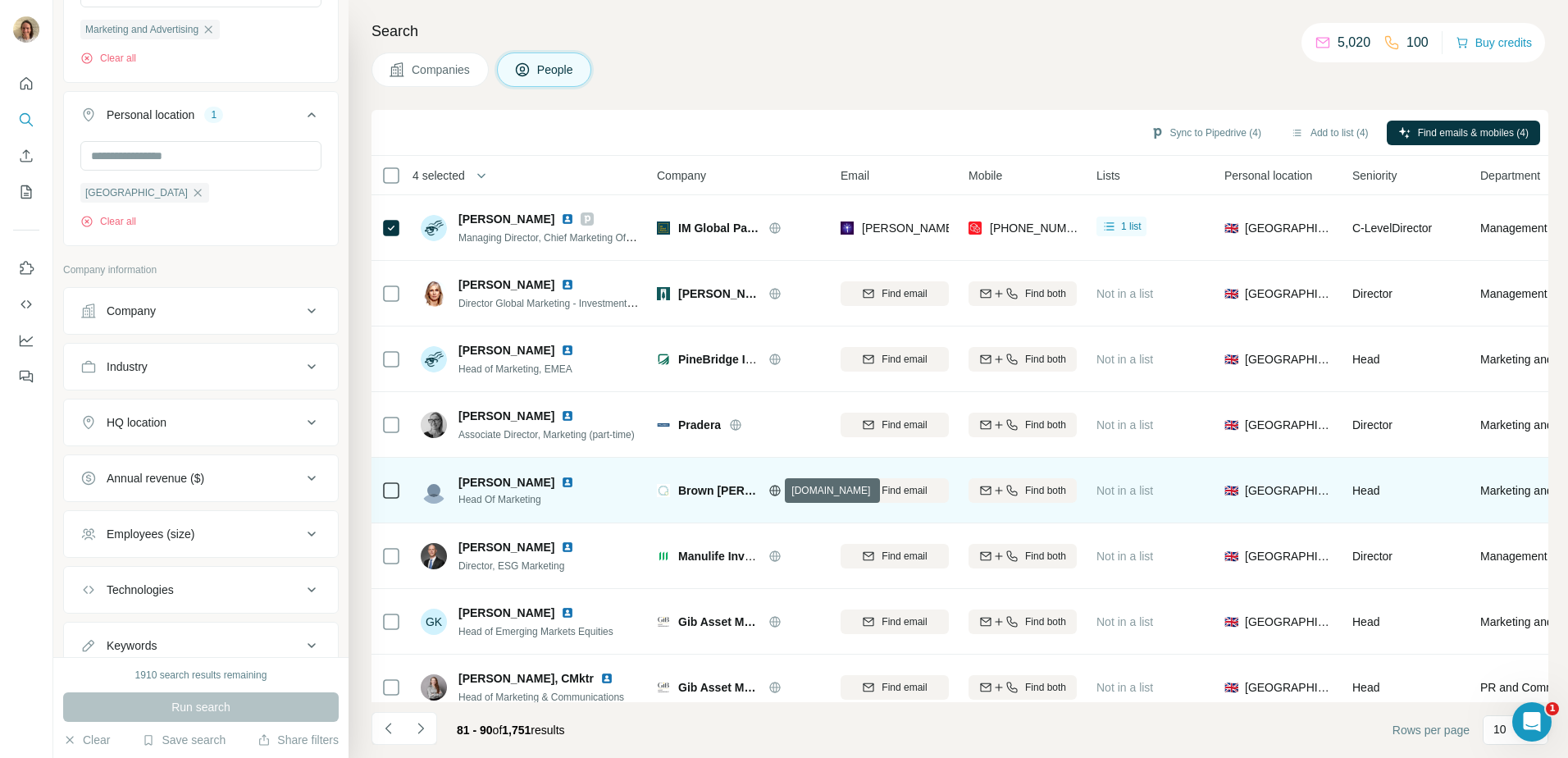
click at [775, 489] on icon at bounding box center [774, 489] width 10 height 1
